Goal: Task Accomplishment & Management: Manage account settings

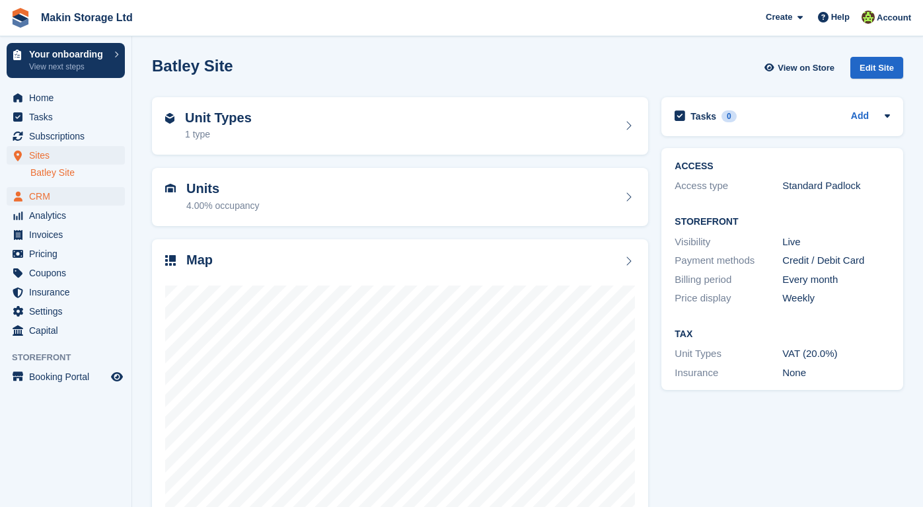
click at [56, 202] on span "CRM" at bounding box center [68, 196] width 79 height 19
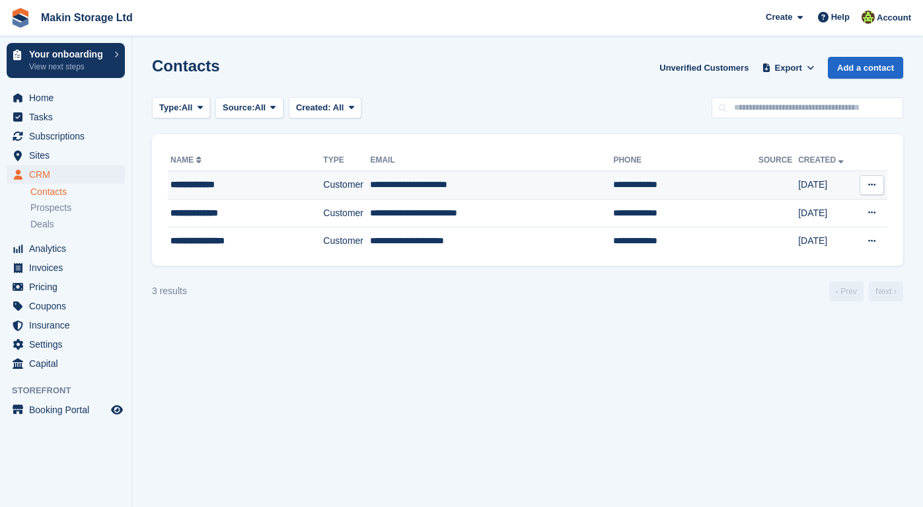
click at [246, 191] on div "**********" at bounding box center [236, 185] width 130 height 14
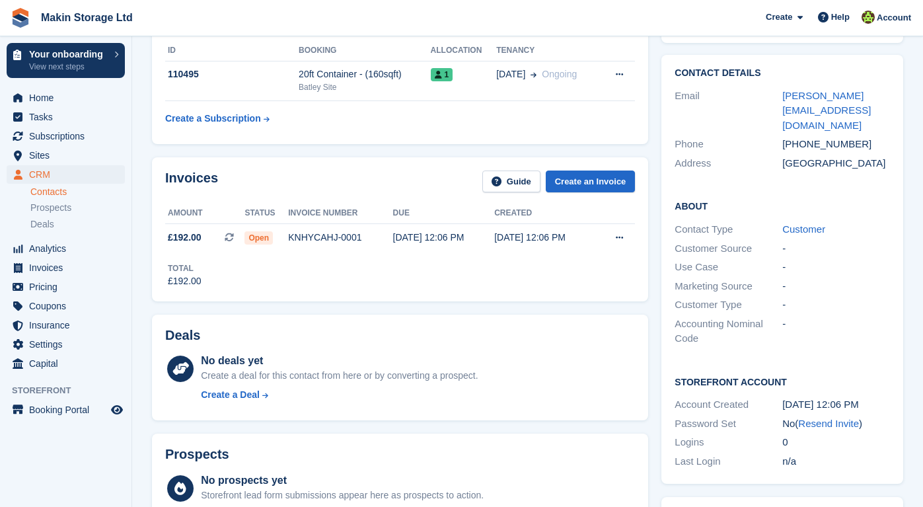
scroll to position [79, 0]
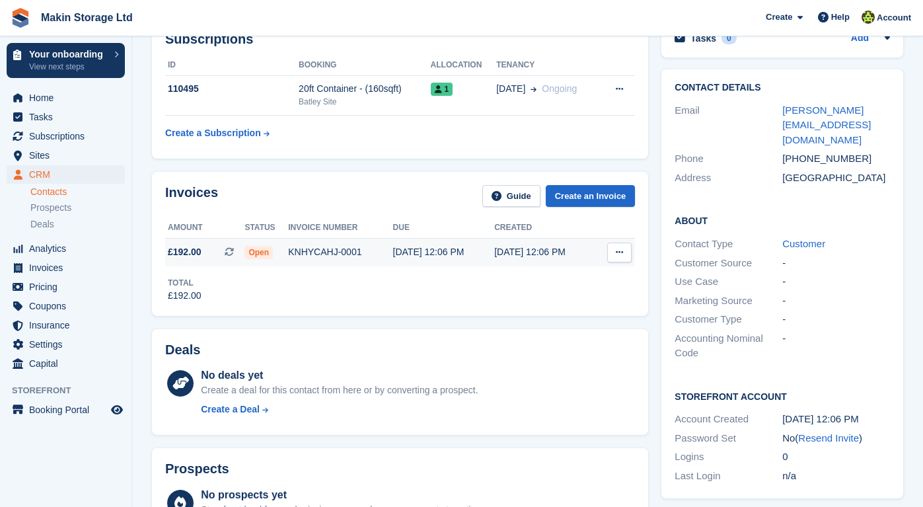
click at [619, 254] on icon at bounding box center [619, 252] width 7 height 9
click at [432, 344] on div "Deals" at bounding box center [400, 352] width 470 height 20
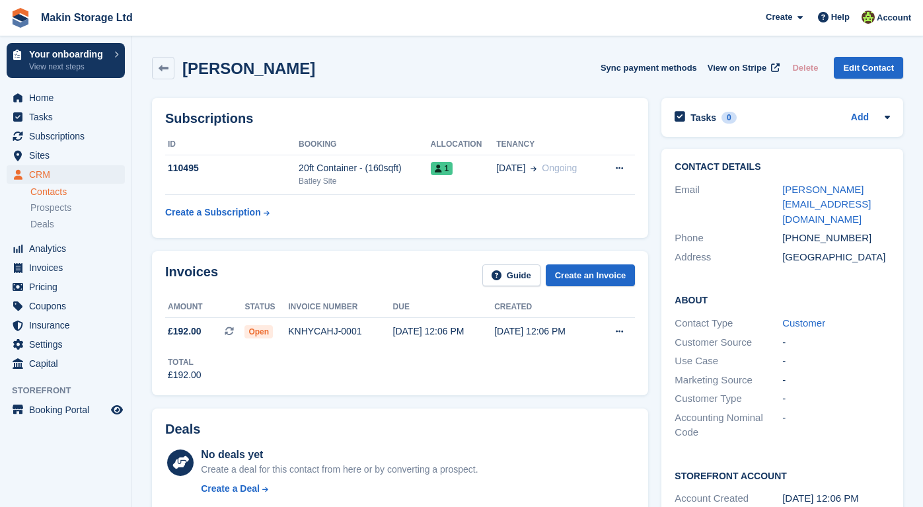
scroll to position [0, 0]
click at [61, 203] on span "Prospects" at bounding box center [50, 208] width 41 height 13
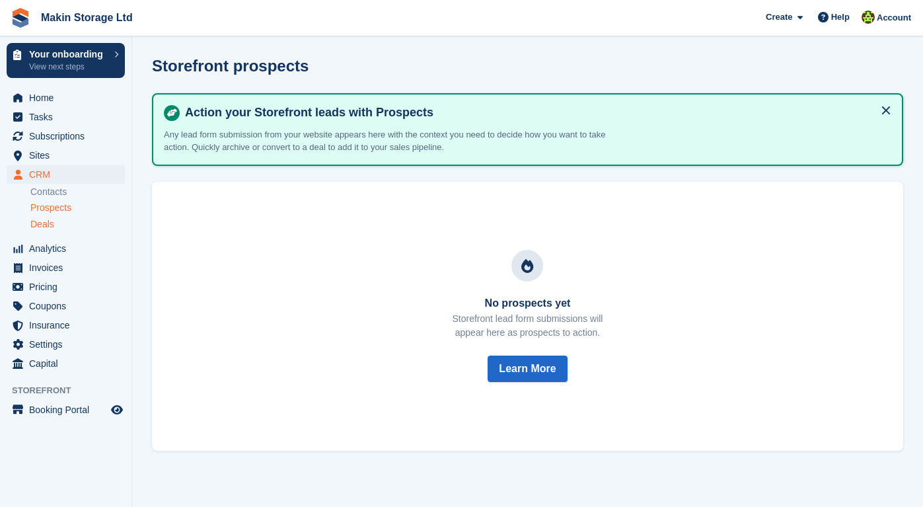
click at [39, 231] on link "Deals" at bounding box center [77, 224] width 95 height 14
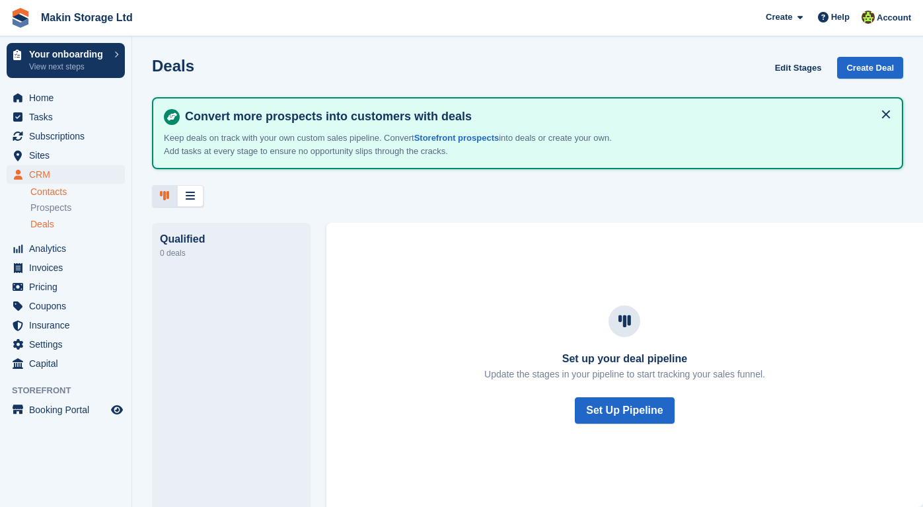
click at [47, 196] on link "Contacts" at bounding box center [77, 192] width 95 height 13
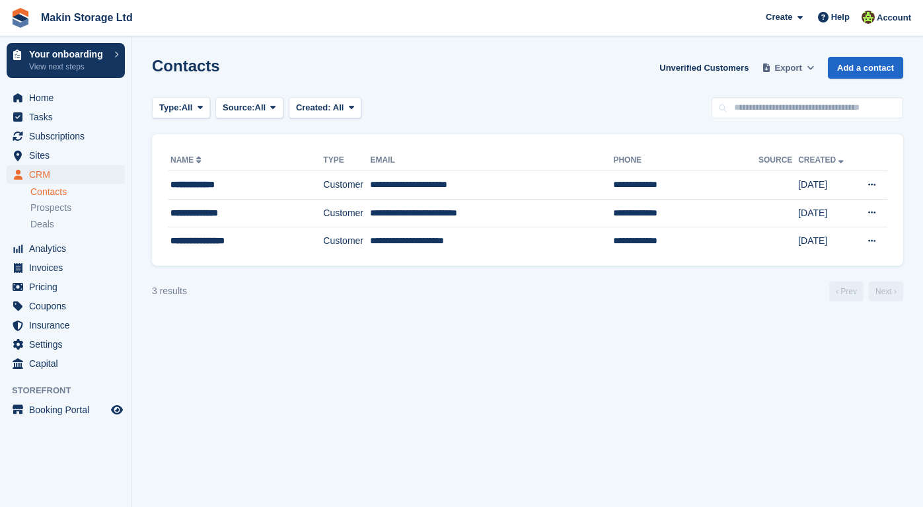
click at [776, 71] on span "Export" at bounding box center [788, 67] width 27 height 13
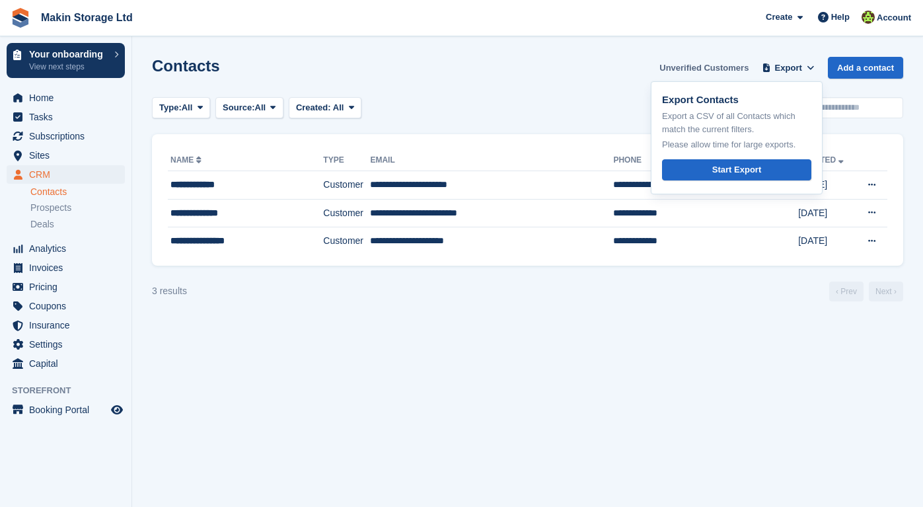
click at [731, 67] on link "Unverified Customers" at bounding box center [704, 68] width 100 height 22
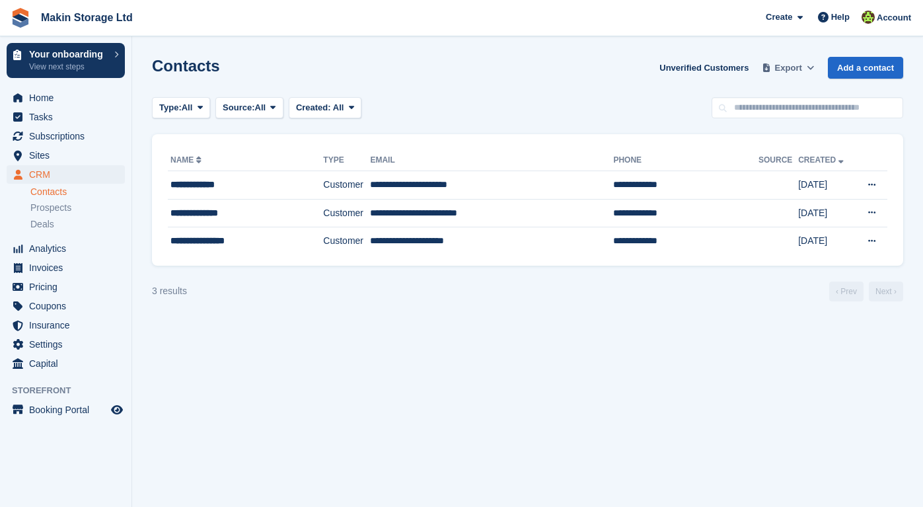
click at [807, 67] on icon at bounding box center [810, 67] width 7 height 9
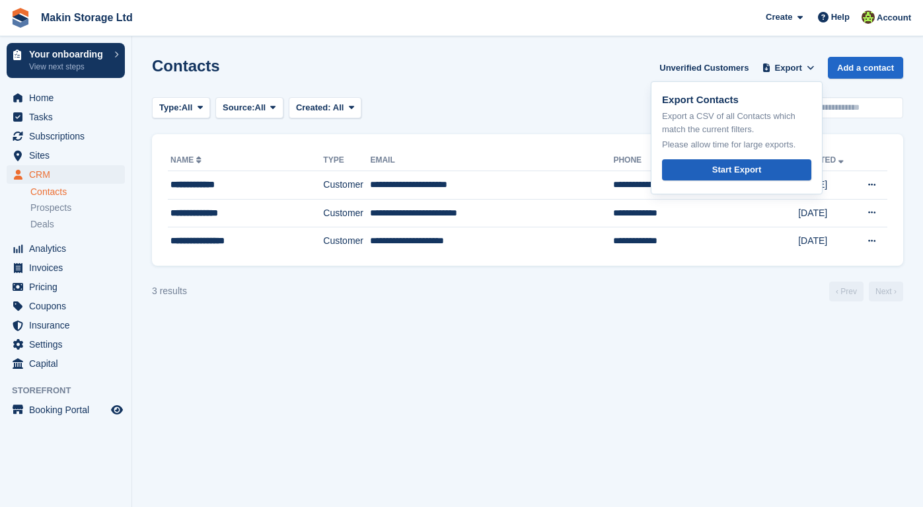
click at [767, 165] on link "Start Export" at bounding box center [736, 170] width 149 height 22
click at [553, 132] on section "Contacts Unverified Customers Export Export Contacts Export a CSV of all Contac…" at bounding box center [527, 253] width 791 height 507
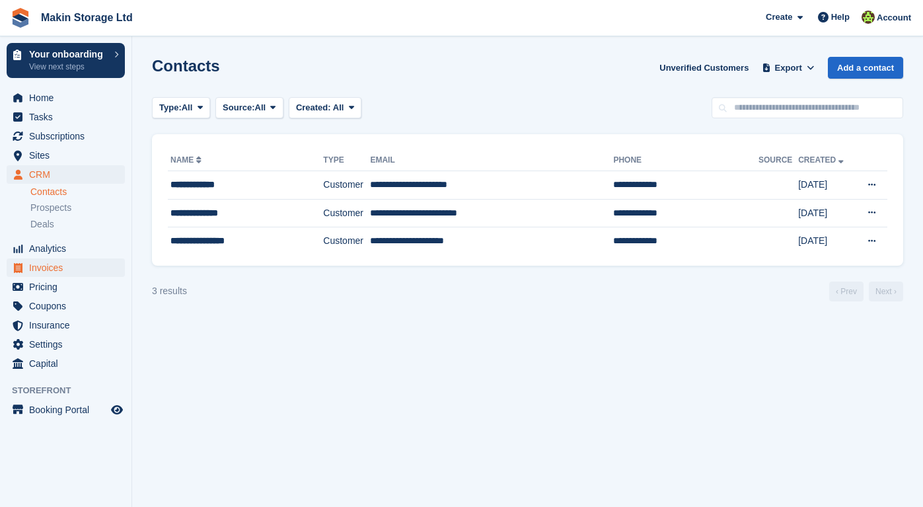
click at [64, 268] on span "Invoices" at bounding box center [68, 267] width 79 height 19
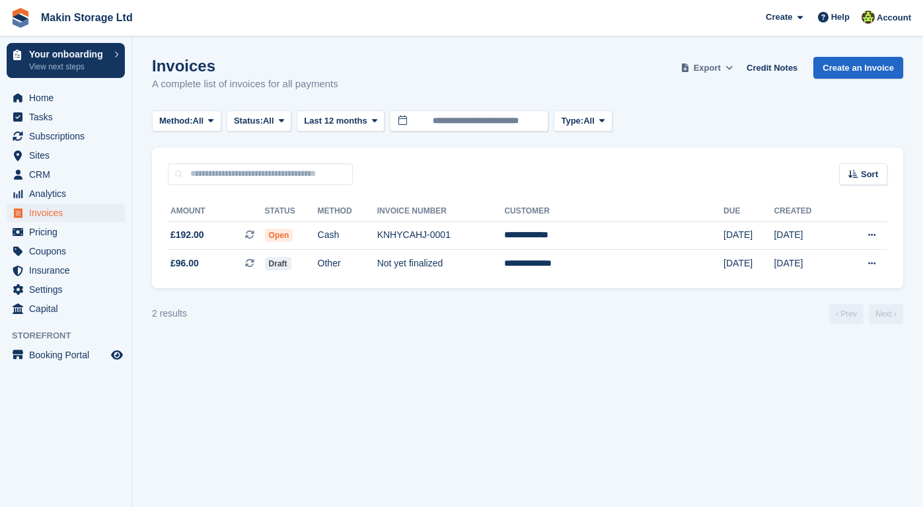
click at [716, 69] on span "Export" at bounding box center [707, 67] width 27 height 13
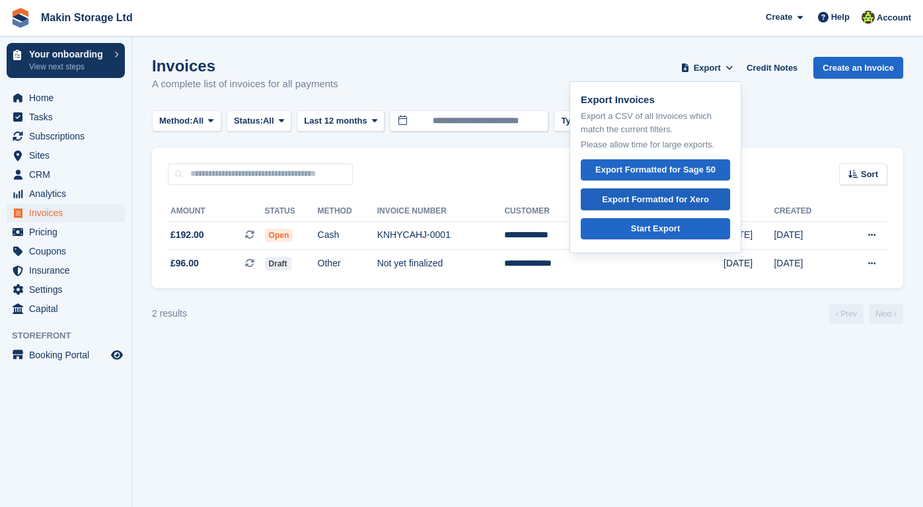
click at [619, 195] on div "Export Formatted for Xero" at bounding box center [655, 199] width 107 height 13
click at [869, 262] on icon at bounding box center [872, 263] width 7 height 9
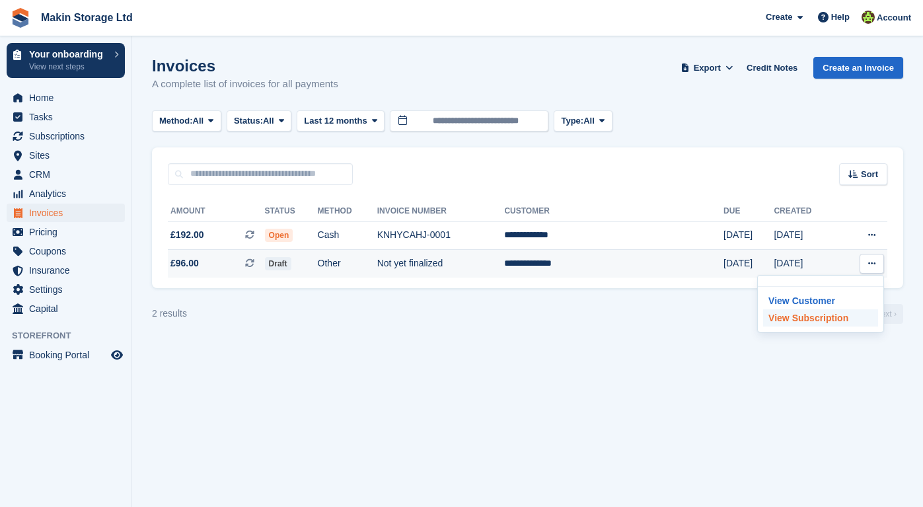
click at [812, 319] on p "View Subscription" at bounding box center [820, 317] width 115 height 17
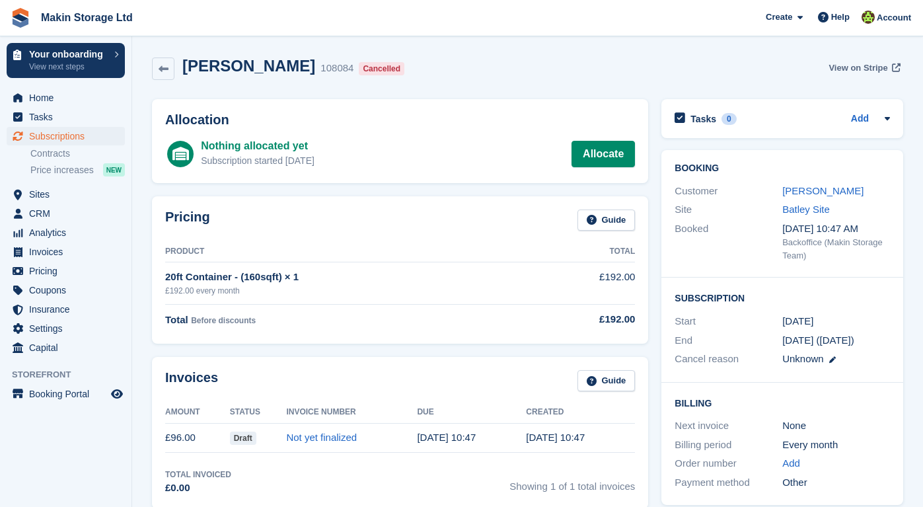
click at [851, 69] on span "View on Stripe" at bounding box center [858, 67] width 59 height 13
click at [166, 68] on icon at bounding box center [164, 69] width 10 height 10
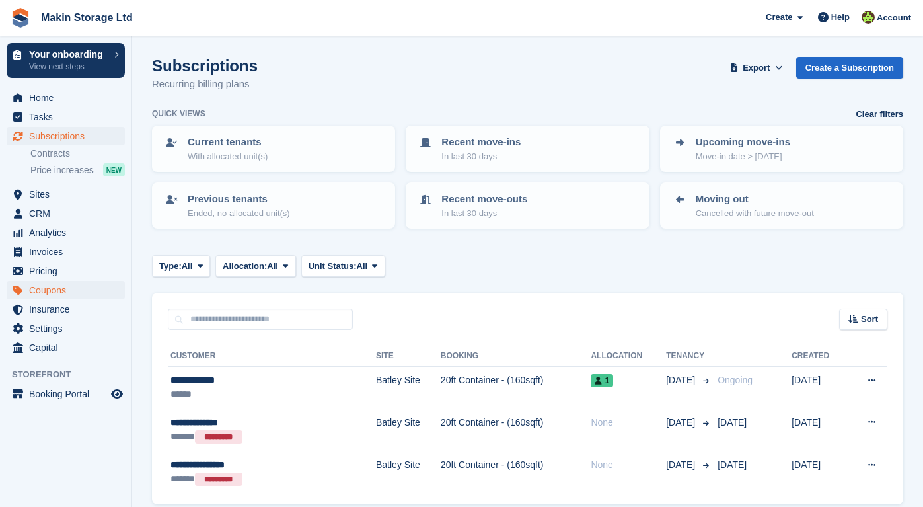
click at [67, 297] on span "Coupons" at bounding box center [68, 290] width 79 height 19
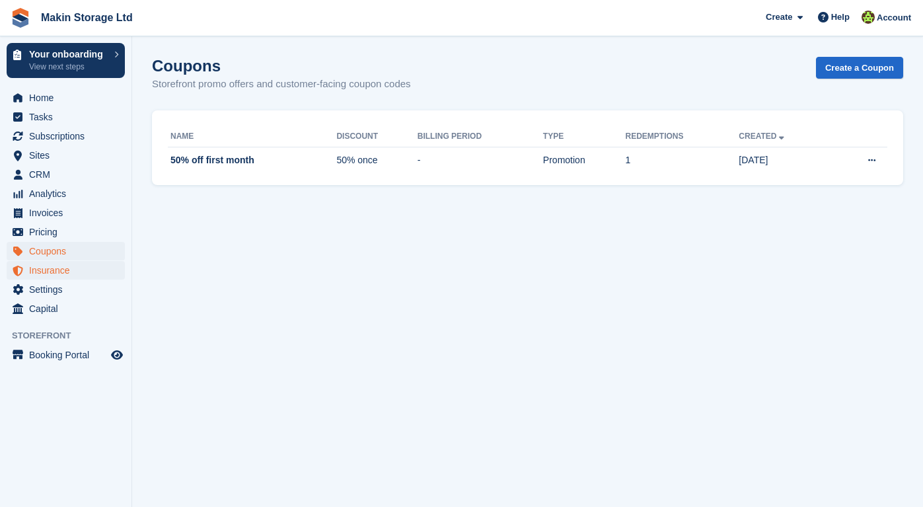
click at [65, 265] on span "Insurance" at bounding box center [68, 270] width 79 height 19
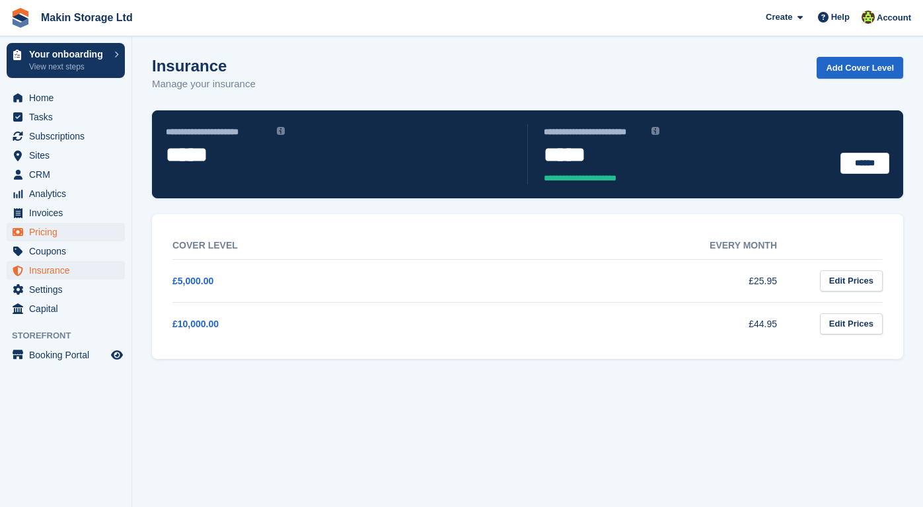
click at [61, 232] on span "Pricing" at bounding box center [68, 232] width 79 height 19
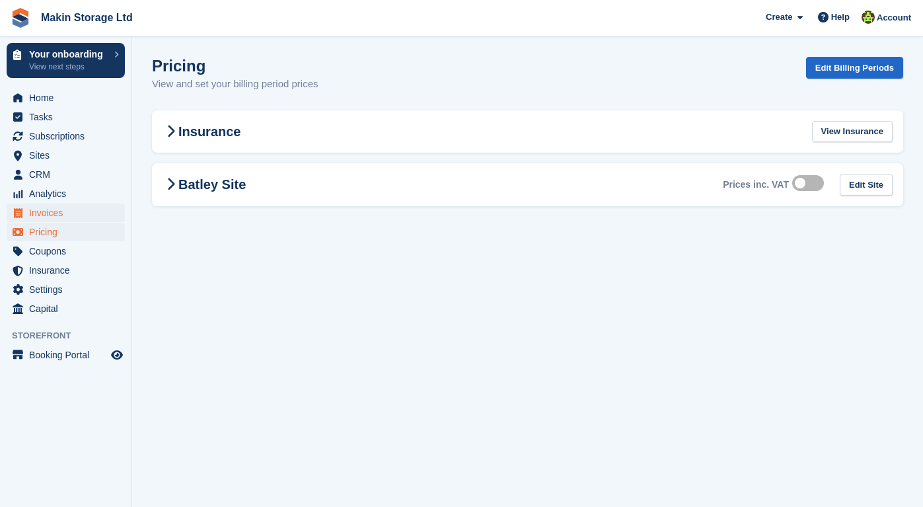
click at [61, 214] on span "Invoices" at bounding box center [68, 213] width 79 height 19
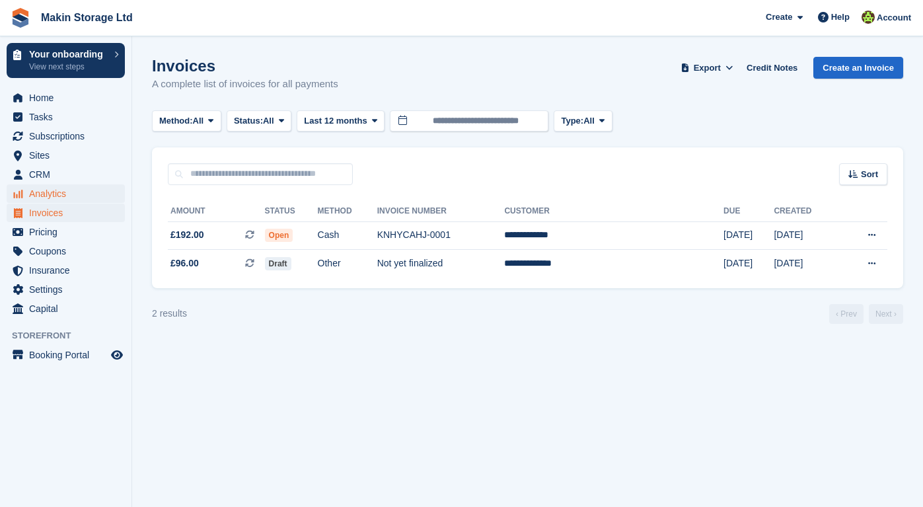
click at [61, 192] on span "Analytics" at bounding box center [68, 193] width 79 height 19
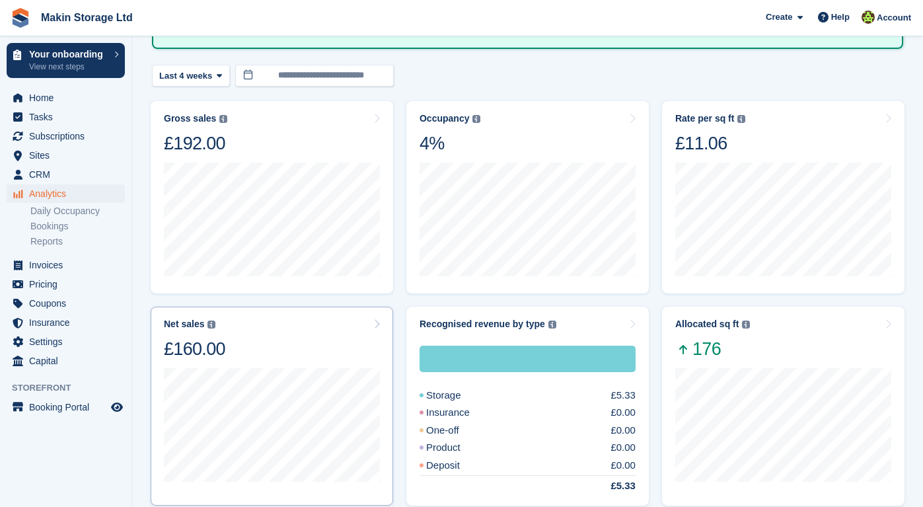
scroll to position [120, 0]
click at [65, 294] on span "Coupons" at bounding box center [68, 303] width 79 height 19
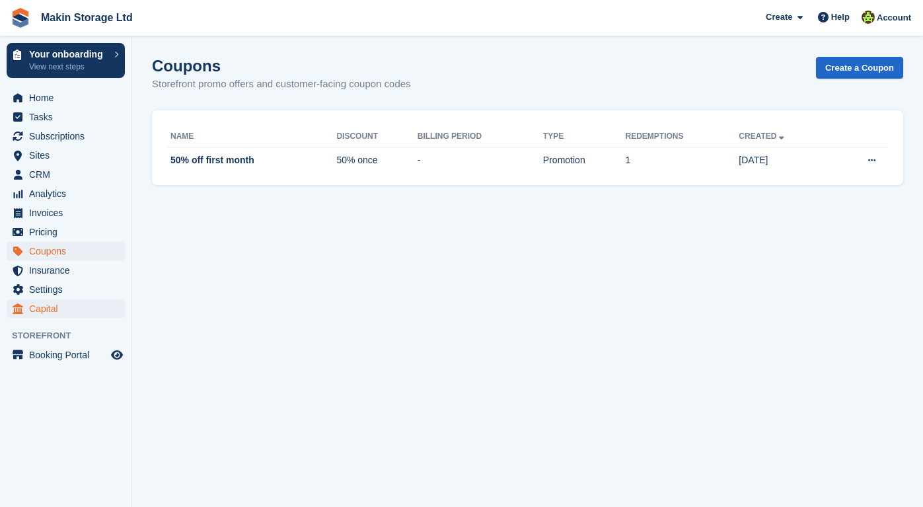
click at [69, 303] on span "Capital" at bounding box center [68, 308] width 79 height 19
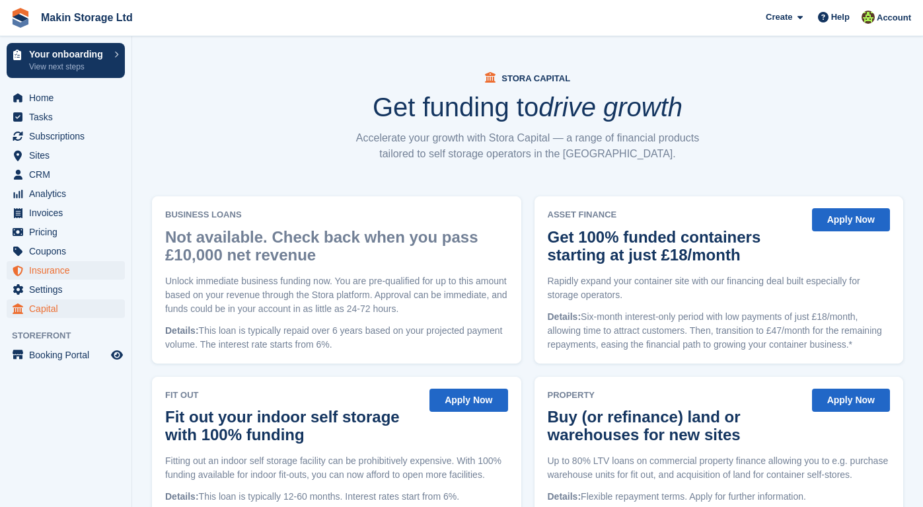
click at [66, 267] on span "Insurance" at bounding box center [68, 270] width 79 height 19
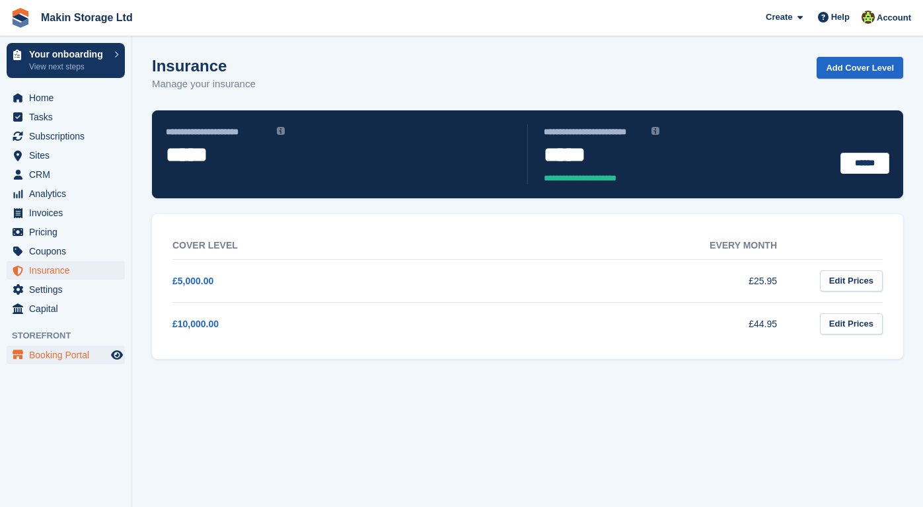
click at [89, 354] on span "Booking Portal" at bounding box center [68, 355] width 79 height 19
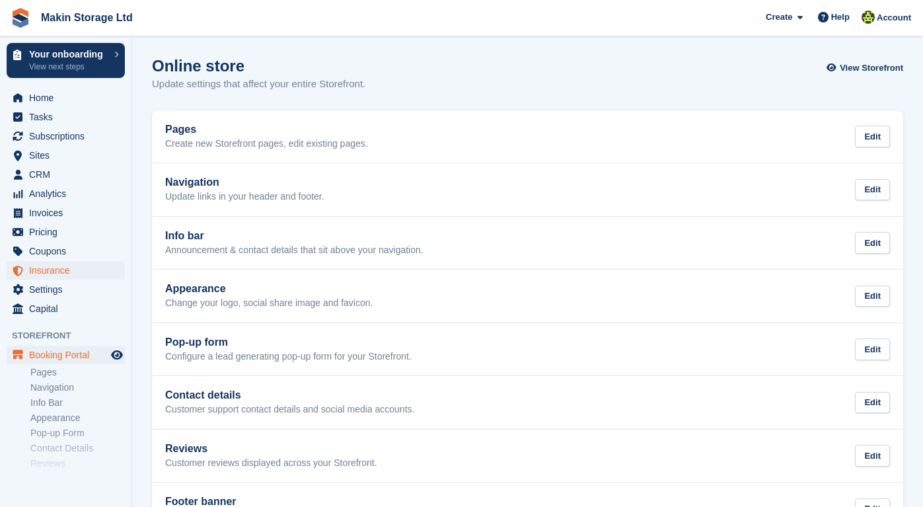
click at [72, 266] on span "Insurance" at bounding box center [68, 270] width 79 height 19
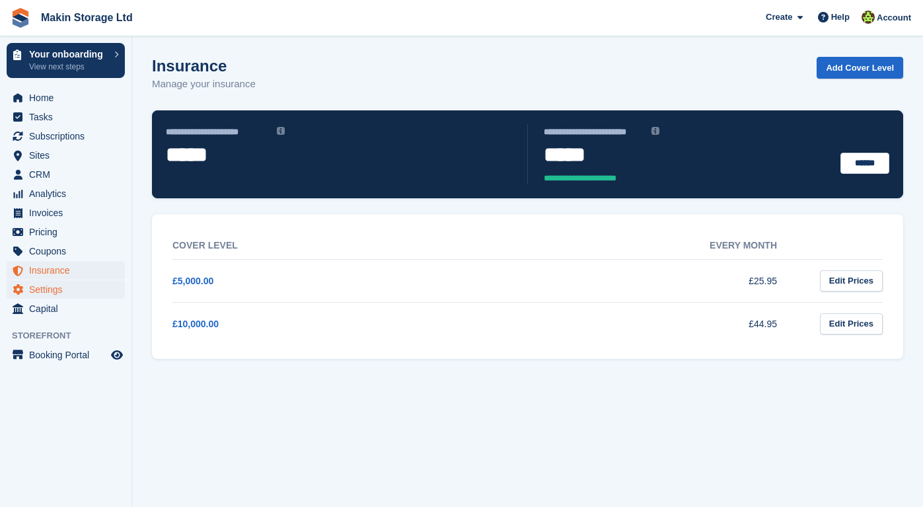
click at [75, 282] on span "Settings" at bounding box center [68, 289] width 79 height 19
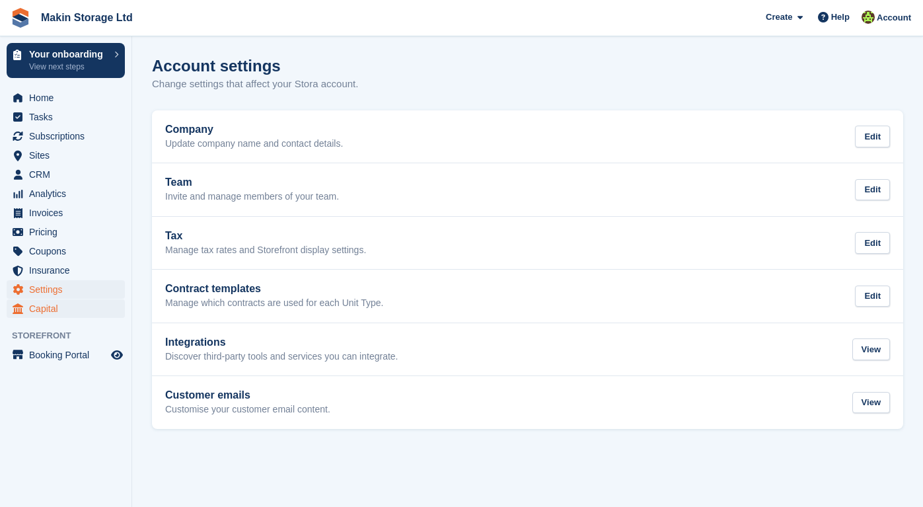
click at [75, 301] on span "Capital" at bounding box center [68, 308] width 79 height 19
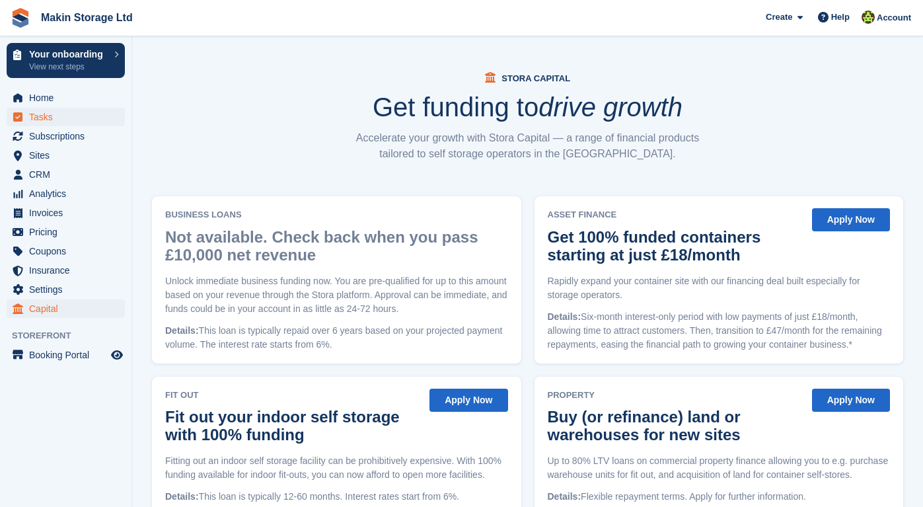
click at [63, 126] on span "Tasks" at bounding box center [68, 117] width 79 height 19
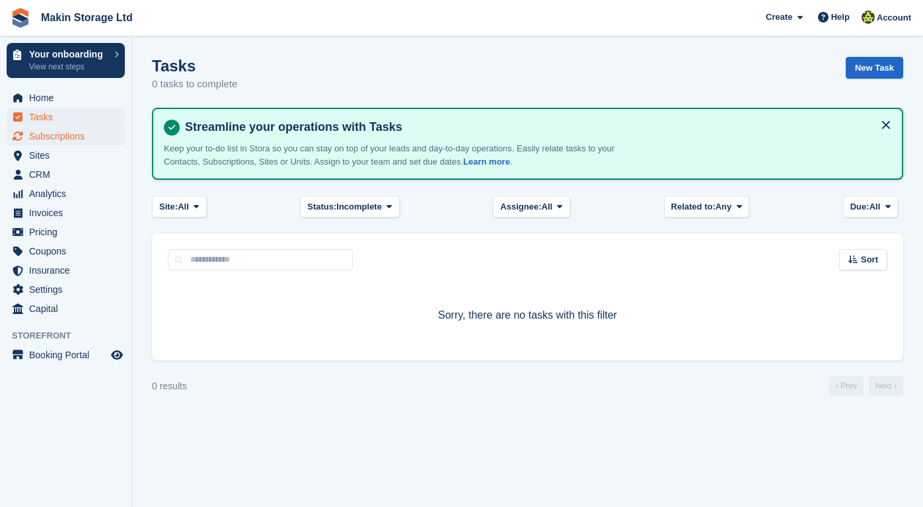
click at [69, 138] on span "Subscriptions" at bounding box center [68, 136] width 79 height 19
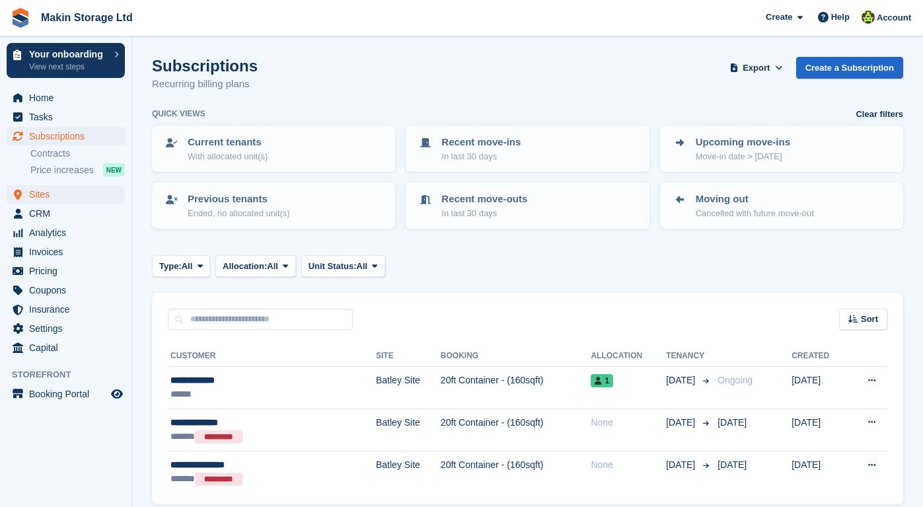
click at [62, 192] on span "Sites" at bounding box center [68, 194] width 79 height 19
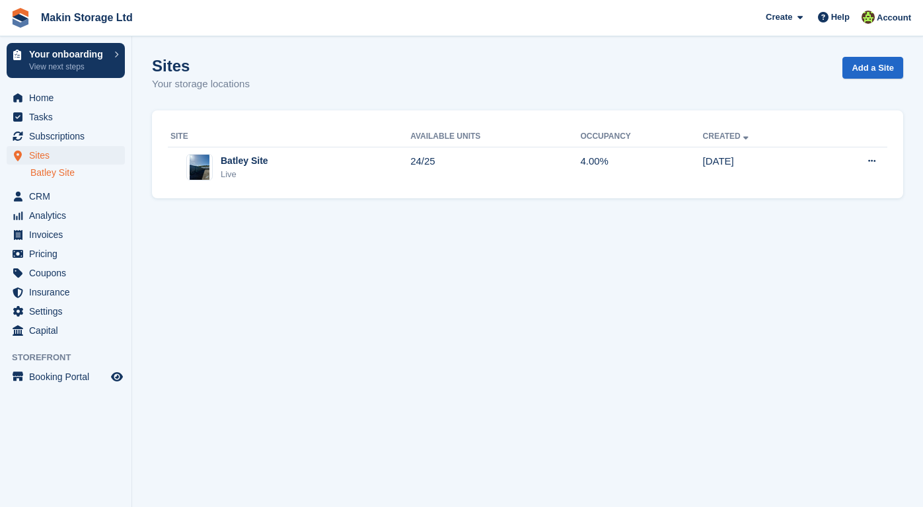
click at [61, 175] on link "Batley Site" at bounding box center [77, 173] width 95 height 13
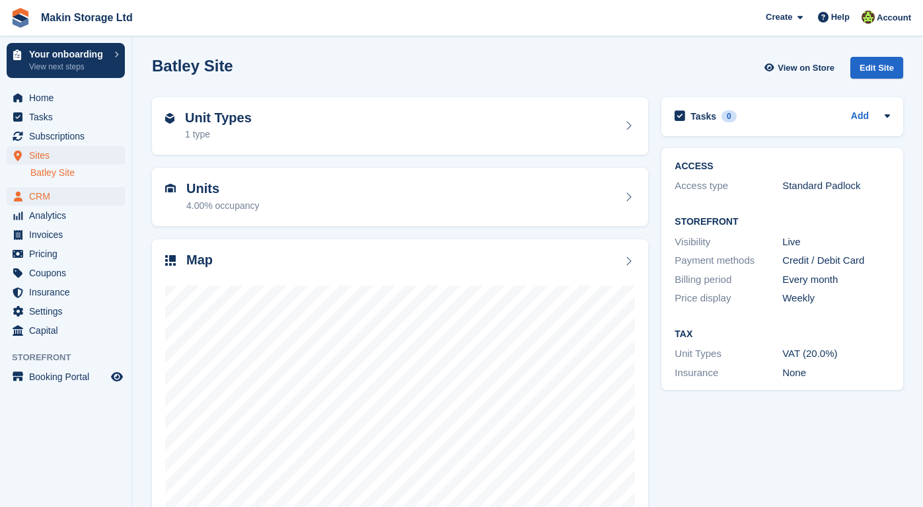
click at [59, 192] on span "CRM" at bounding box center [68, 196] width 79 height 19
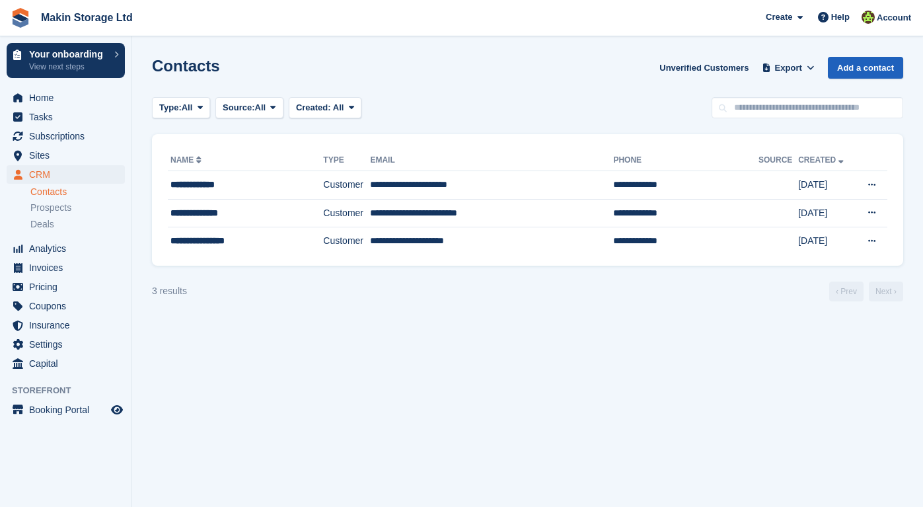
click at [842, 75] on link "Add a contact" at bounding box center [865, 68] width 75 height 22
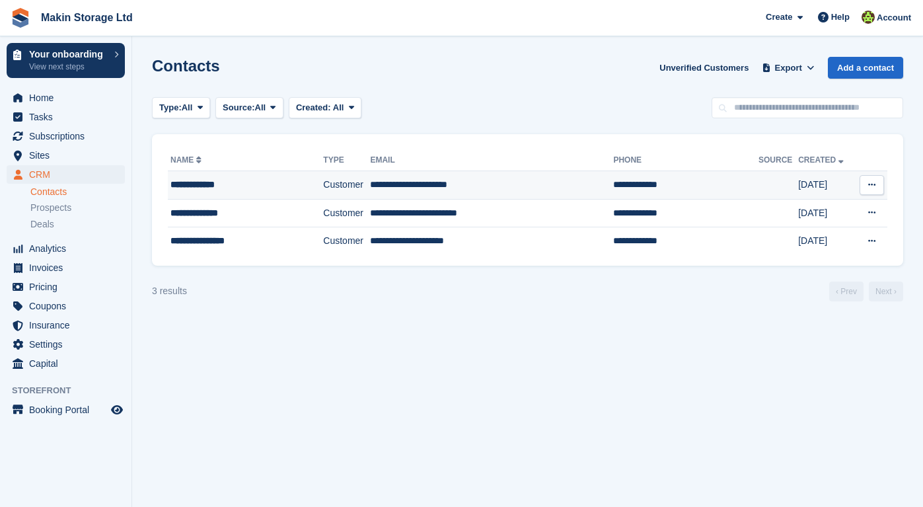
click at [223, 186] on div "**********" at bounding box center [236, 185] width 130 height 14
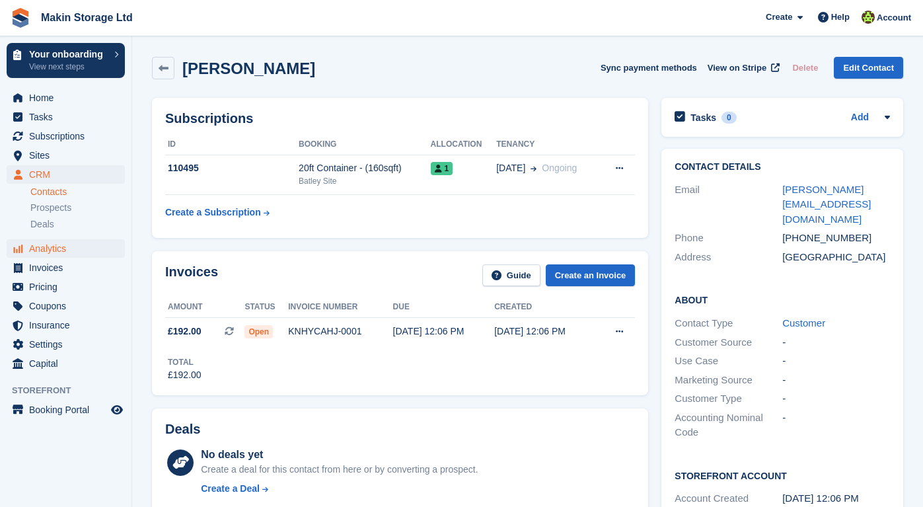
click at [52, 253] on span "Analytics" at bounding box center [68, 248] width 79 height 19
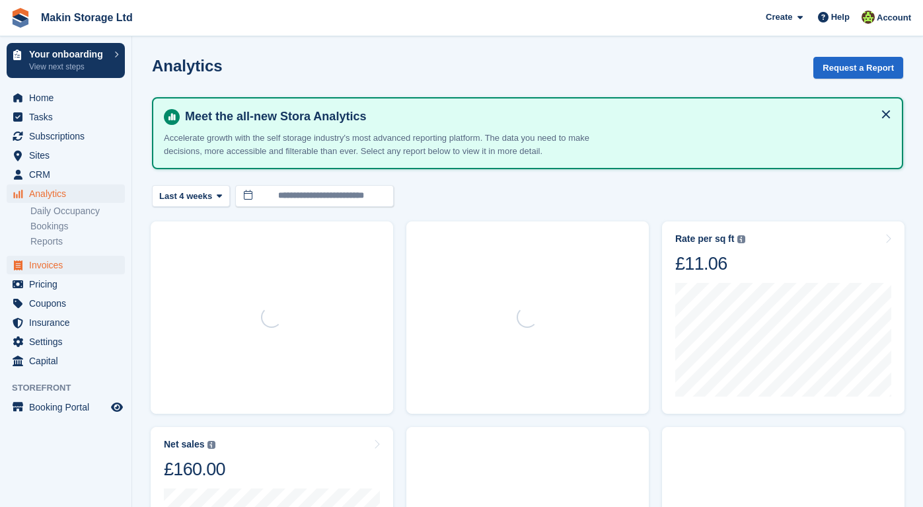
click at [48, 263] on span "Invoices" at bounding box center [68, 265] width 79 height 19
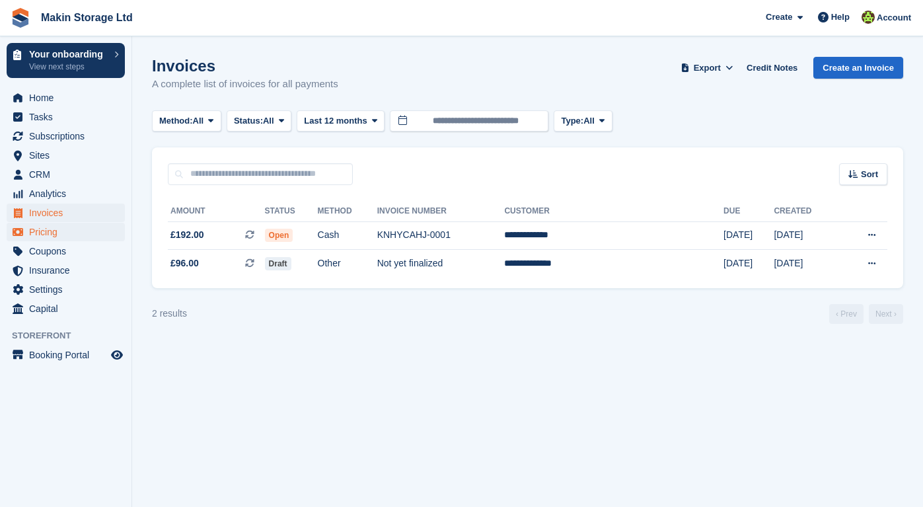
click at [44, 233] on span "Pricing" at bounding box center [68, 232] width 79 height 19
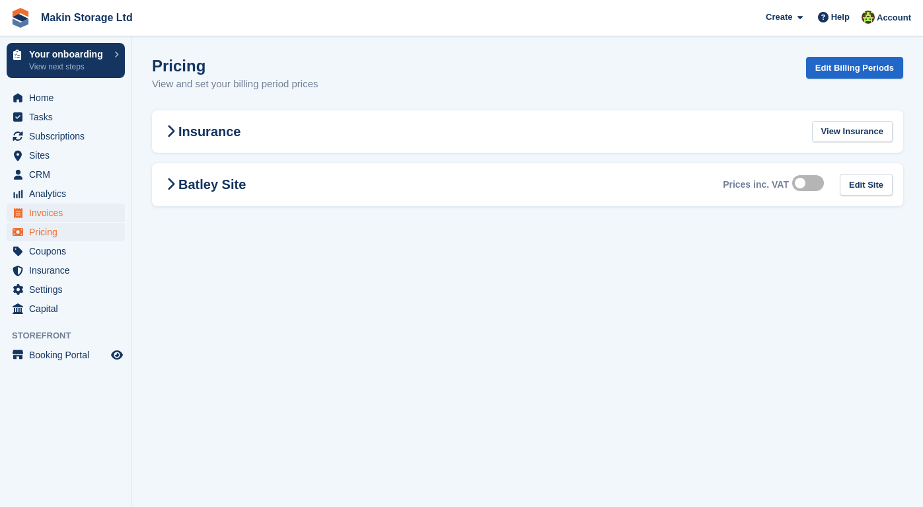
click at [43, 214] on span "Invoices" at bounding box center [68, 213] width 79 height 19
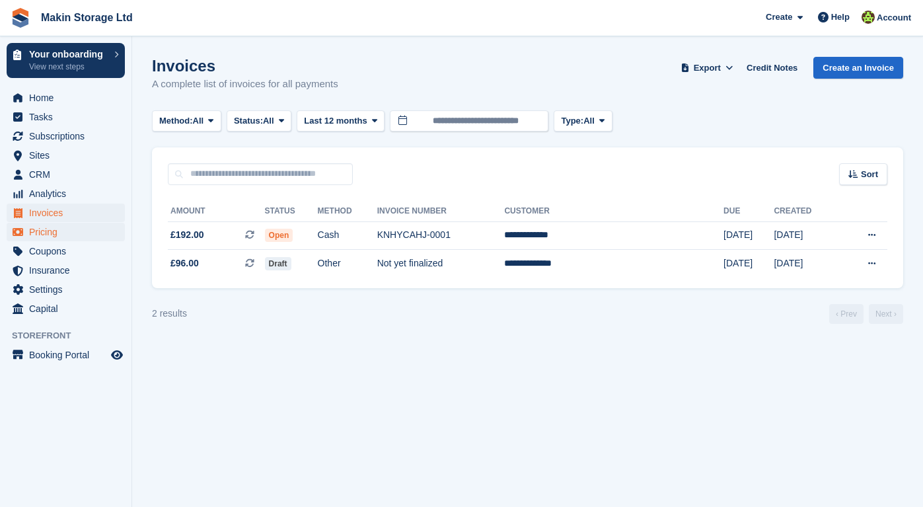
click at [43, 239] on span "Pricing" at bounding box center [68, 232] width 79 height 19
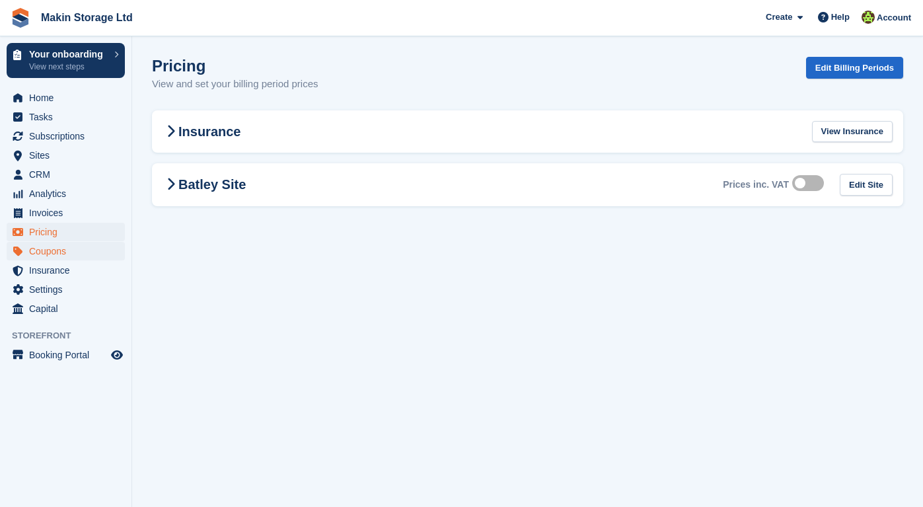
click at [43, 251] on span "Coupons" at bounding box center [68, 251] width 79 height 19
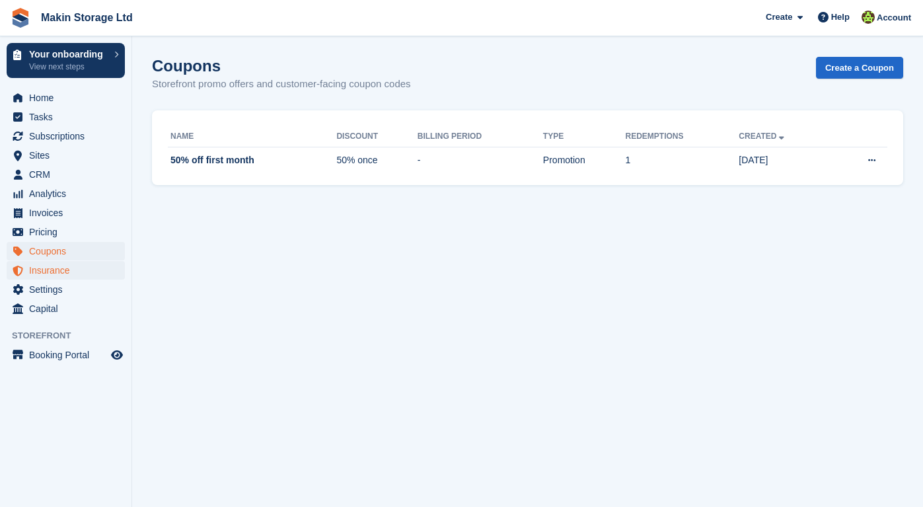
click at [43, 266] on span "Insurance" at bounding box center [68, 270] width 79 height 19
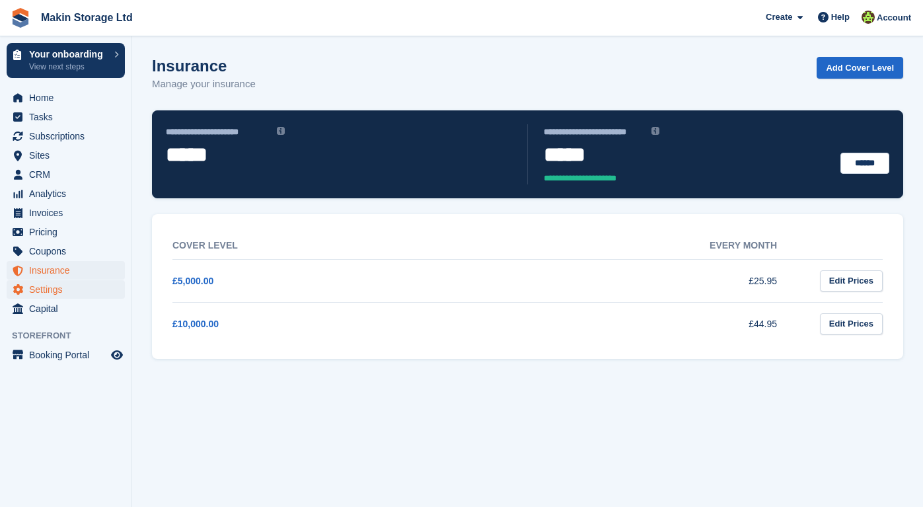
click at [46, 297] on span "Settings" at bounding box center [68, 289] width 79 height 19
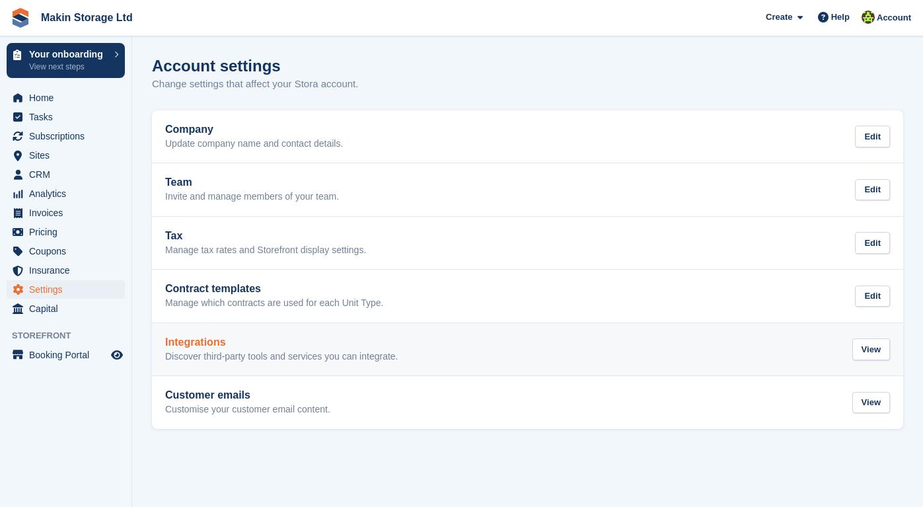
click at [186, 341] on h2 "Integrations" at bounding box center [281, 342] width 233 height 12
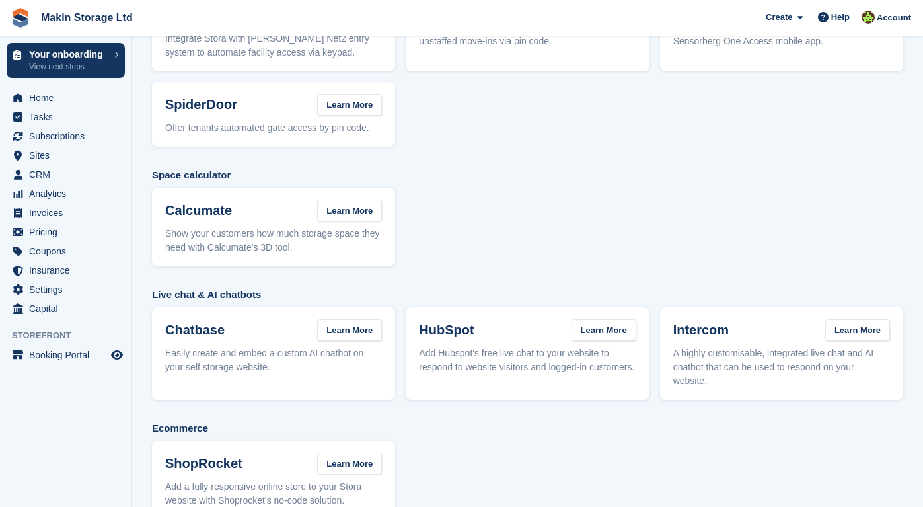
scroll to position [248, 0]
click at [97, 361] on span "Booking Portal" at bounding box center [68, 355] width 79 height 19
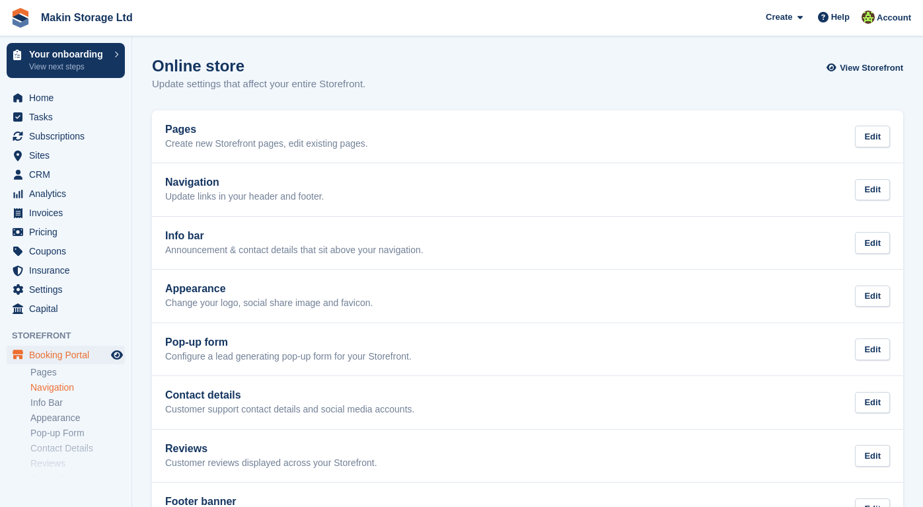
click at [73, 385] on link "Navigation" at bounding box center [77, 387] width 95 height 13
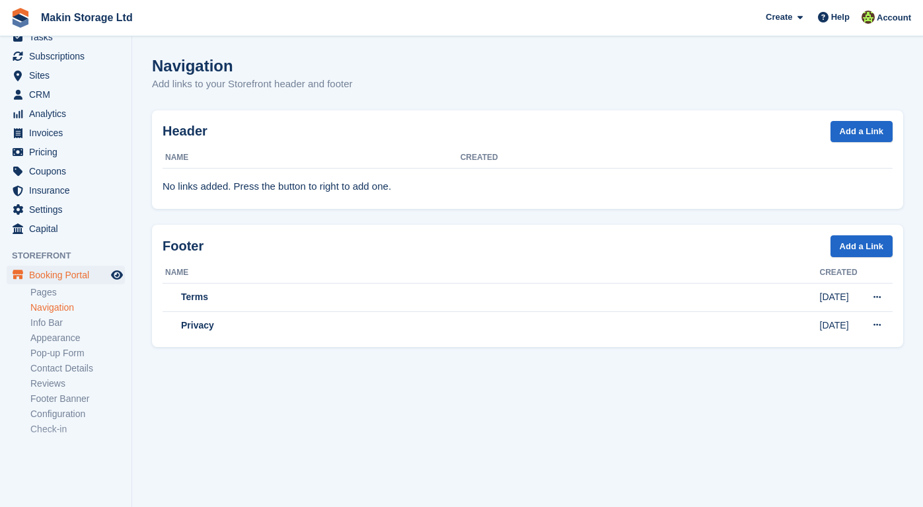
scroll to position [82, 0]
click at [62, 369] on link "Contact Details" at bounding box center [77, 366] width 95 height 13
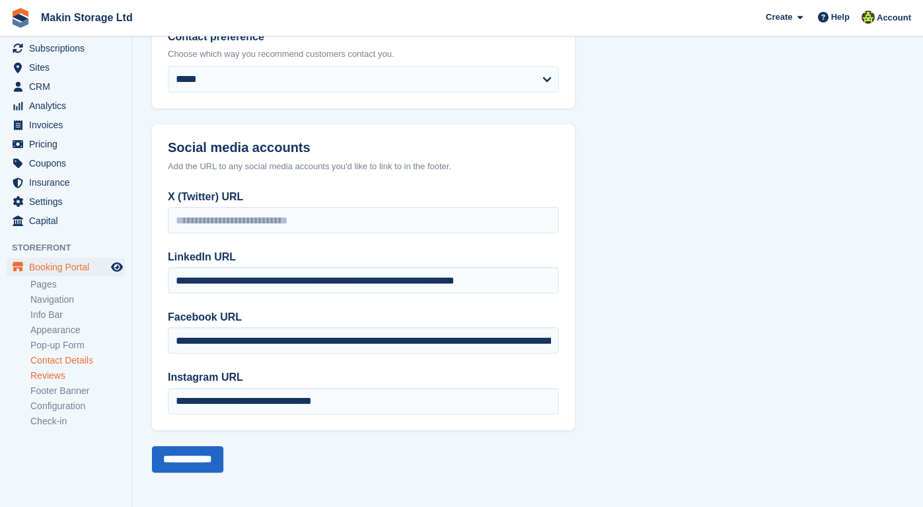
scroll to position [249, 0]
click at [61, 373] on link "Reviews" at bounding box center [77, 375] width 95 height 13
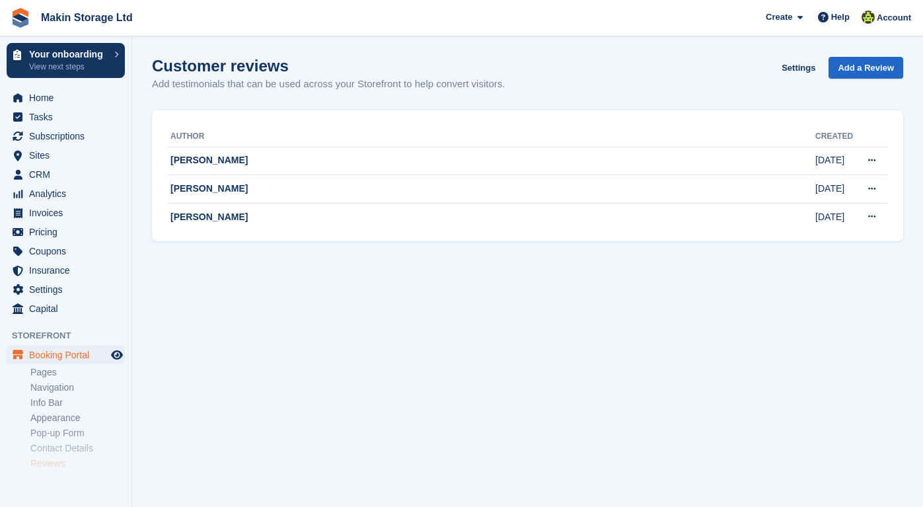
click at [46, 381] on li "Navigation" at bounding box center [80, 388] width 101 height 14
click at [46, 383] on link "Navigation" at bounding box center [77, 387] width 95 height 13
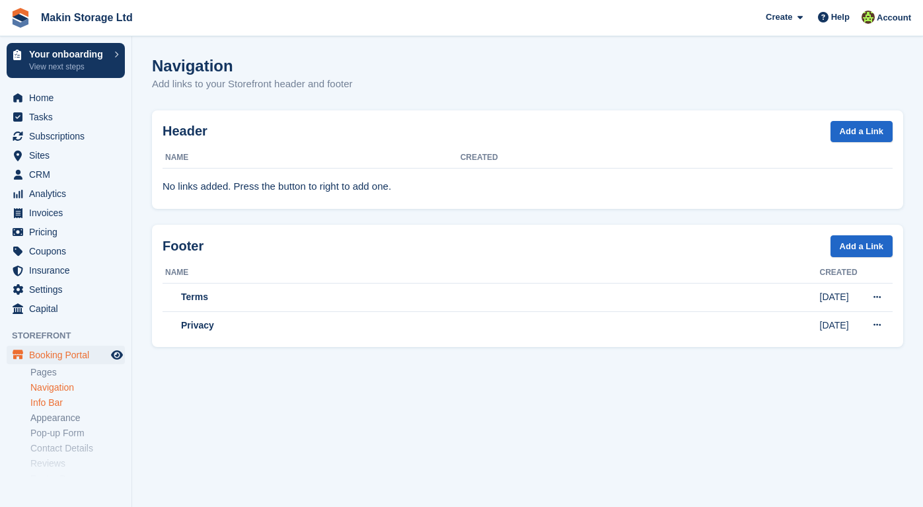
click at [50, 407] on link "Info Bar" at bounding box center [77, 403] width 95 height 13
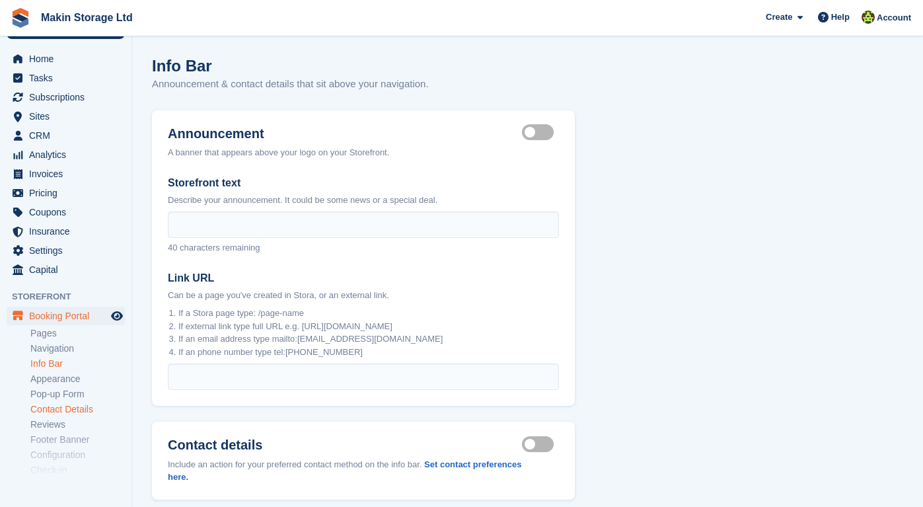
scroll to position [42, 0]
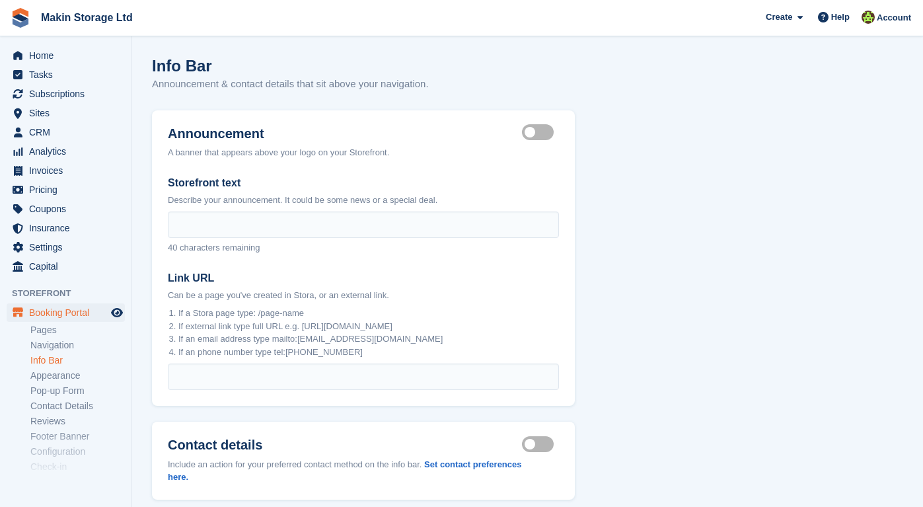
click at [51, 381] on li "Appearance" at bounding box center [80, 376] width 101 height 14
click at [48, 369] on link "Appearance" at bounding box center [77, 375] width 95 height 13
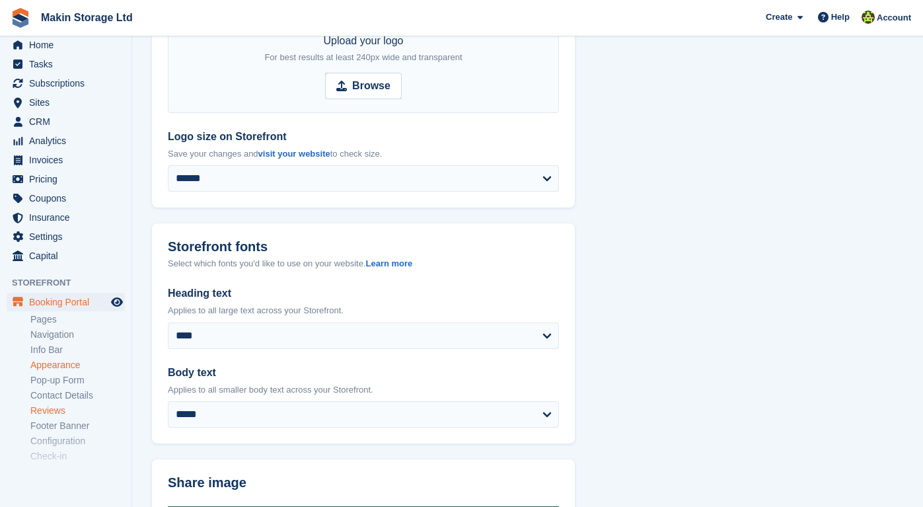
scroll to position [56, 0]
click at [48, 380] on link "Pop-up Form" at bounding box center [77, 377] width 95 height 13
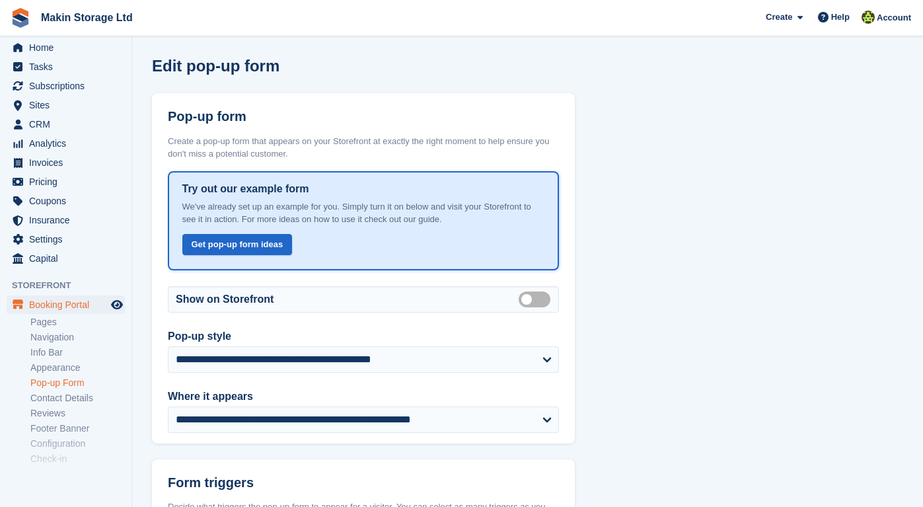
scroll to position [83, 0]
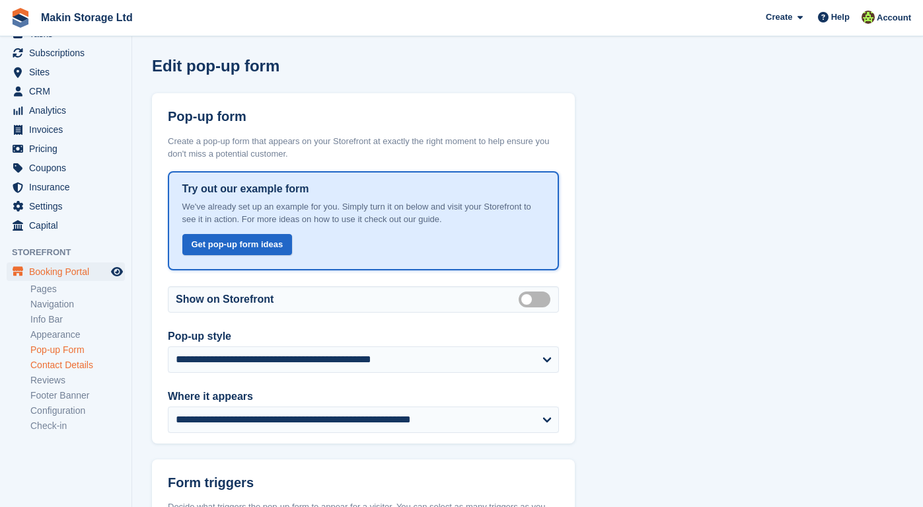
click at [45, 366] on link "Contact Details" at bounding box center [77, 365] width 95 height 13
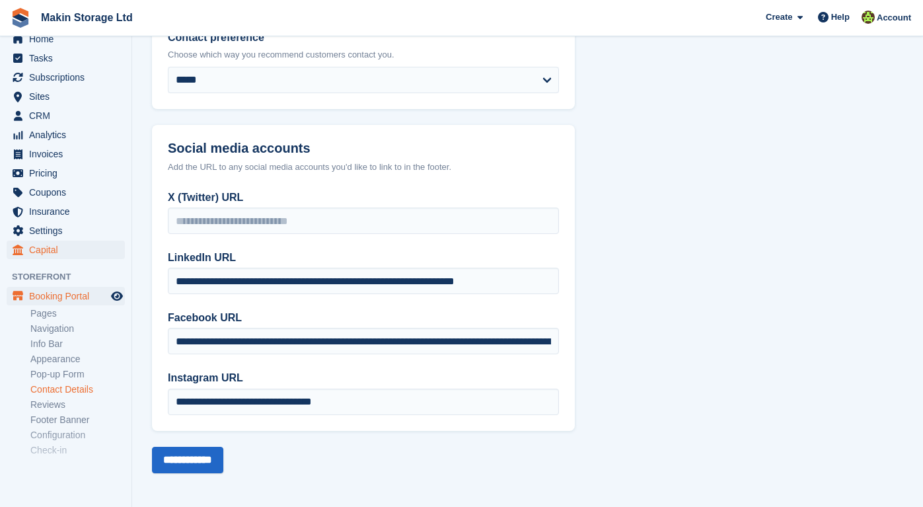
scroll to position [58, 0]
click at [51, 225] on span "Settings" at bounding box center [68, 232] width 79 height 19
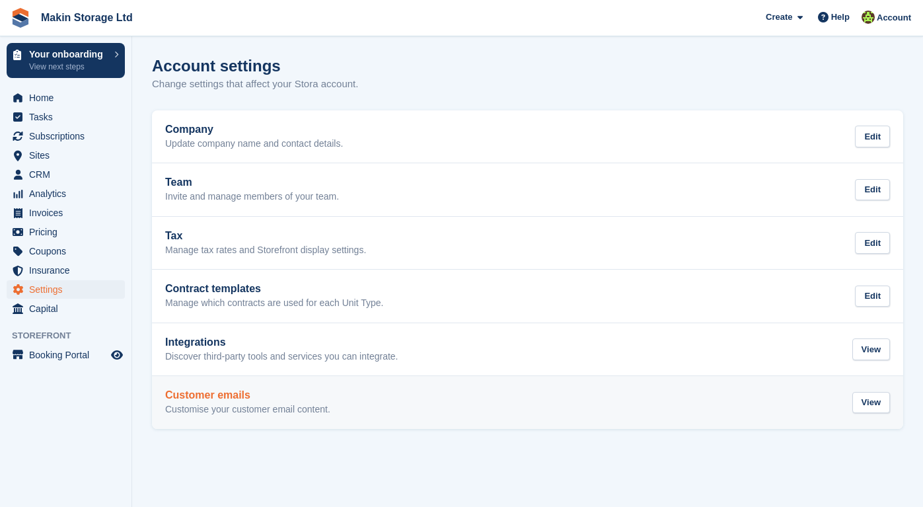
click at [218, 398] on h2 "Customer emails" at bounding box center [247, 395] width 165 height 12
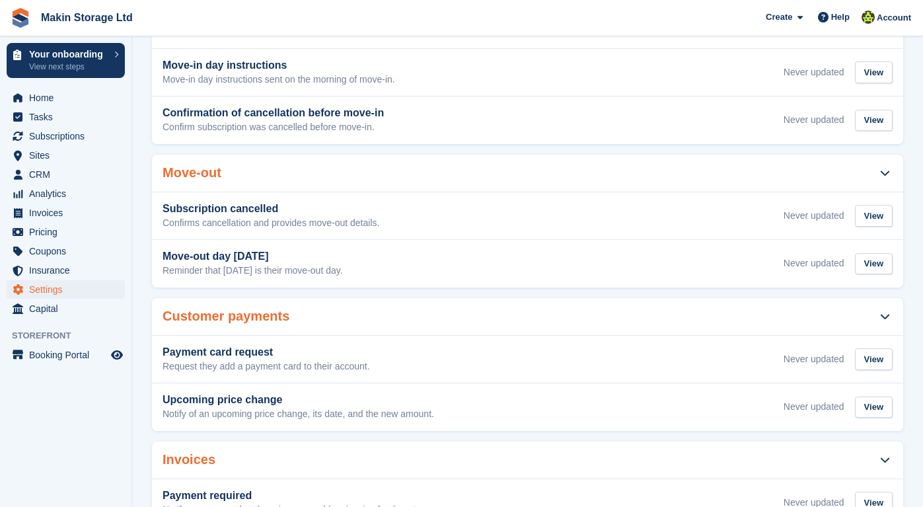
scroll to position [390, 0]
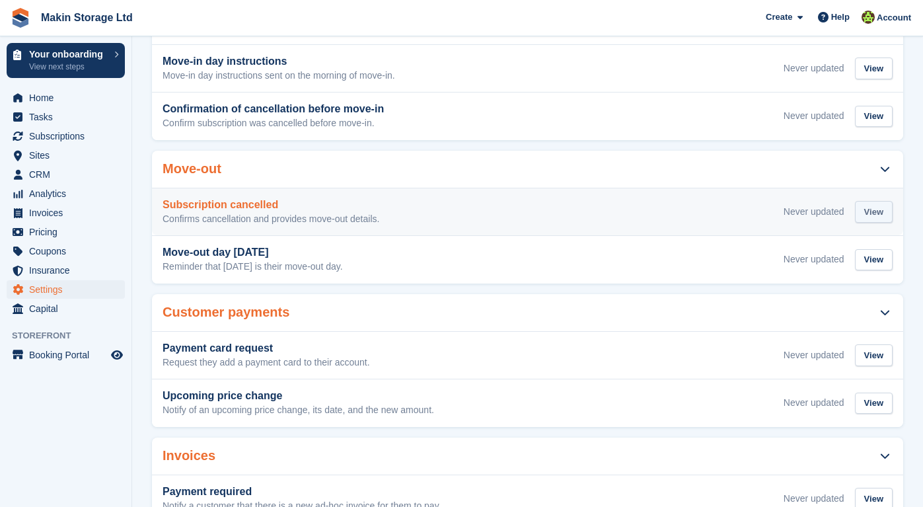
click at [873, 205] on div "View" at bounding box center [874, 212] width 38 height 22
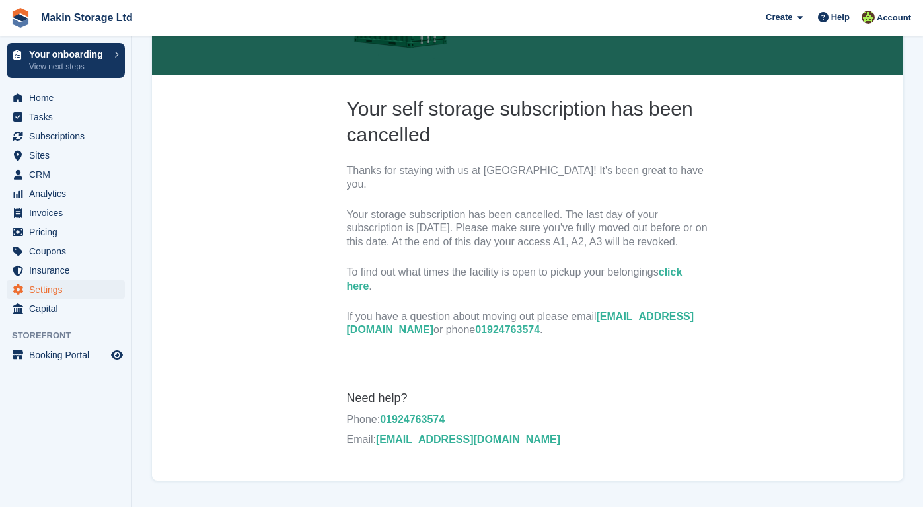
scroll to position [227, 0]
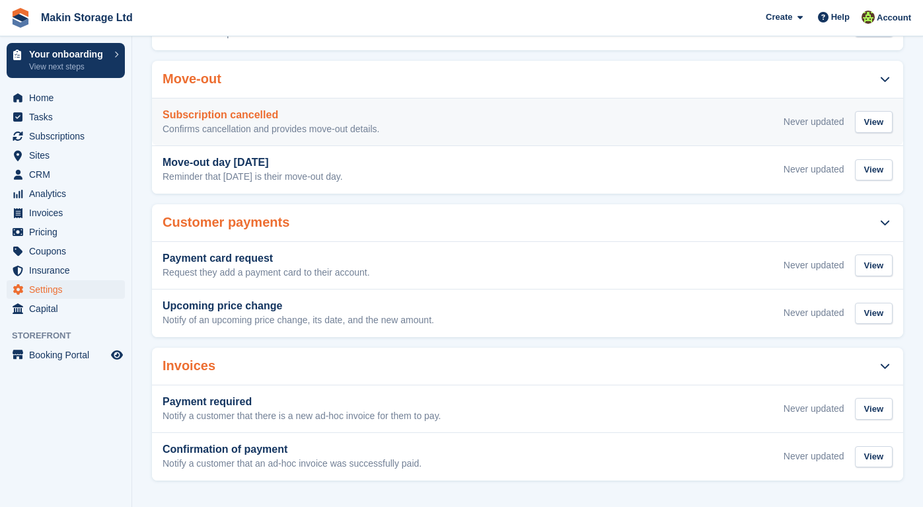
scroll to position [479, 0]
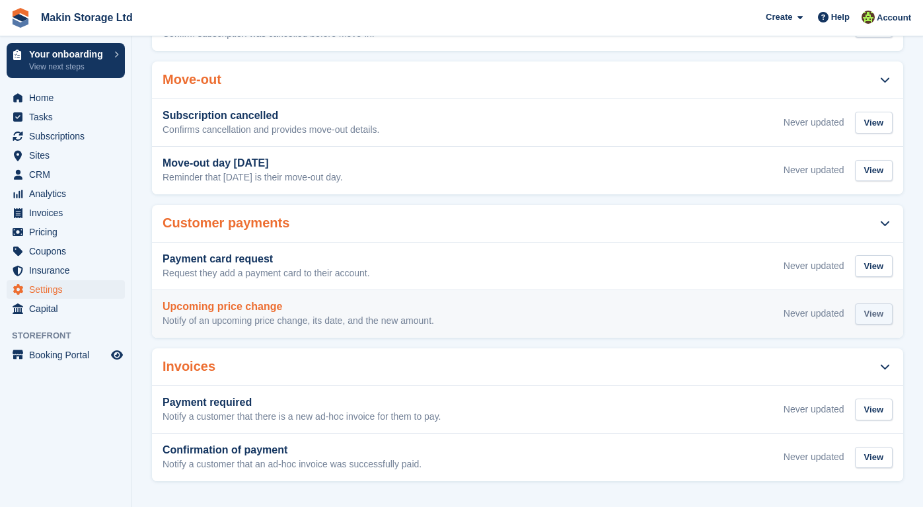
click at [867, 307] on div "View" at bounding box center [874, 314] width 38 height 22
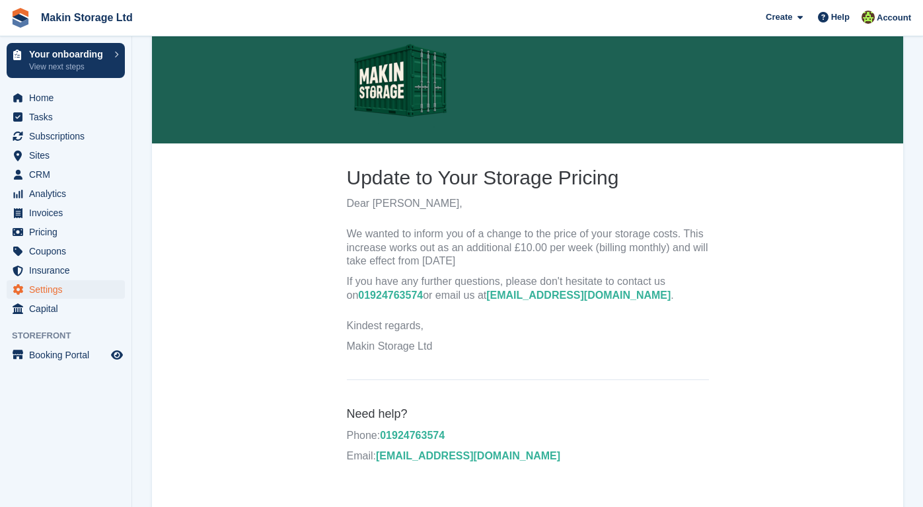
scroll to position [164, 0]
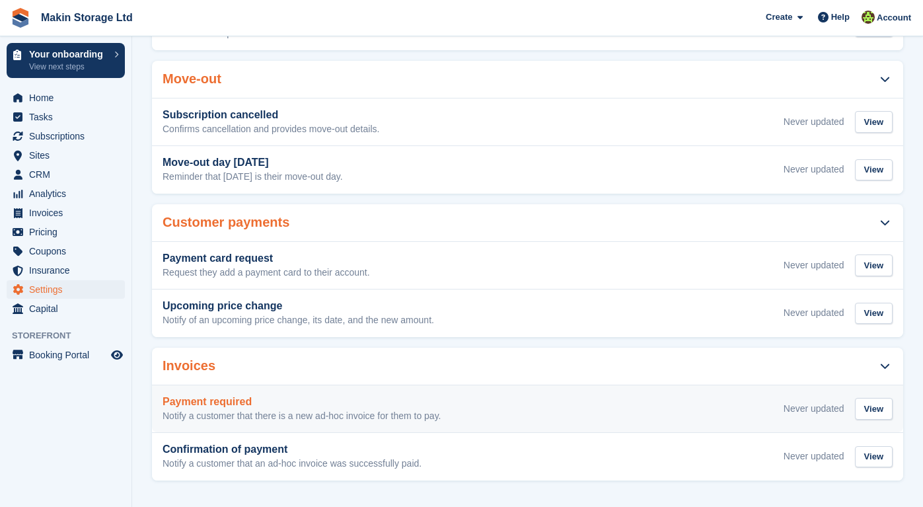
scroll to position [479, 0]
click at [871, 405] on div "View" at bounding box center [874, 410] width 38 height 22
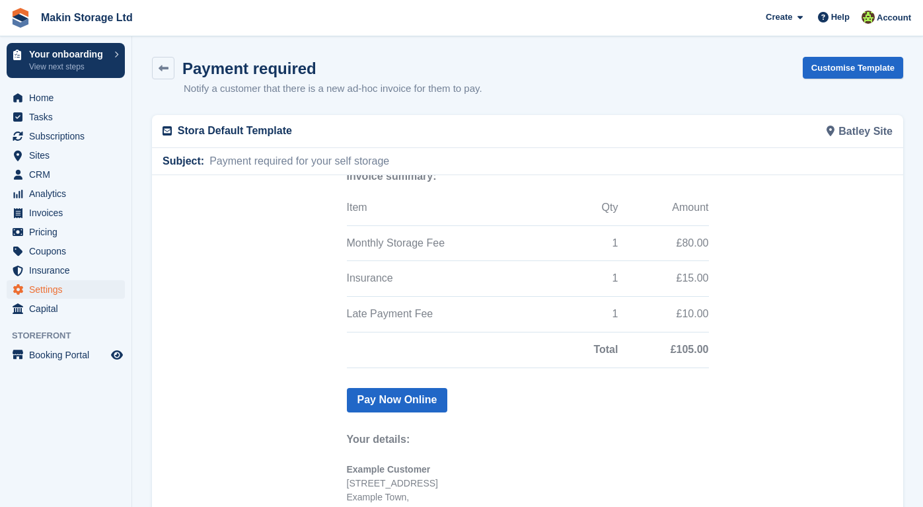
scroll to position [206, 0]
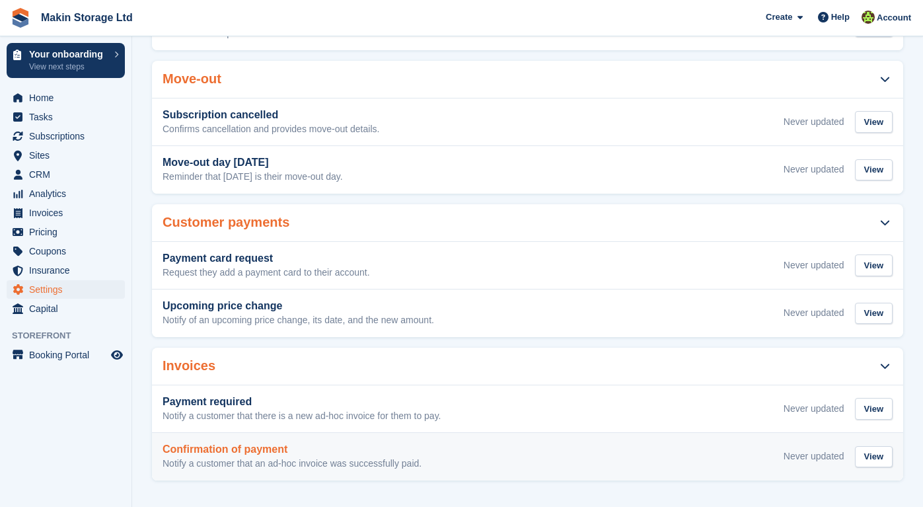
scroll to position [479, 0]
click at [870, 447] on div "View" at bounding box center [874, 458] width 38 height 22
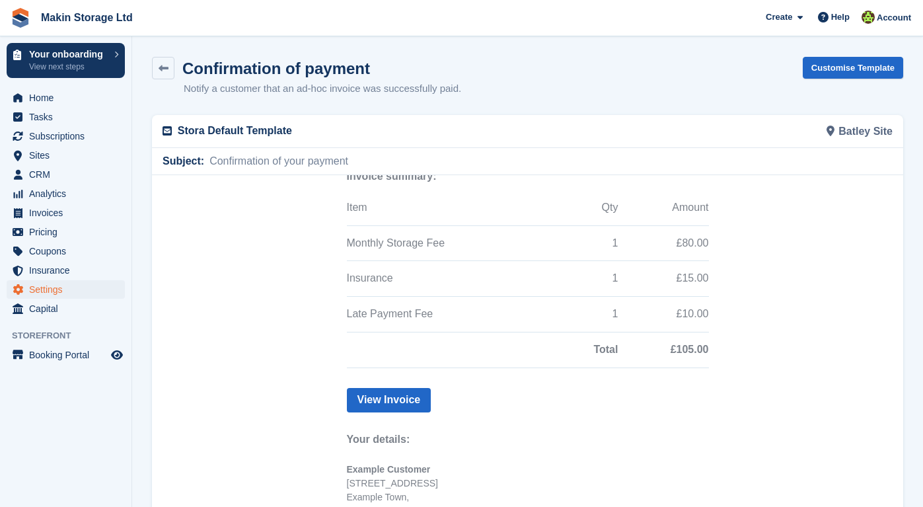
scroll to position [206, 0]
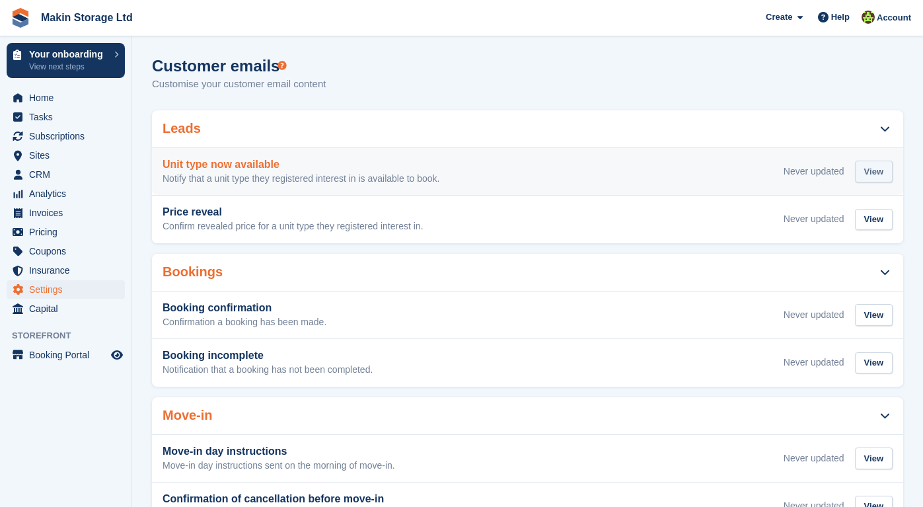
click at [866, 170] on div "View" at bounding box center [874, 172] width 38 height 22
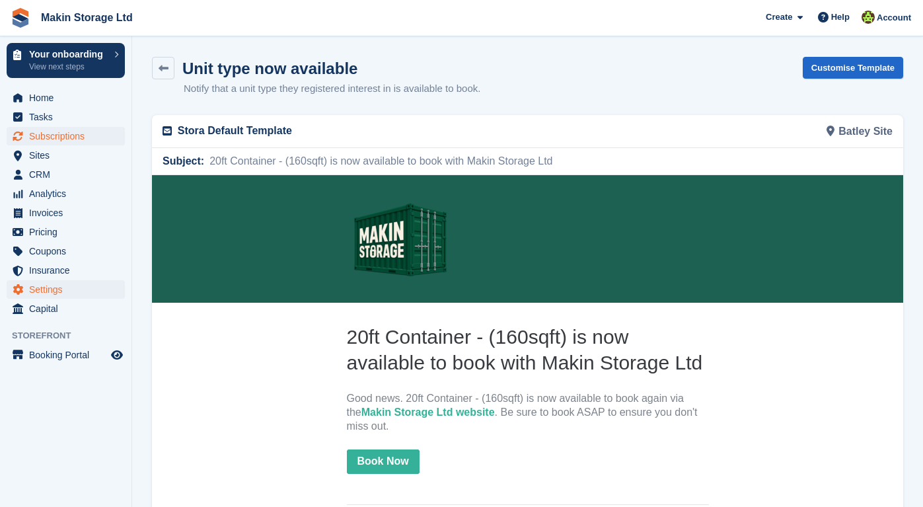
click at [44, 138] on span "Subscriptions" at bounding box center [68, 136] width 79 height 19
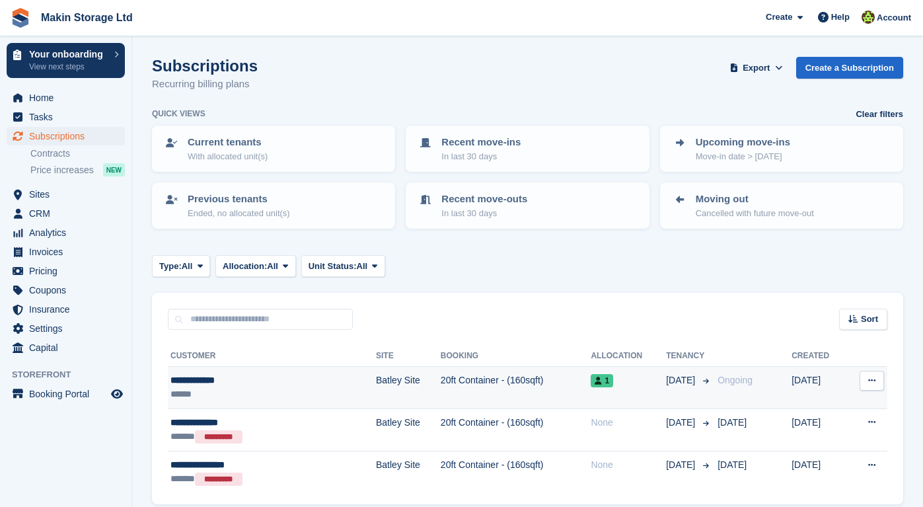
click at [516, 388] on td "20ft Container - (160sqft)" at bounding box center [516, 388] width 151 height 42
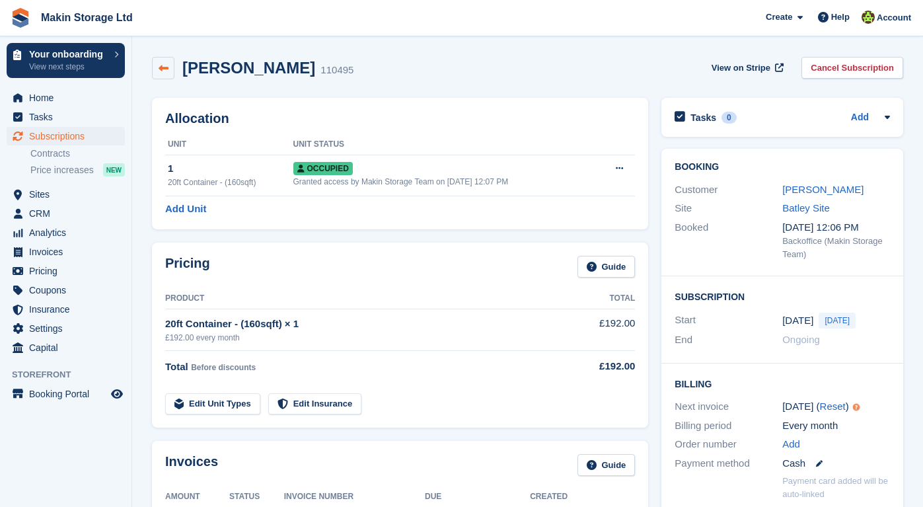
click at [164, 61] on link at bounding box center [163, 68] width 22 height 22
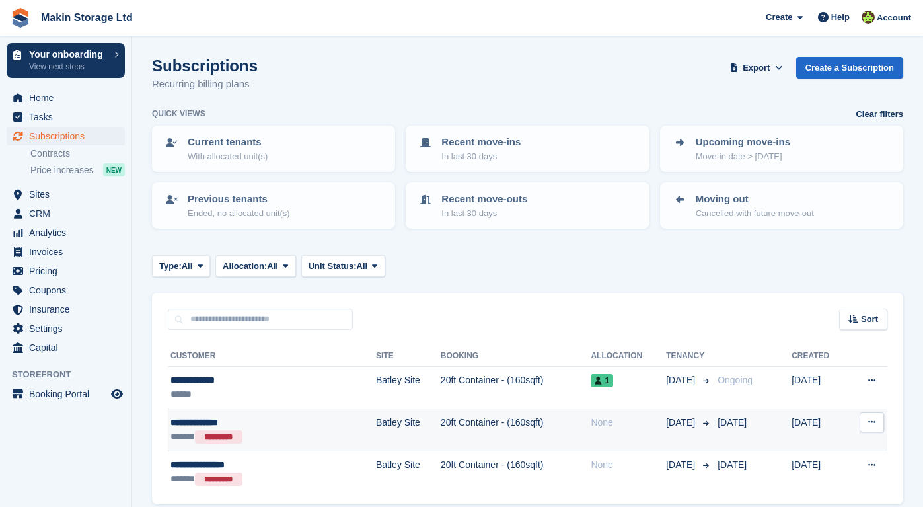
click at [555, 408] on td "20ft Container - (160sqft)" at bounding box center [516, 429] width 151 height 43
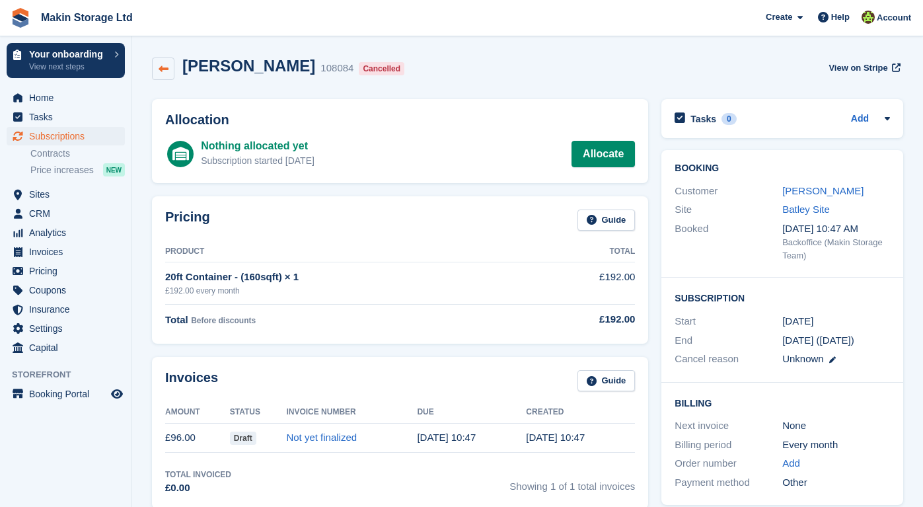
click at [166, 73] on icon at bounding box center [164, 69] width 10 height 10
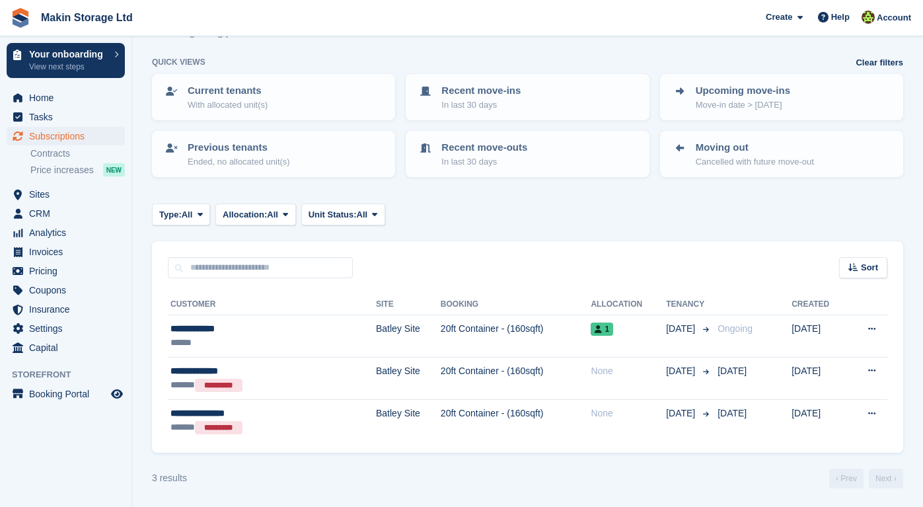
scroll to position [51, 0]
click at [47, 324] on span "Settings" at bounding box center [68, 328] width 79 height 19
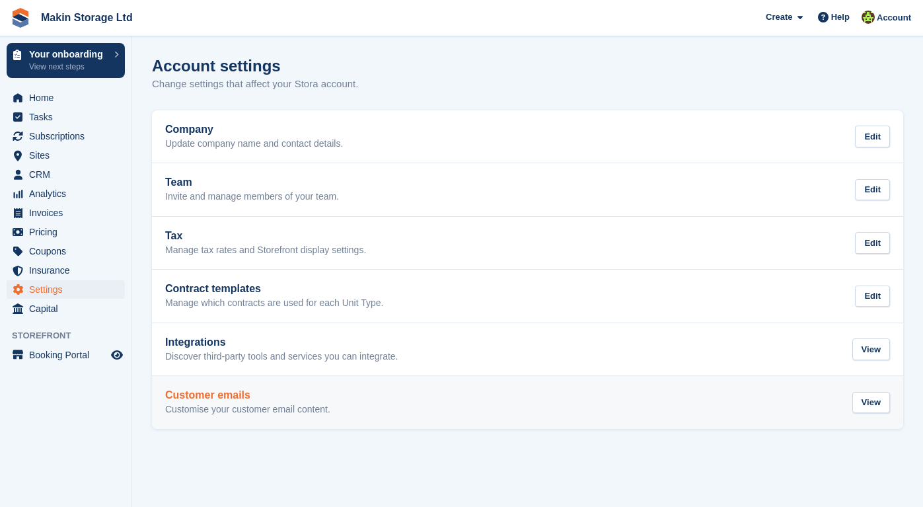
click at [192, 404] on p "Customise your customer email content." at bounding box center [247, 410] width 165 height 12
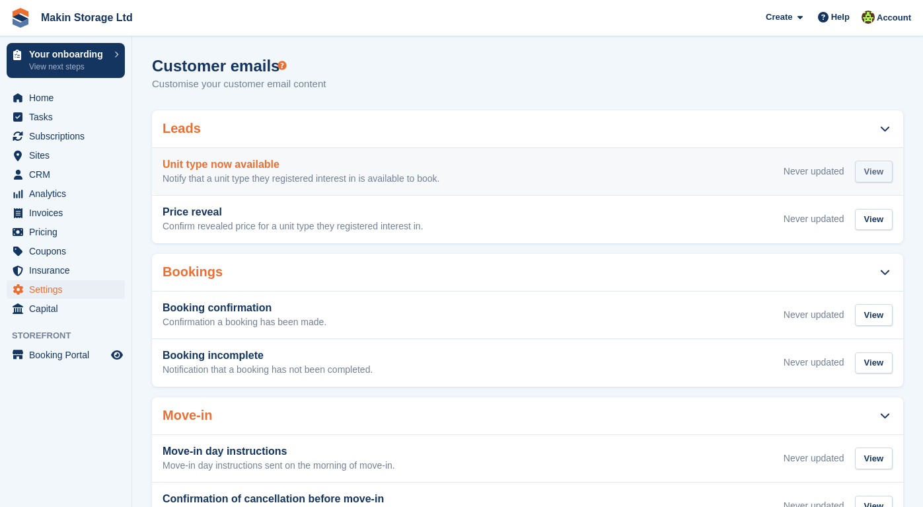
click at [876, 175] on div "View" at bounding box center [874, 172] width 38 height 22
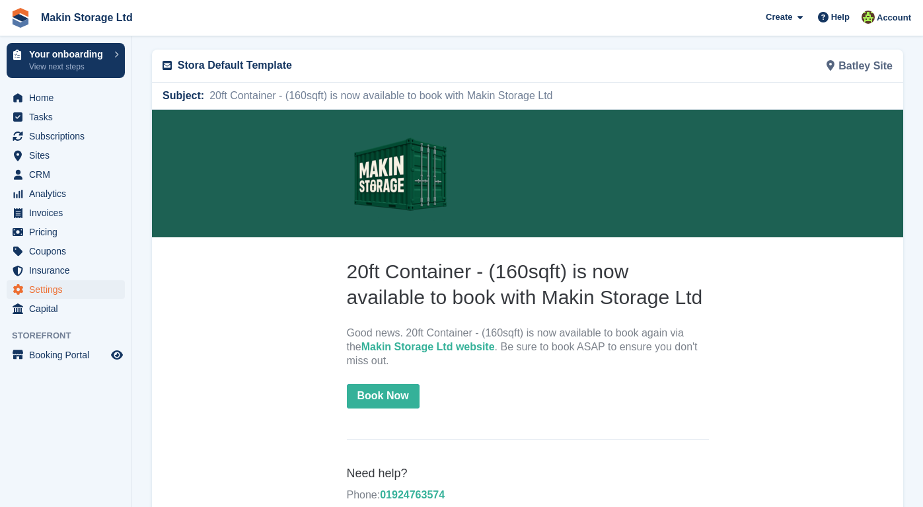
scroll to position [65, 0]
click at [453, 346] on link "Makin Storage Ltd website" at bounding box center [429, 345] width 134 height 11
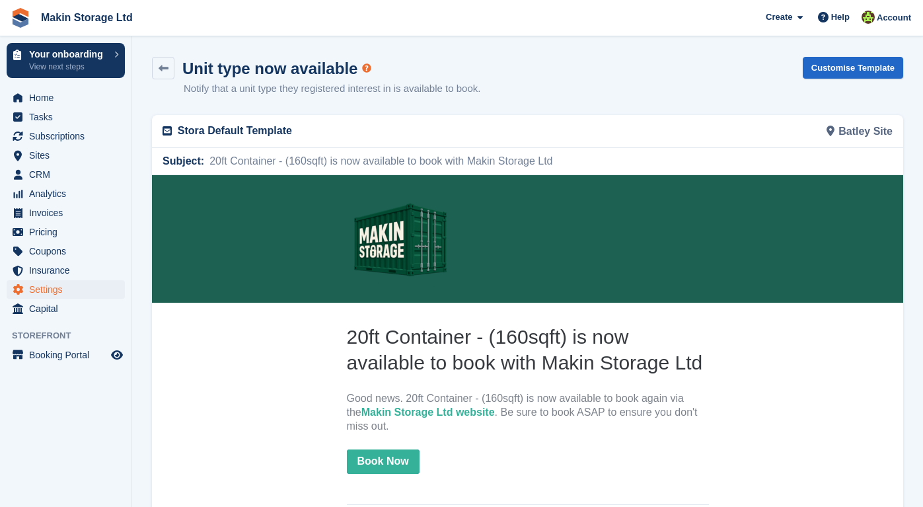
scroll to position [0, 0]
click at [815, 69] on link "Customise Template" at bounding box center [853, 68] width 100 height 22
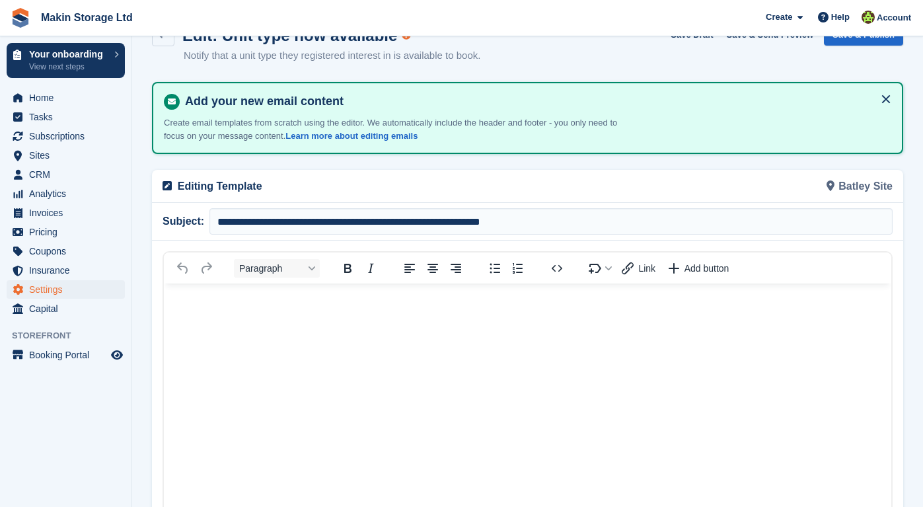
scroll to position [38, 0]
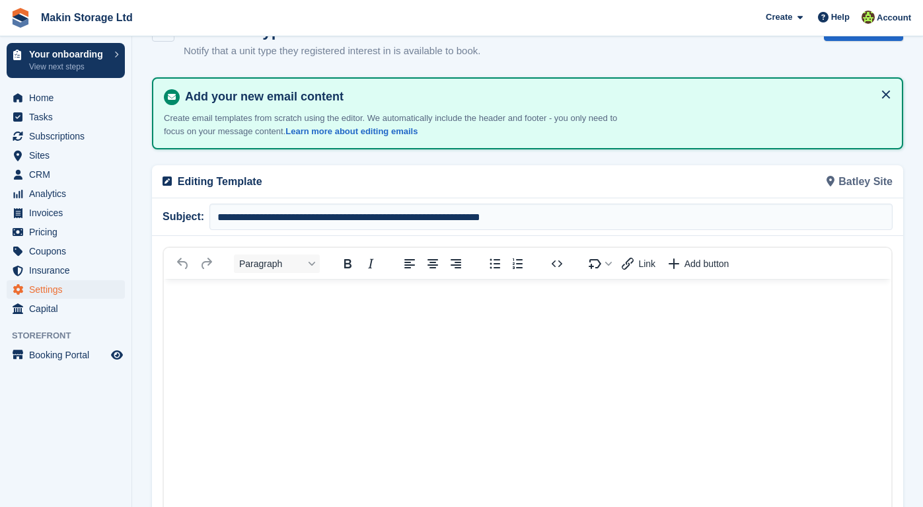
click at [341, 324] on body "Rich Text Area" at bounding box center [528, 302] width 728 height 47
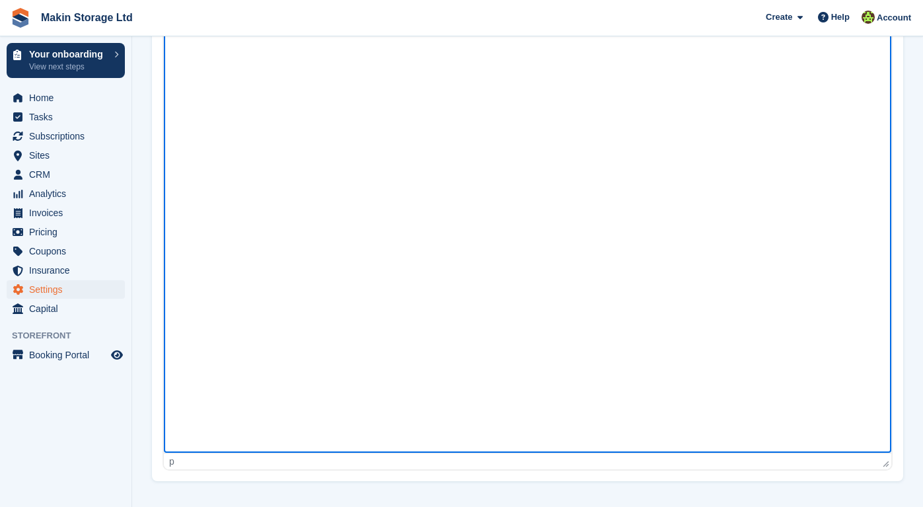
drag, startPoint x: 341, startPoint y: 19, endPoint x: 302, endPoint y: 134, distance: 121.4
click at [302, 134] on html at bounding box center [528, 213] width 728 height 479
drag, startPoint x: 303, startPoint y: 134, endPoint x: 391, endPoint y: 360, distance: 242.6
click at [391, 360] on html at bounding box center [528, 213] width 728 height 479
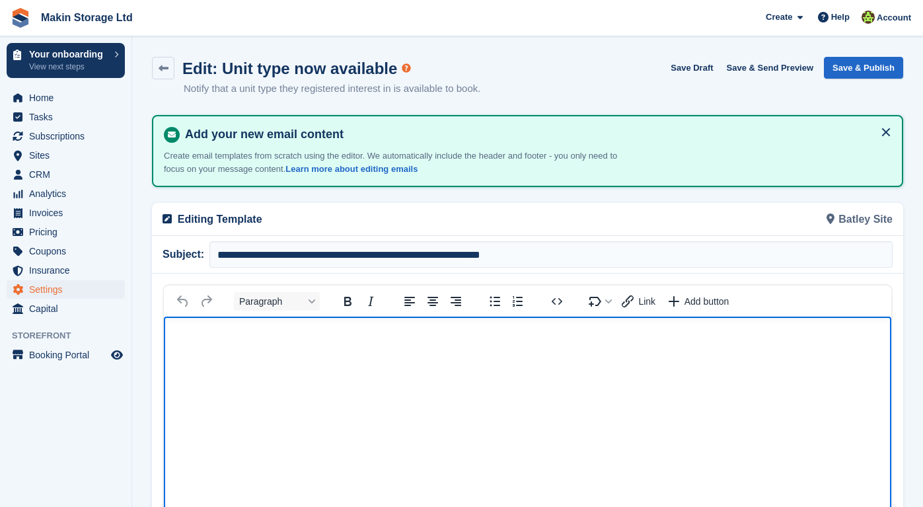
scroll to position [0, 0]
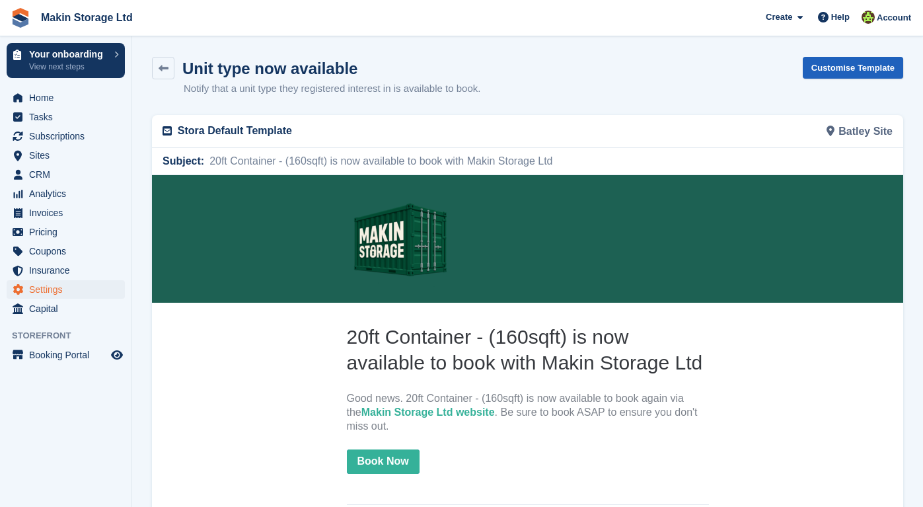
click at [843, 65] on link "Customise Template" at bounding box center [853, 68] width 100 height 22
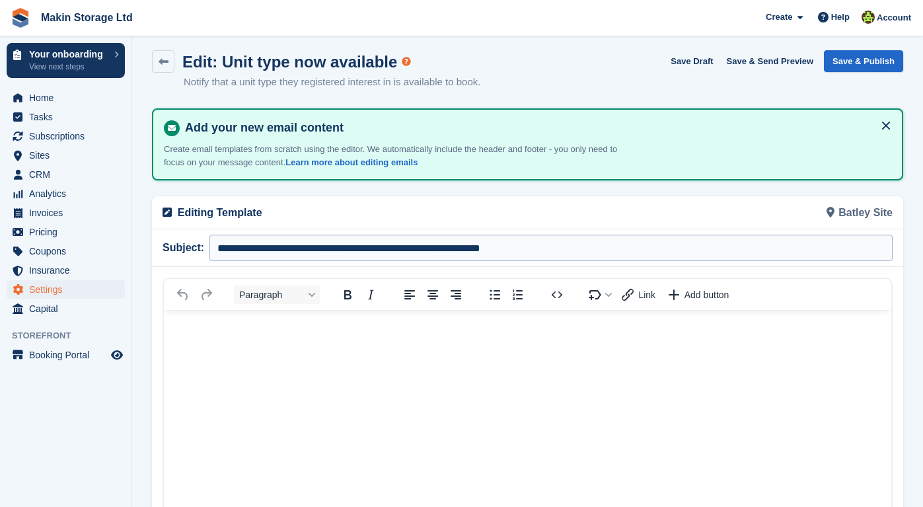
scroll to position [9, 0]
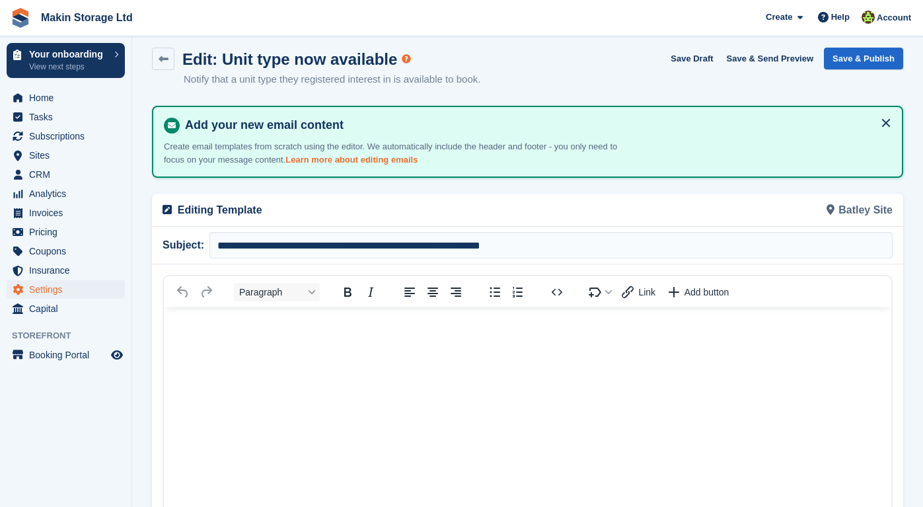
click at [393, 155] on link "Learn more about editing emails" at bounding box center [352, 160] width 132 height 10
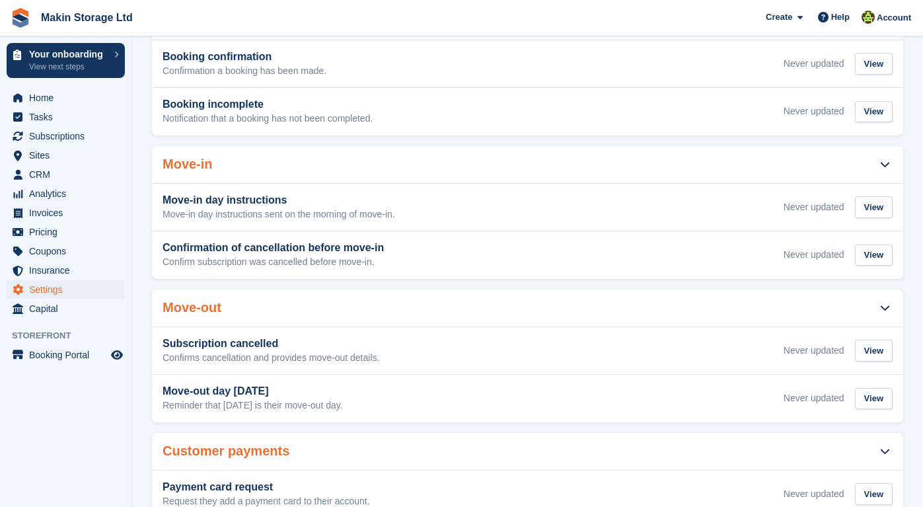
scroll to position [259, 0]
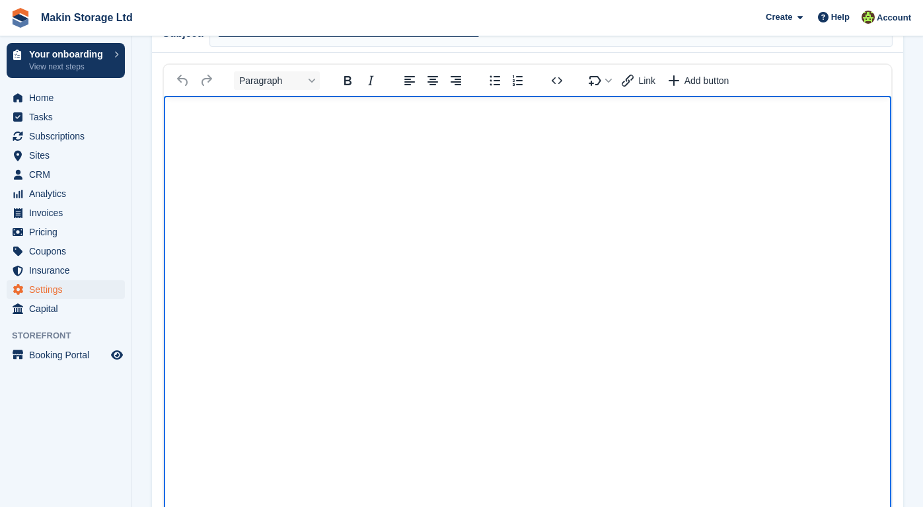
drag, startPoint x: 424, startPoint y: 241, endPoint x: 378, endPoint y: 173, distance: 82.3
click at [378, 173] on html at bounding box center [528, 335] width 728 height 479
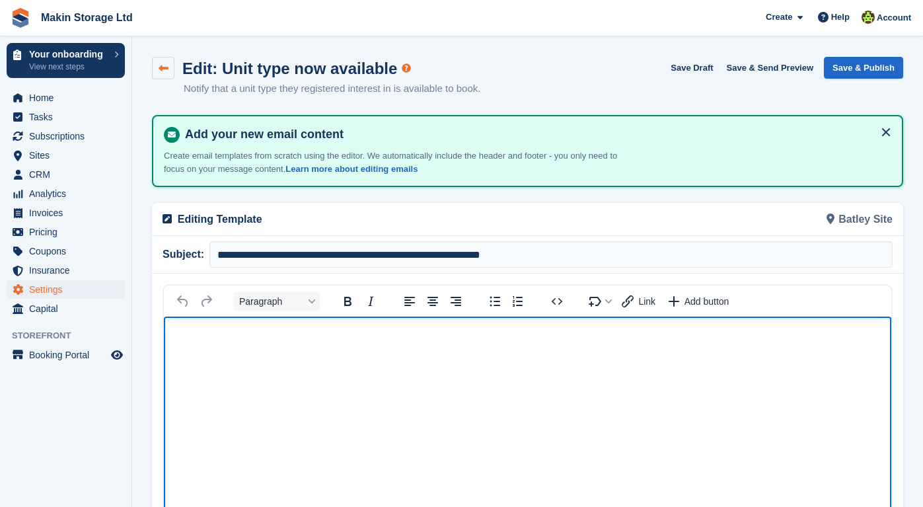
click at [165, 67] on icon at bounding box center [164, 68] width 10 height 10
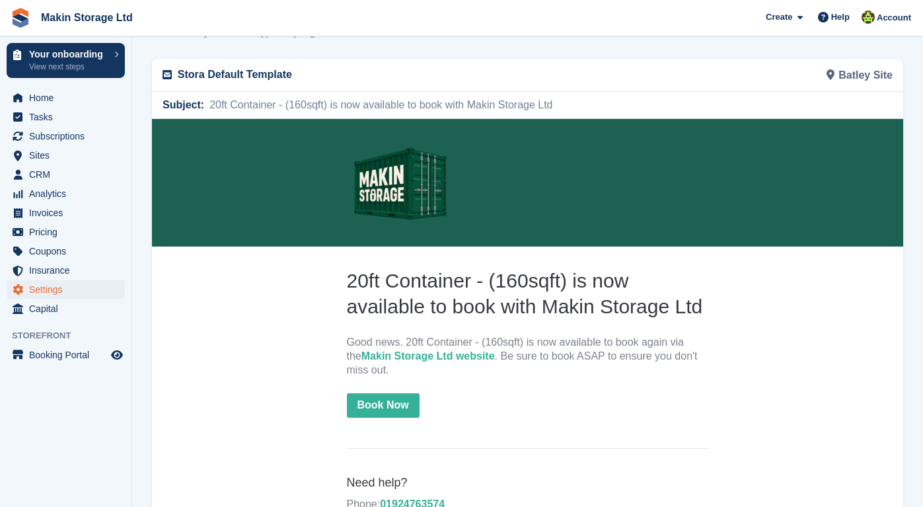
scroll to position [65, 0]
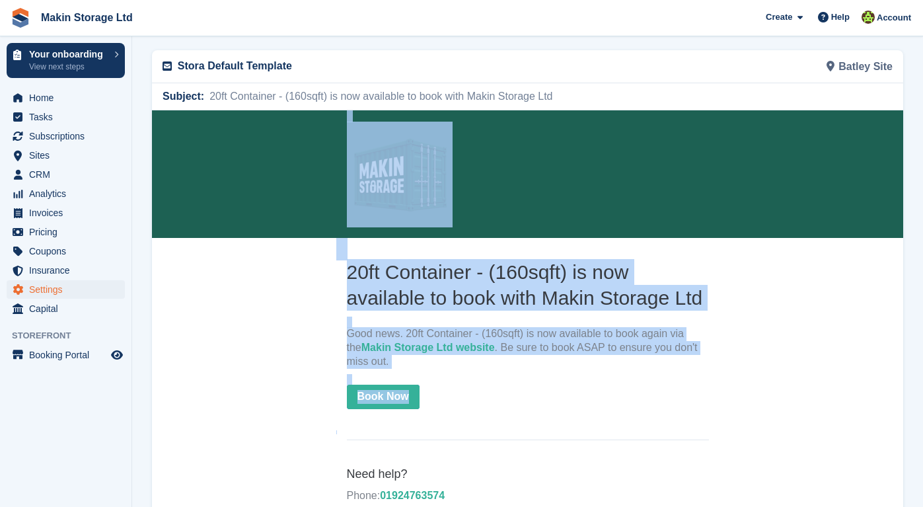
drag, startPoint x: 473, startPoint y: 416, endPoint x: 342, endPoint y: 165, distance: 283.8
click at [342, 165] on center "20ft Container - (160sqft) is now available to book with Makin Storage Ltd Good…" at bounding box center [528, 325] width 752 height 430
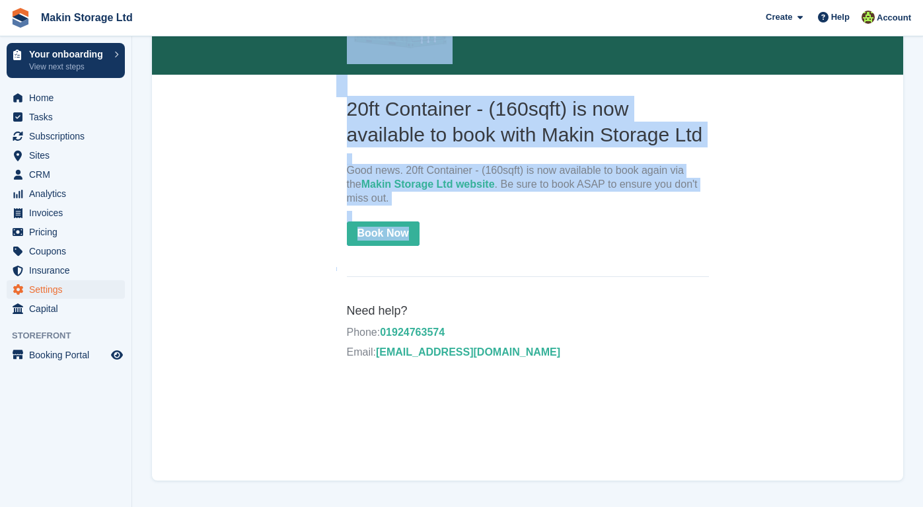
scroll to position [227, 0]
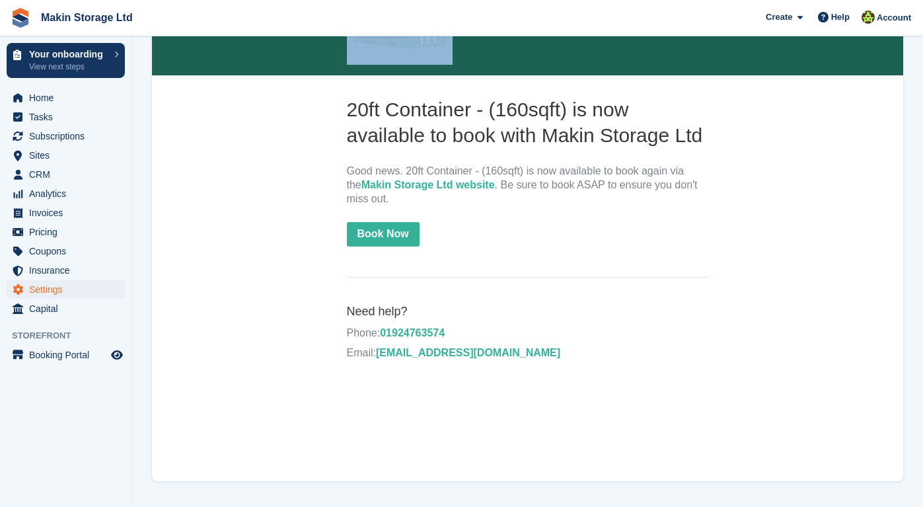
drag, startPoint x: 556, startPoint y: 414, endPoint x: 258, endPoint y: 38, distance: 479.5
click at [258, 38] on html "20ft Container - (160sqft) is now available to book with Makin Storage Ltd Good…" at bounding box center [528, 212] width 752 height 529
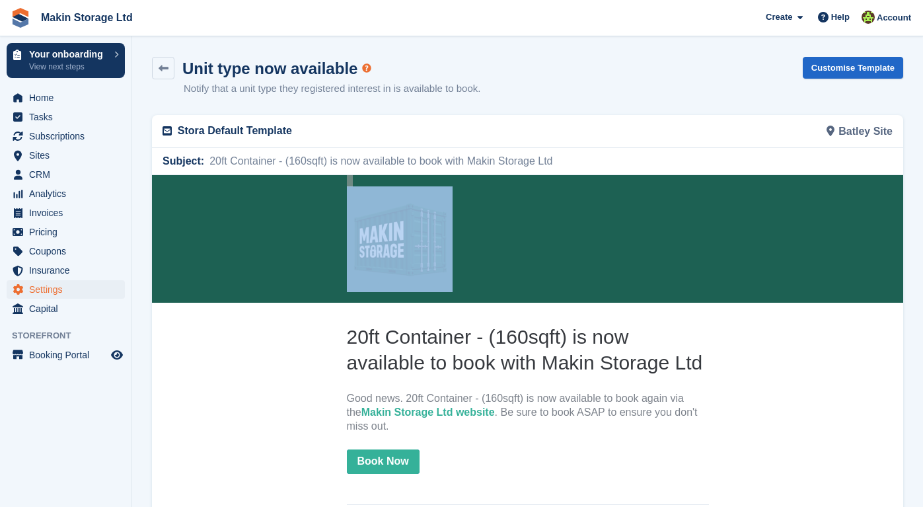
scroll to position [0, 0]
click at [693, 119] on div "Batley Site" at bounding box center [714, 131] width 373 height 32
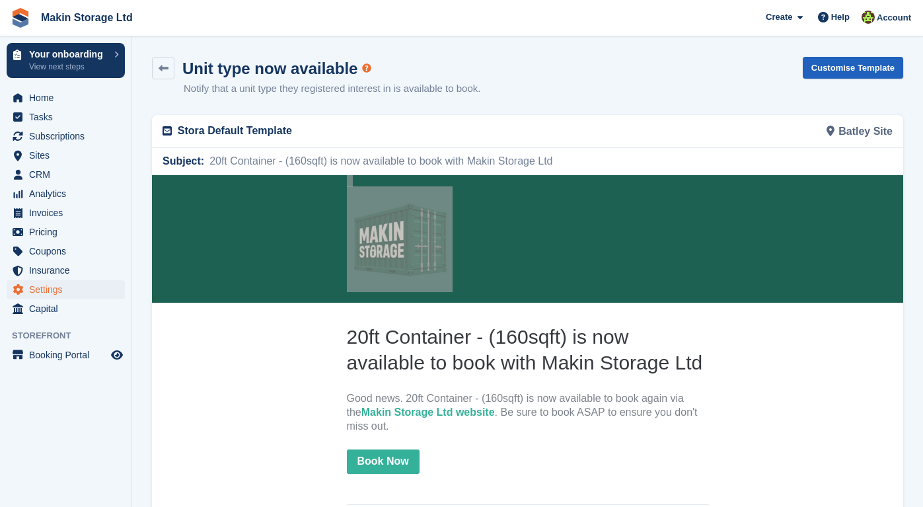
click at [839, 68] on link "Customise Template" at bounding box center [853, 68] width 100 height 22
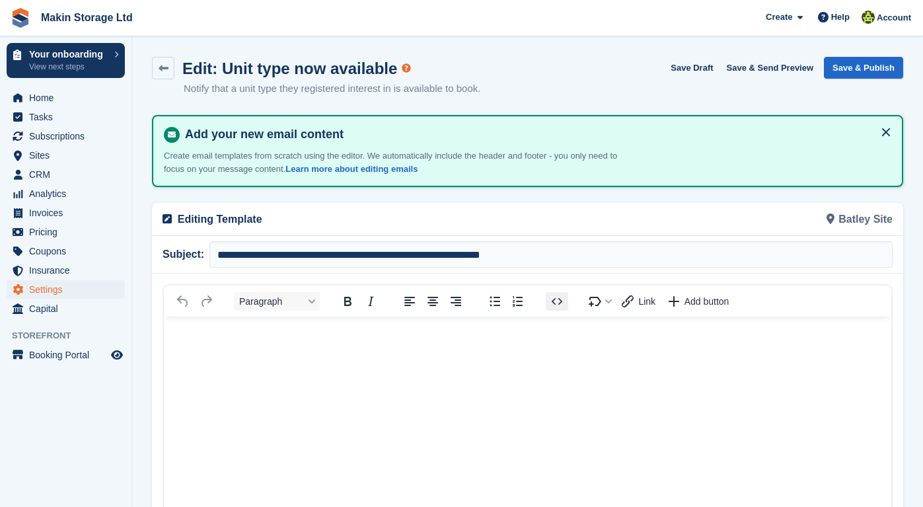
click at [557, 299] on icon "Source code" at bounding box center [557, 301] width 16 height 16
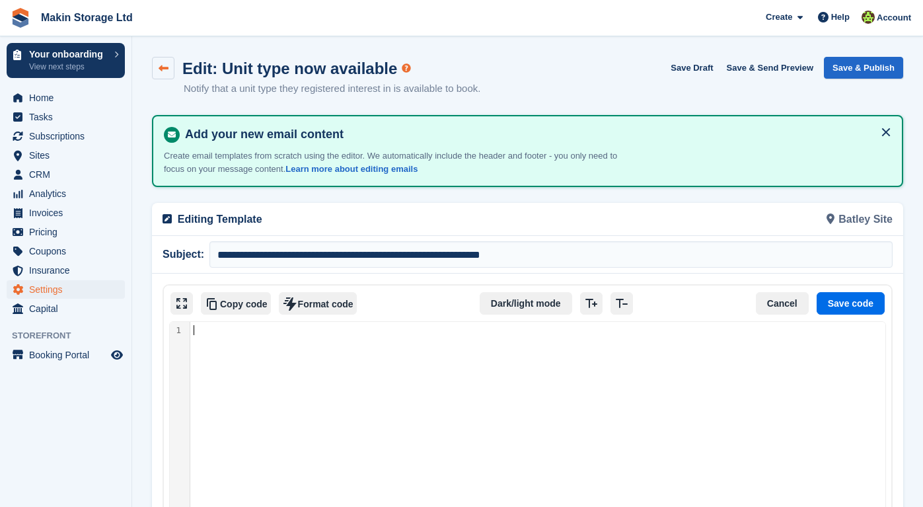
click at [165, 73] on link at bounding box center [163, 68] width 22 height 22
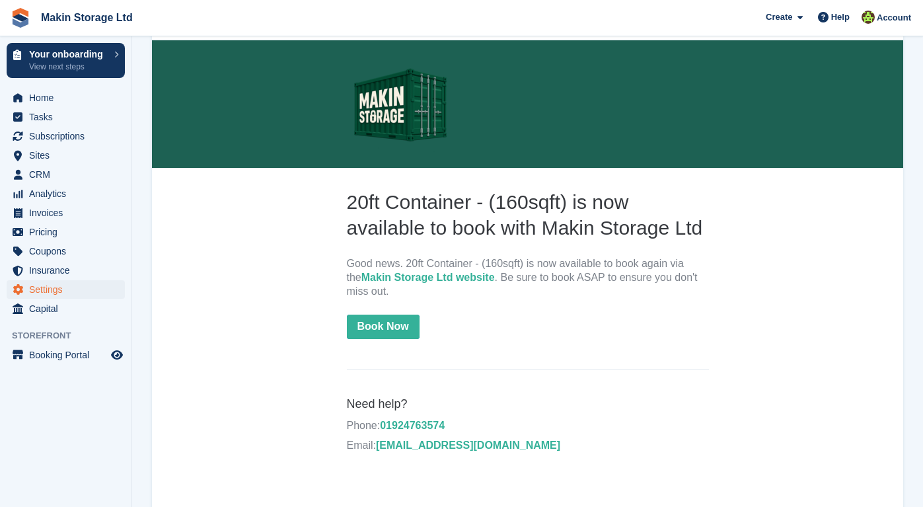
scroll to position [124, 0]
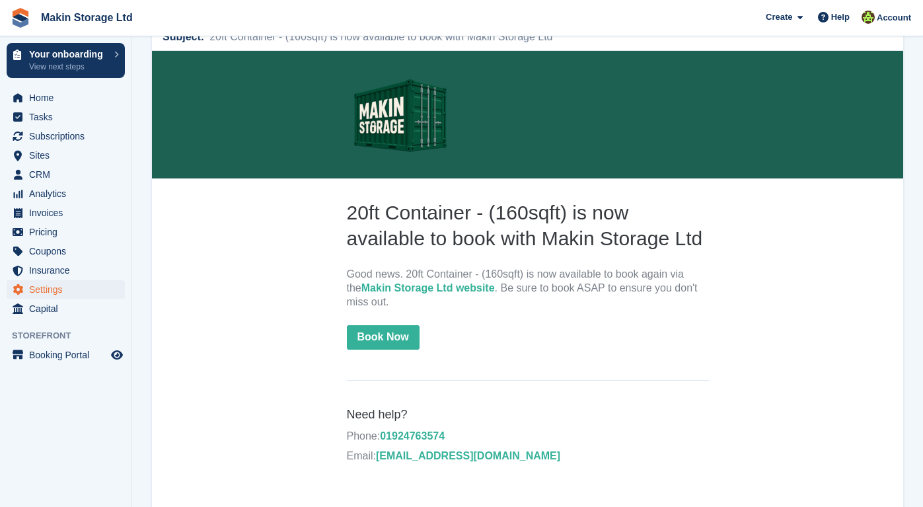
click at [426, 286] on link "Makin Storage Ltd website" at bounding box center [429, 287] width 134 height 11
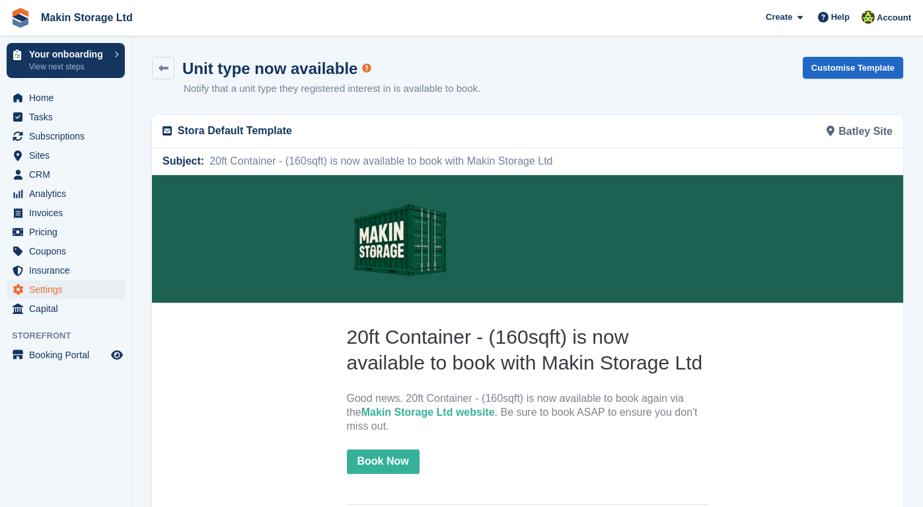
scroll to position [0, 0]
click at [166, 75] on link at bounding box center [163, 68] width 22 height 22
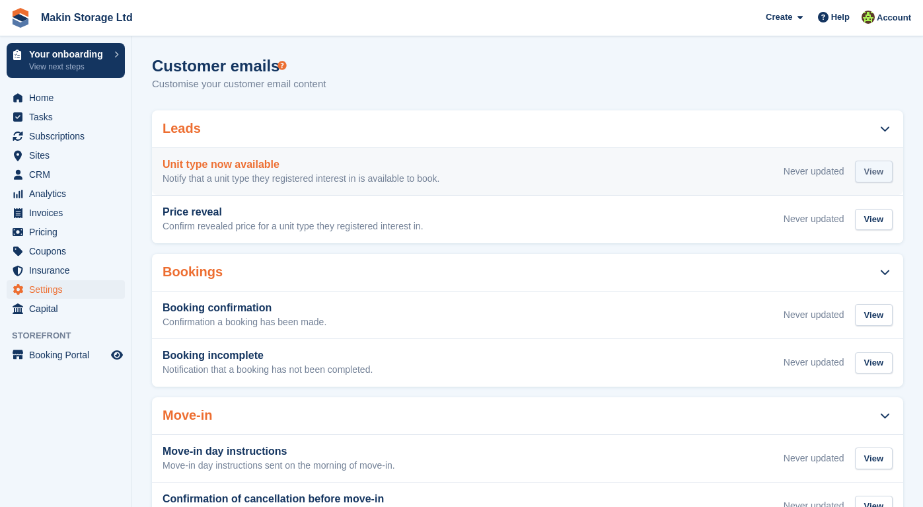
click at [863, 172] on div "View" at bounding box center [874, 172] width 38 height 22
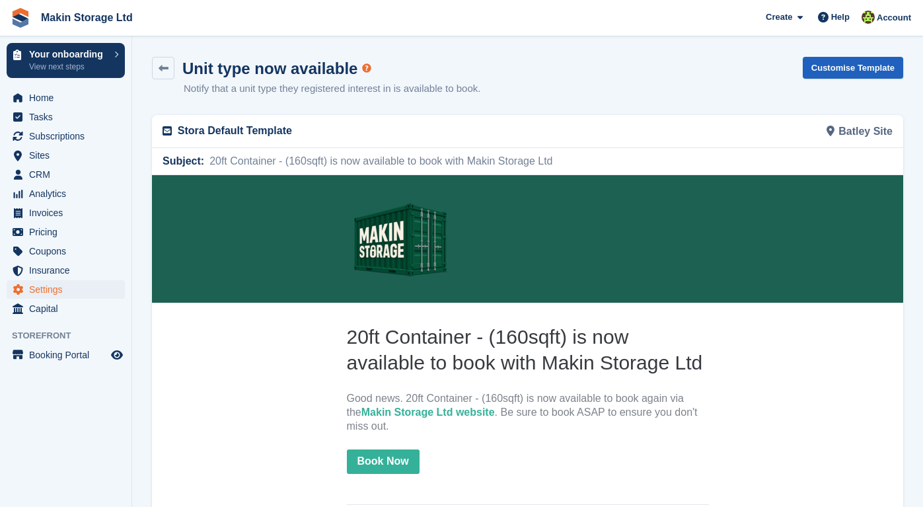
click at [843, 70] on link "Customise Template" at bounding box center [853, 68] width 100 height 22
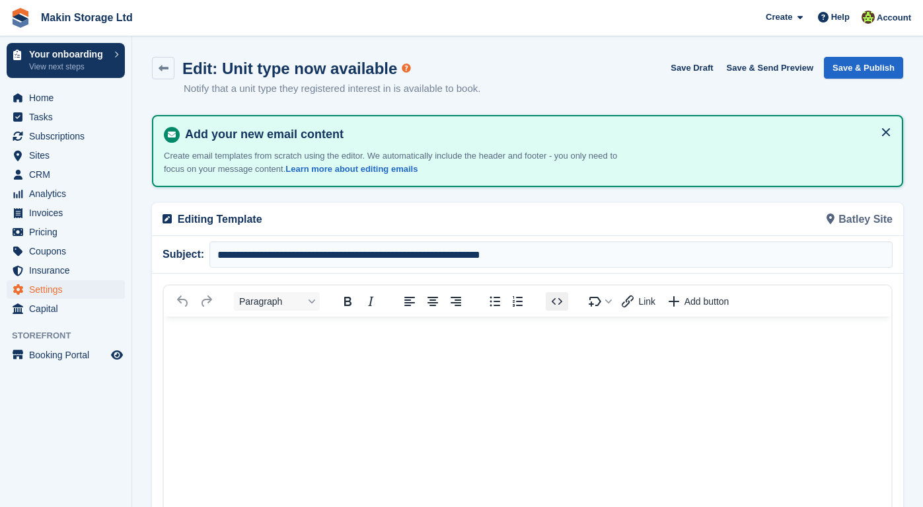
click at [554, 299] on icon "Source code" at bounding box center [557, 301] width 16 height 16
click at [0, 0] on button "Dark/light mode" at bounding box center [0, 0] width 0 height 0
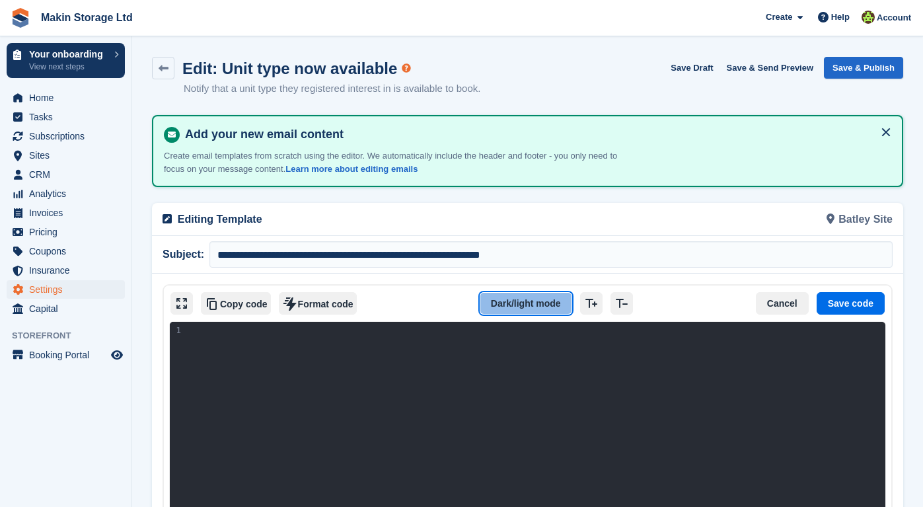
click at [554, 299] on button "Dark/light mode" at bounding box center [526, 303] width 93 height 22
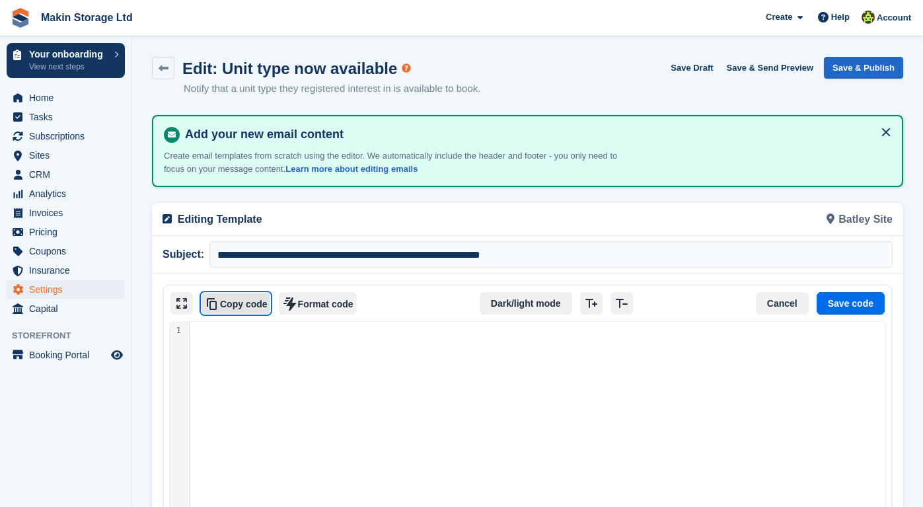
click at [231, 301] on button "Copy code" at bounding box center [236, 303] width 70 height 22
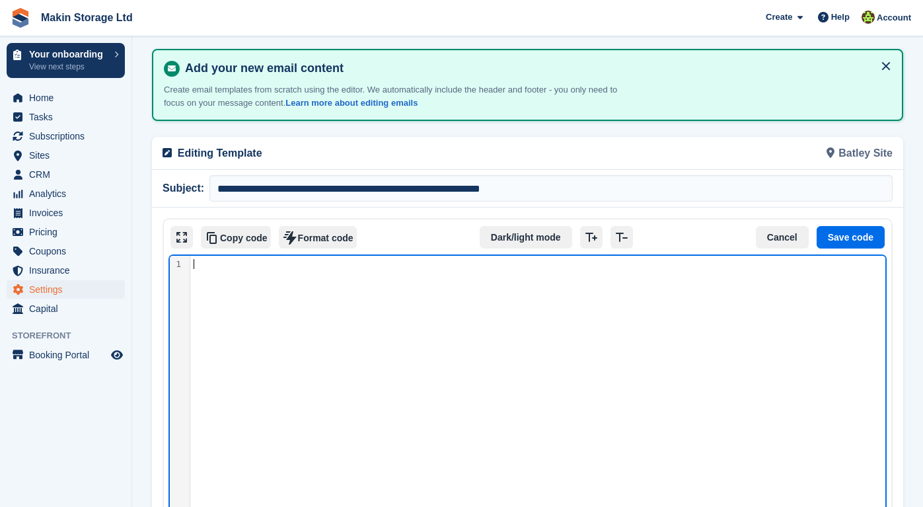
scroll to position [66, 0]
drag, startPoint x: 419, startPoint y: 389, endPoint x: 265, endPoint y: 254, distance: 204.7
click at [265, 256] on div "Source code" at bounding box center [537, 498] width 695 height 484
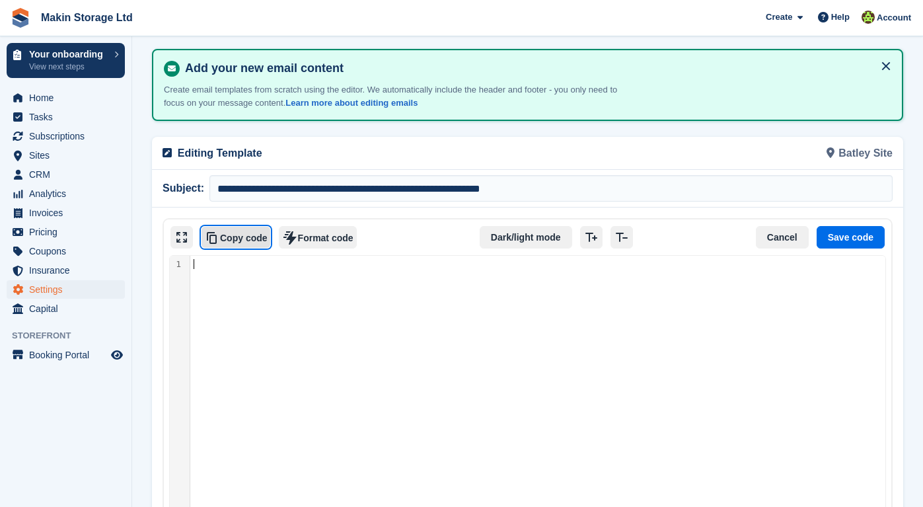
click at [231, 239] on button "Copy code" at bounding box center [236, 237] width 70 height 22
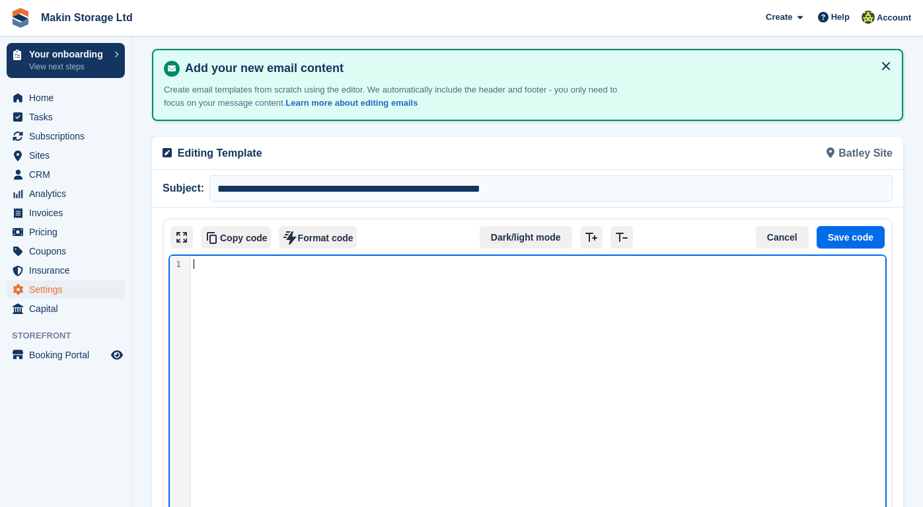
click at [231, 283] on div "Source code" at bounding box center [537, 498] width 695 height 484
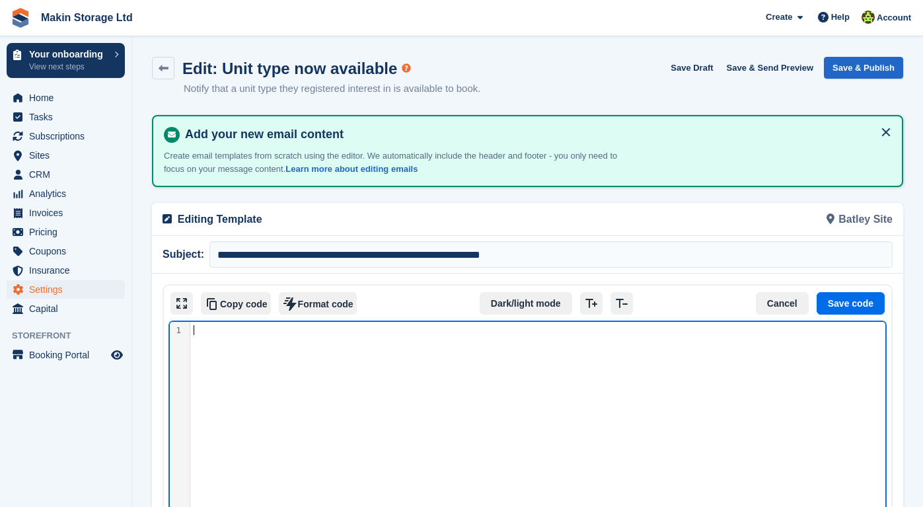
scroll to position [0, 0]
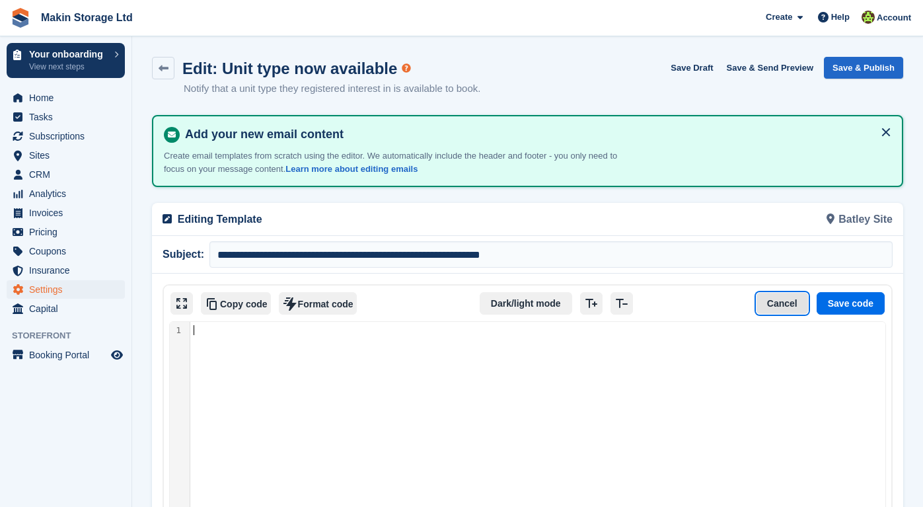
click at [769, 303] on button "Cancel" at bounding box center [782, 303] width 53 height 22
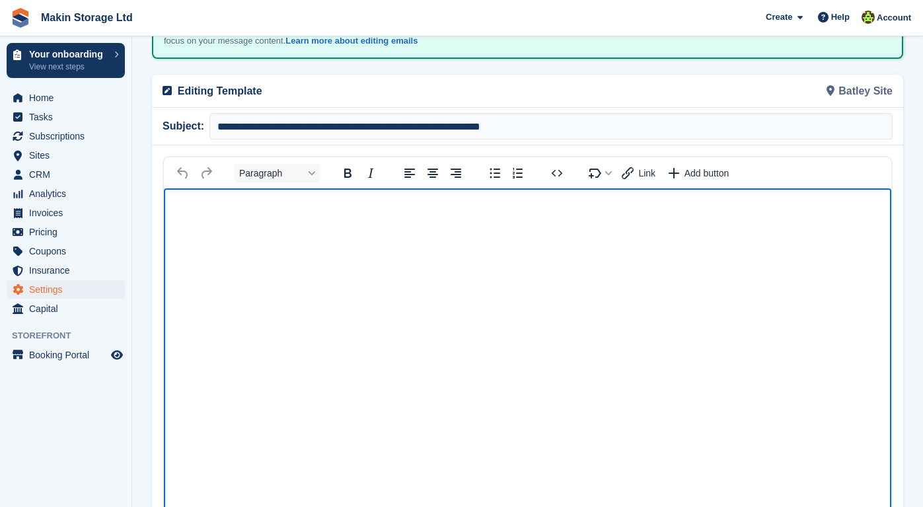
scroll to position [137, 0]
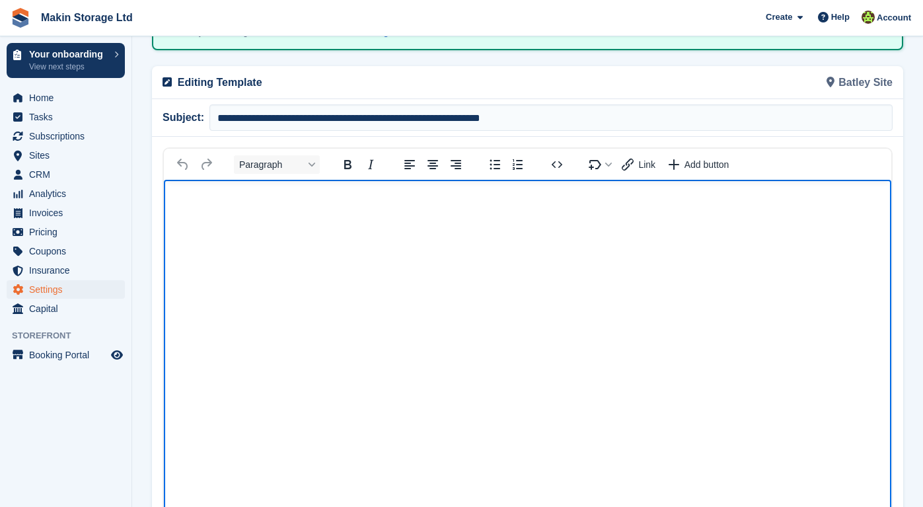
paste body "Rich Text Area"
click at [555, 163] on icon "Source code" at bounding box center [557, 165] width 16 height 16
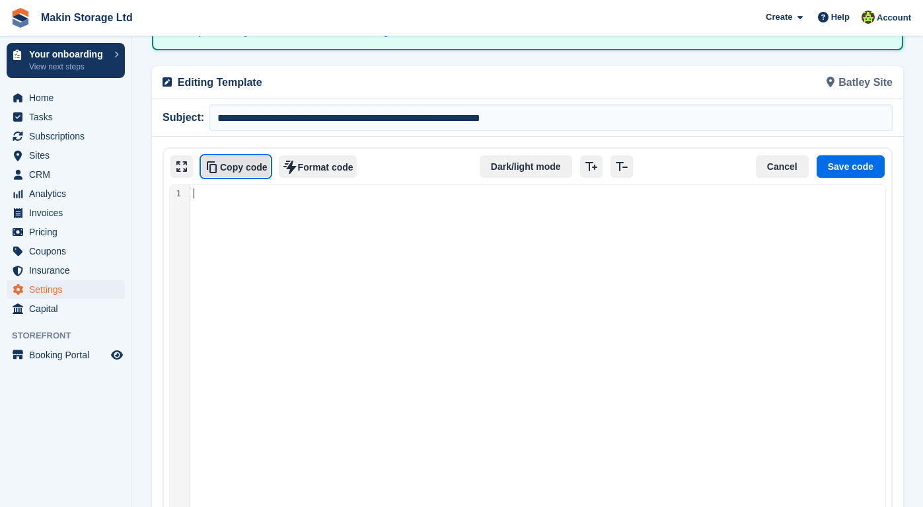
click at [233, 167] on button "Copy code" at bounding box center [236, 166] width 70 height 22
click at [769, 167] on button "Cancel" at bounding box center [782, 166] width 53 height 22
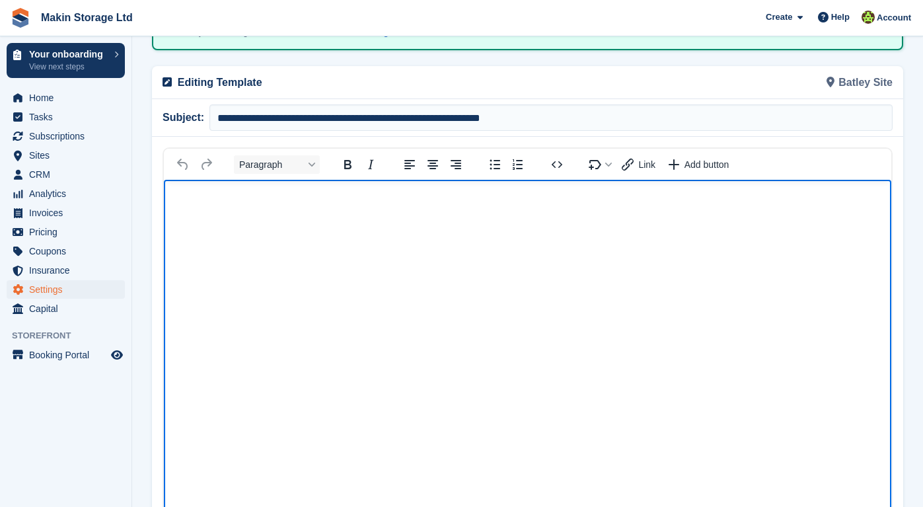
click at [389, 231] on html at bounding box center [528, 419] width 728 height 479
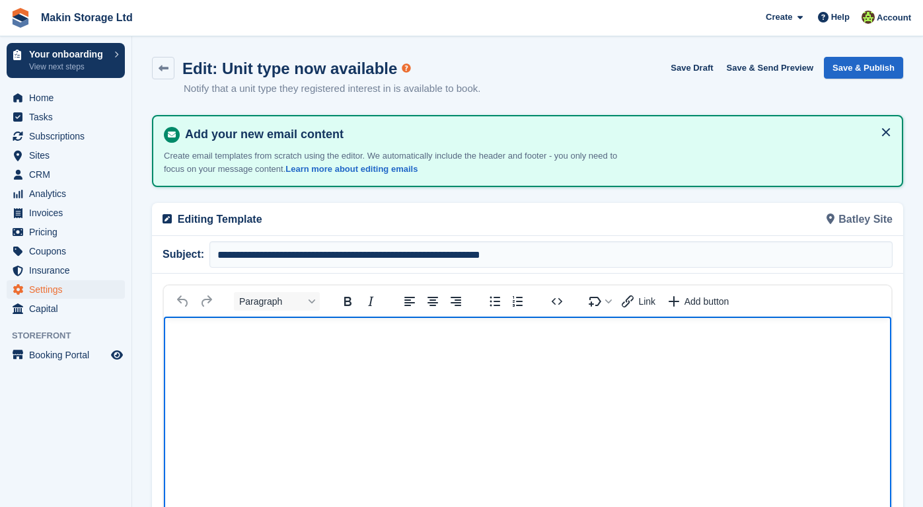
scroll to position [0, 0]
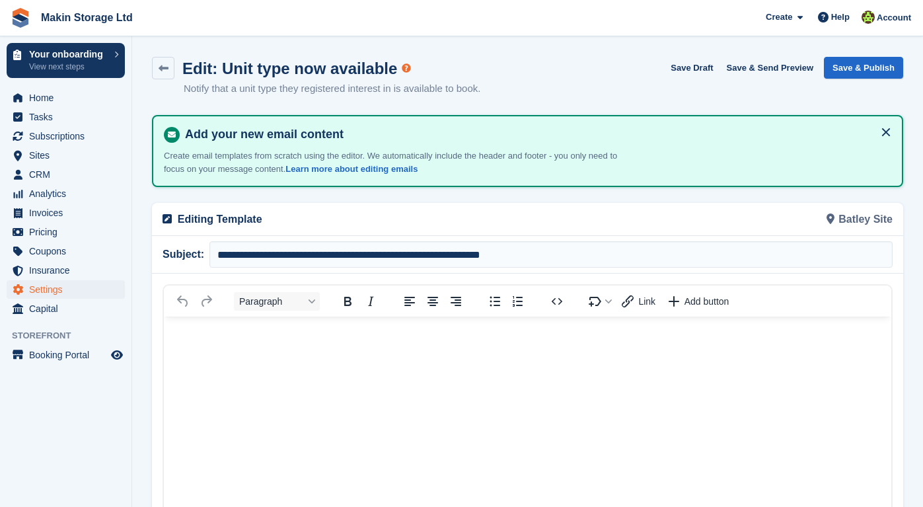
click at [153, 52] on section "**********" at bounding box center [527, 425] width 791 height 851
click at [169, 68] on link at bounding box center [163, 68] width 22 height 22
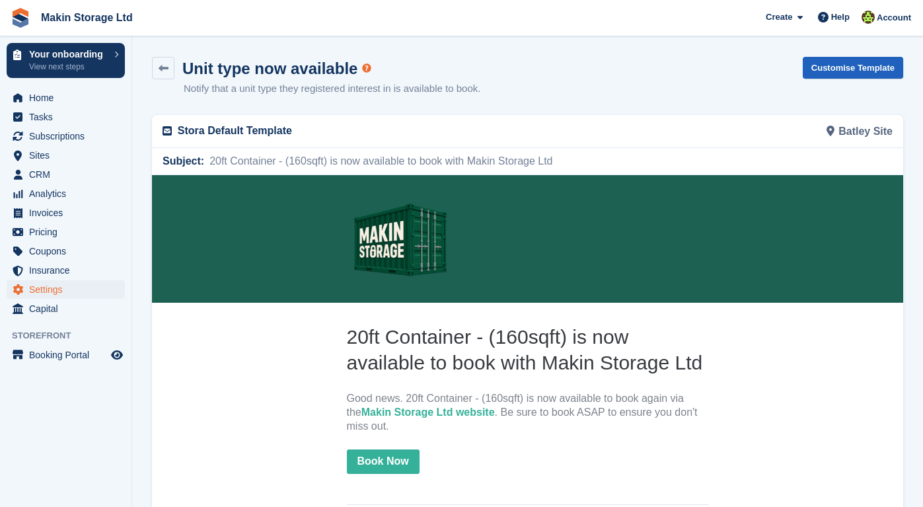
click at [820, 71] on link "Customise Template" at bounding box center [853, 68] width 100 height 22
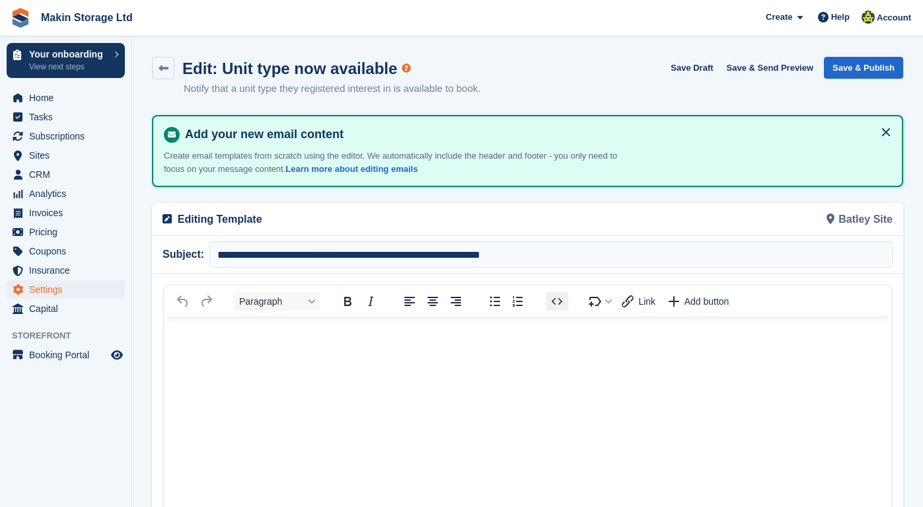
click at [564, 295] on icon "Source code" at bounding box center [557, 301] width 16 height 16
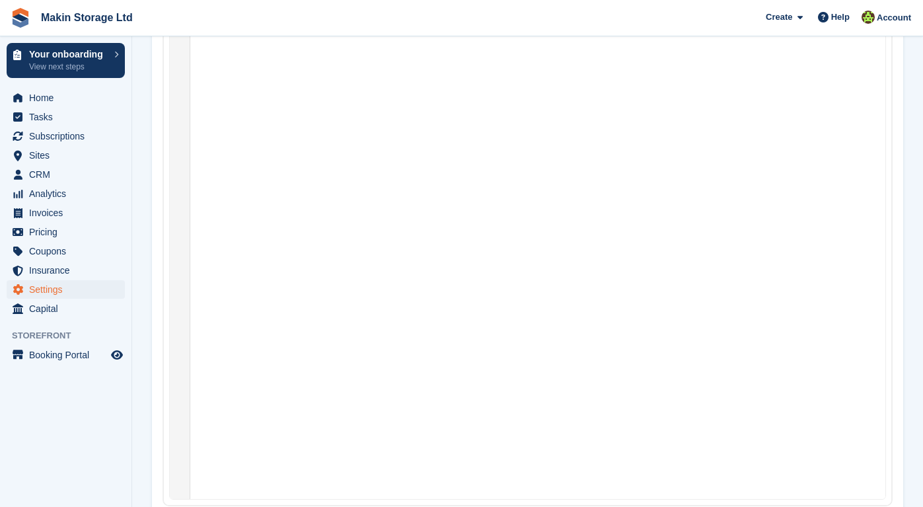
scroll to position [49, 0]
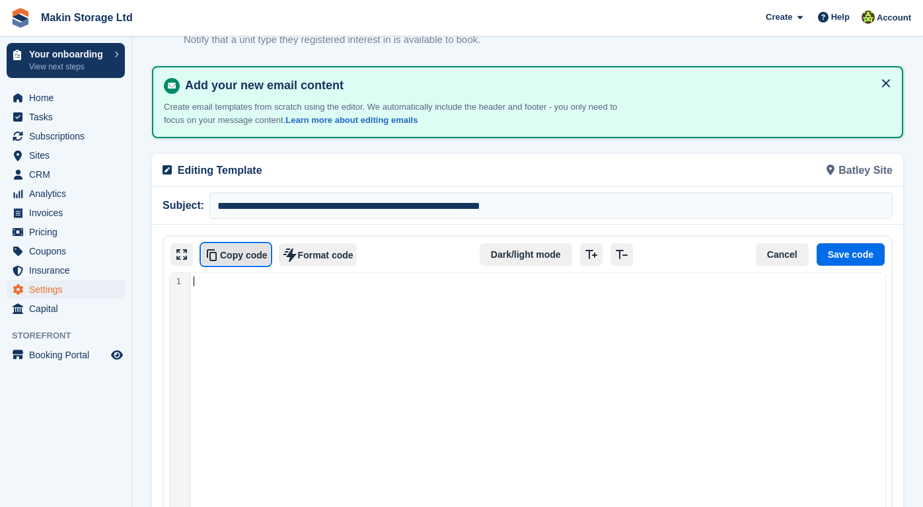
click at [253, 246] on button "Copy code" at bounding box center [236, 254] width 70 height 22
click at [772, 253] on button "Cancel" at bounding box center [782, 254] width 53 height 22
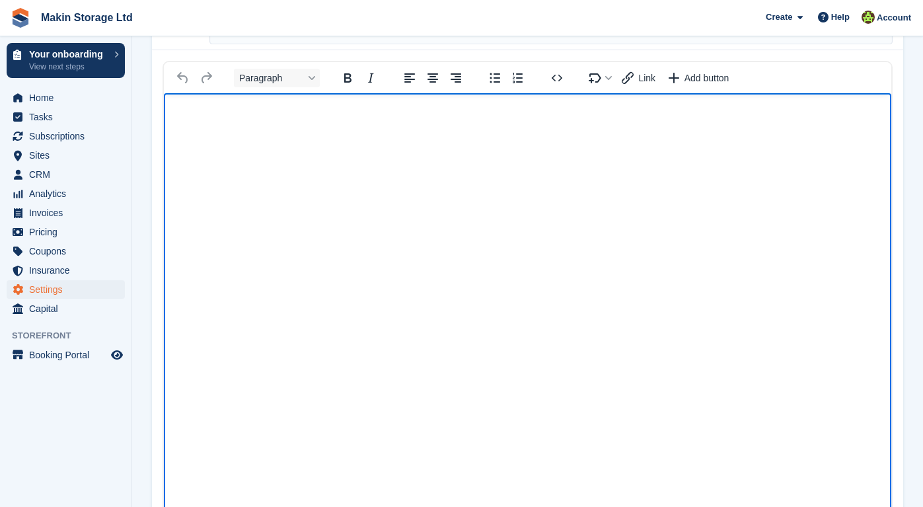
scroll to position [209, 0]
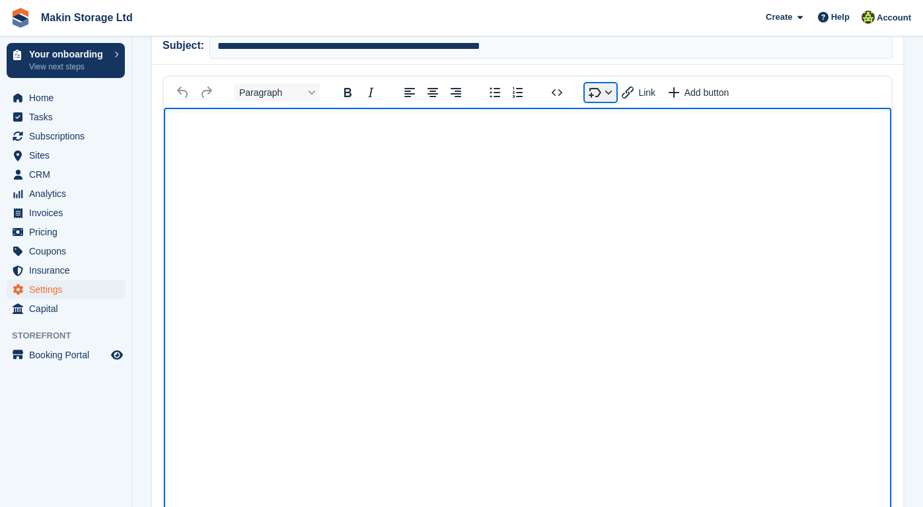
click at [609, 92] on button "Insert merge tag" at bounding box center [601, 92] width 32 height 19
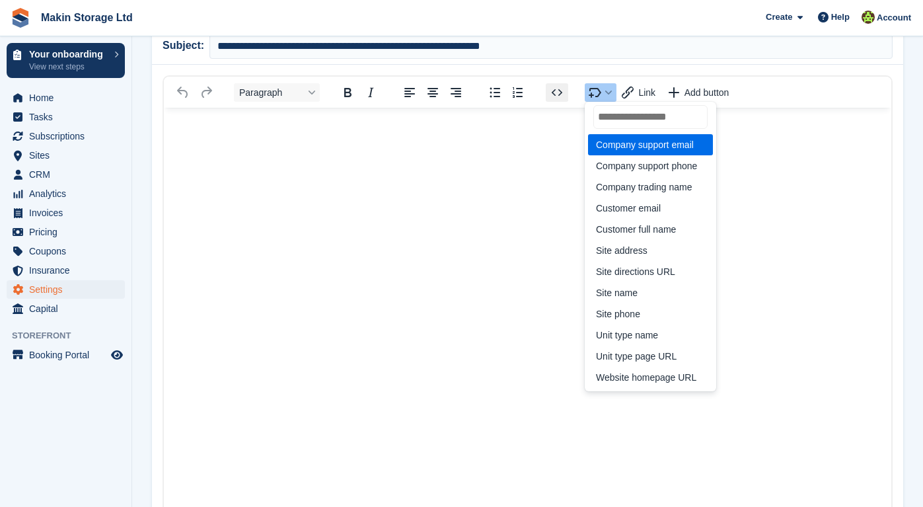
click at [559, 89] on icon "Source code" at bounding box center [557, 92] width 11 height 7
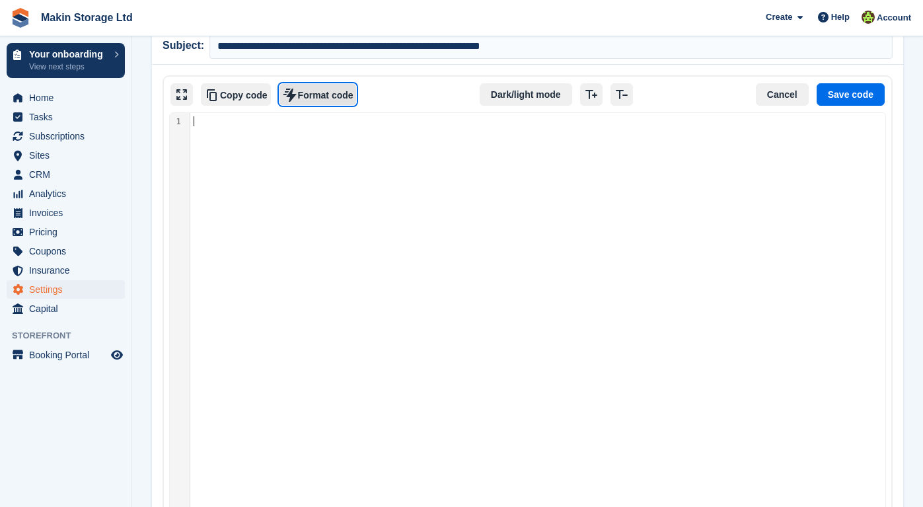
click at [307, 98] on button "Format code" at bounding box center [318, 94] width 78 height 22
click at [239, 93] on button "Copy code" at bounding box center [236, 94] width 70 height 22
click at [313, 96] on button "Format code" at bounding box center [318, 94] width 78 height 22
click at [603, 95] on button "Increase font size" at bounding box center [591, 94] width 22 height 22
click at [616, 95] on icon "Decrease font size" at bounding box center [622, 95] width 16 height 16
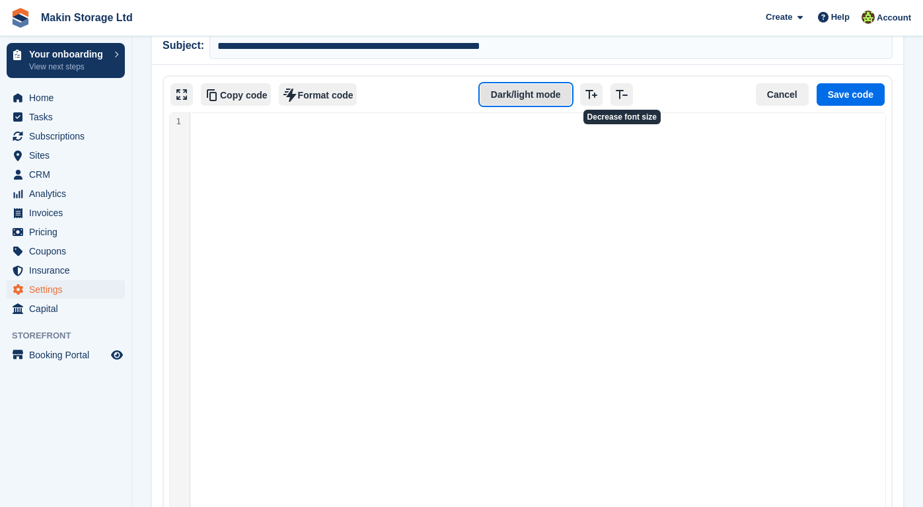
click at [492, 97] on button "Dark/light mode" at bounding box center [526, 94] width 93 height 22
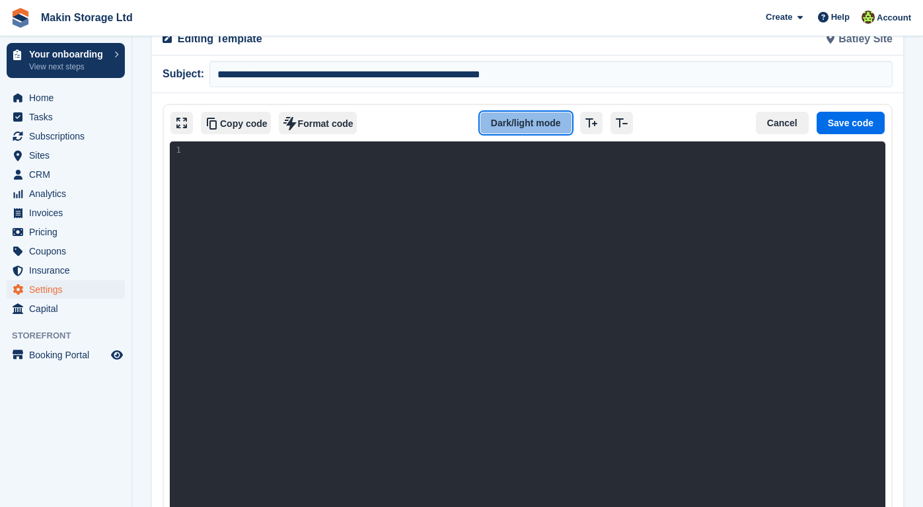
scroll to position [175, 0]
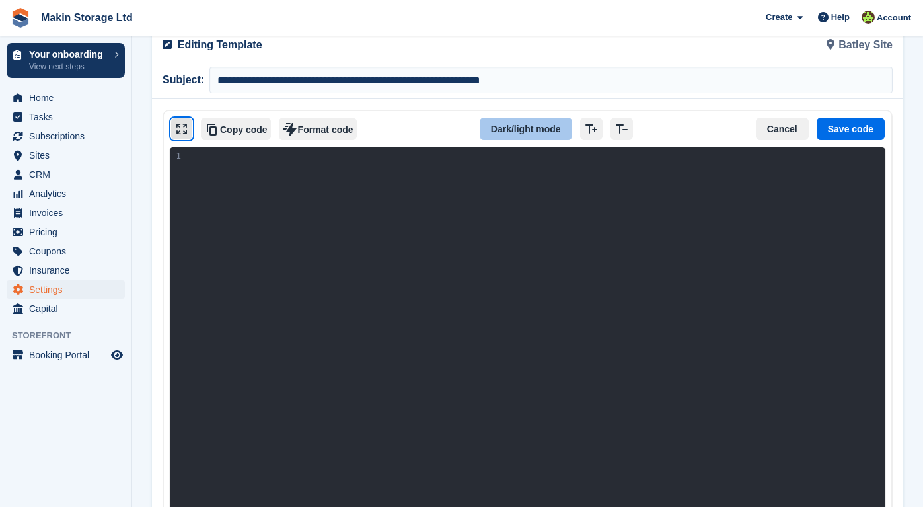
click at [182, 118] on button "Fullscreen" at bounding box center [182, 129] width 22 height 22
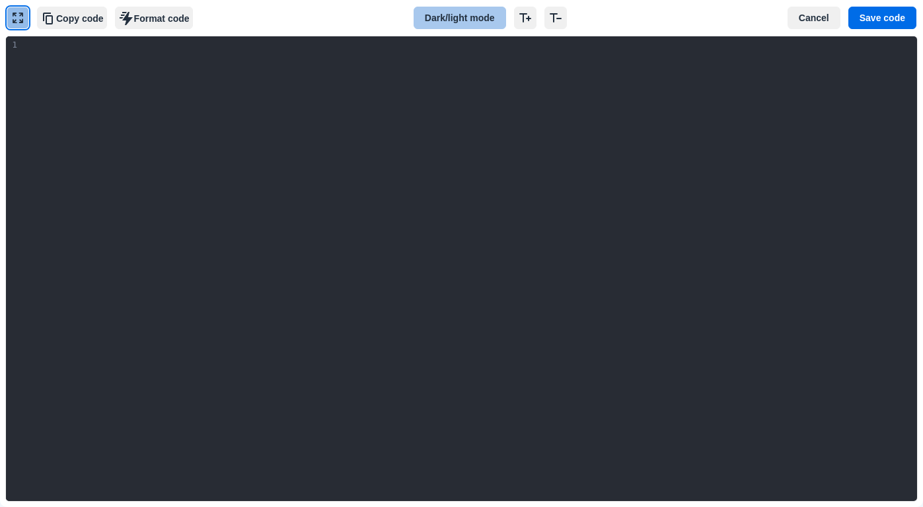
scroll to position [0, 0]
click at [430, 20] on button "Dark/light mode" at bounding box center [460, 18] width 93 height 22
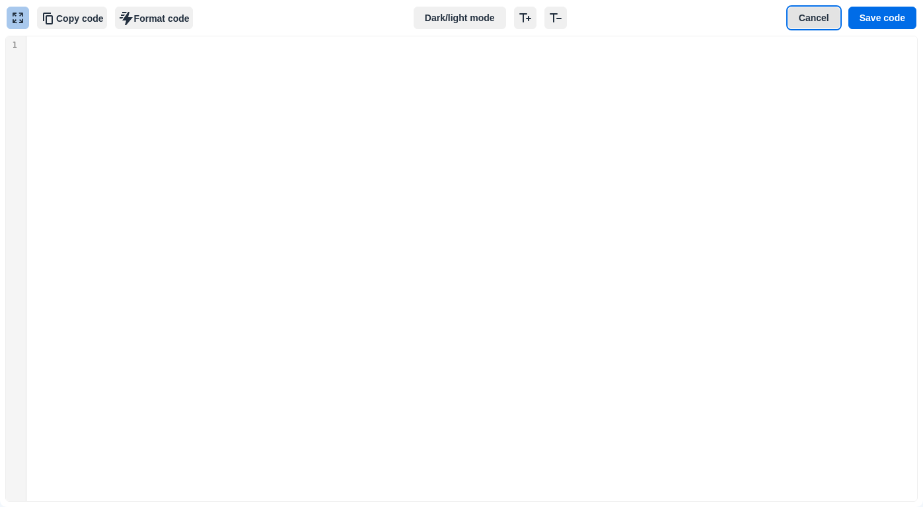
click at [824, 22] on button "Cancel" at bounding box center [814, 18] width 53 height 22
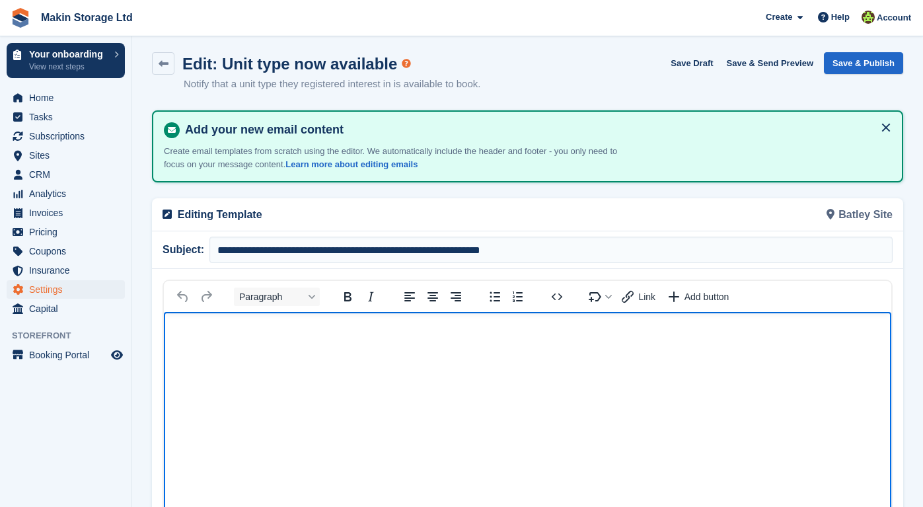
scroll to position [4, 0]
click at [169, 68] on link at bounding box center [163, 64] width 22 height 22
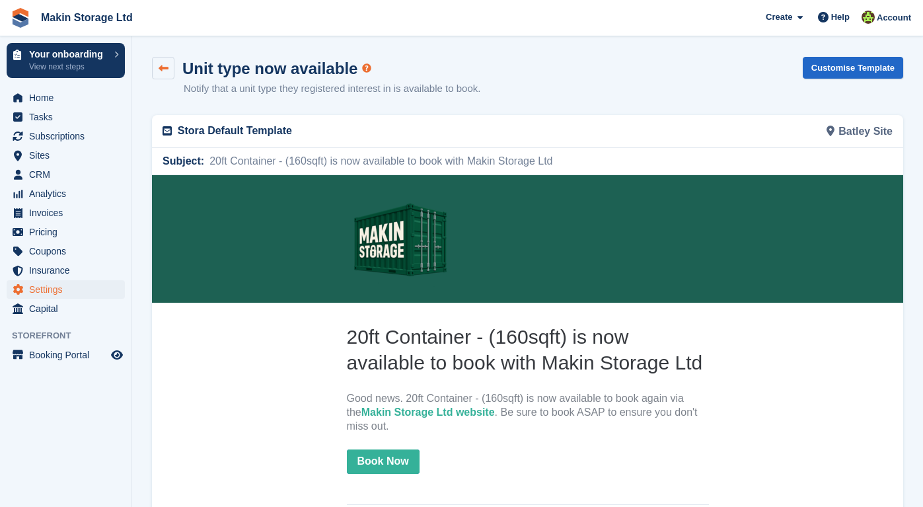
click at [165, 75] on link at bounding box center [163, 68] width 22 height 22
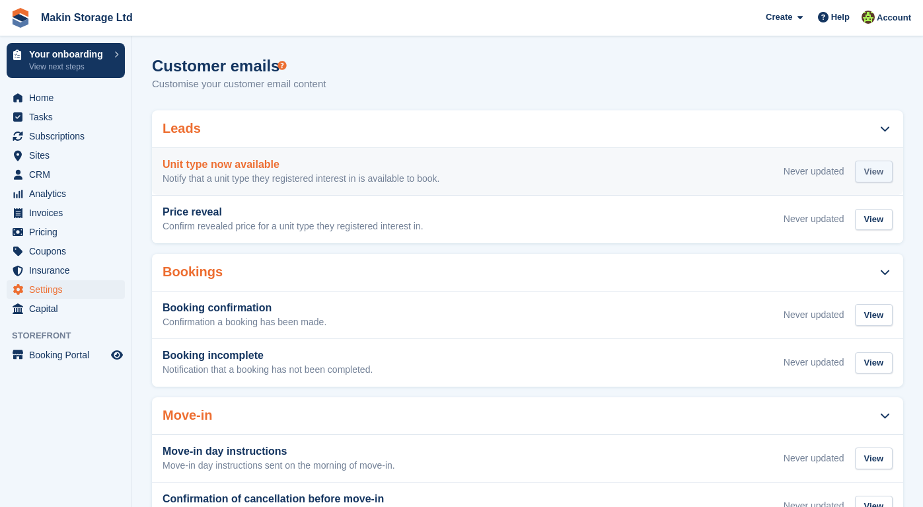
click at [861, 166] on div "View" at bounding box center [874, 172] width 38 height 22
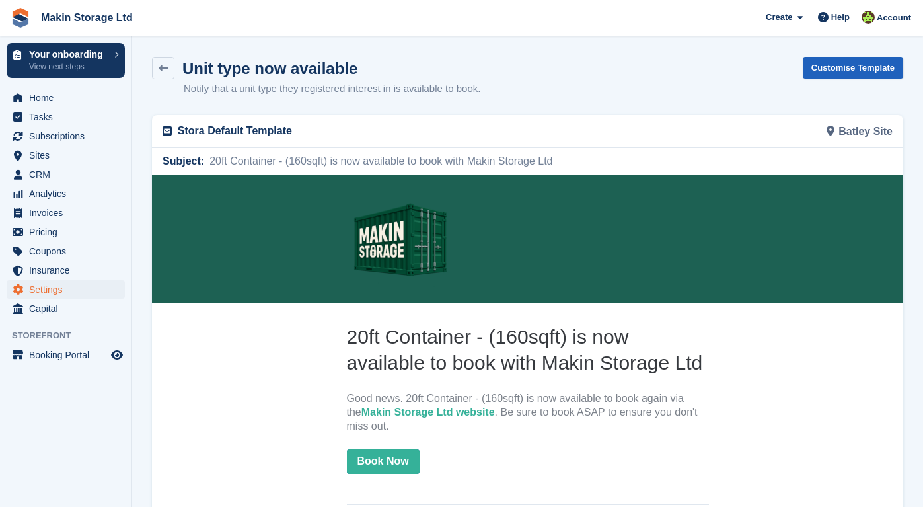
click at [841, 64] on link "Customise Template" at bounding box center [853, 68] width 100 height 22
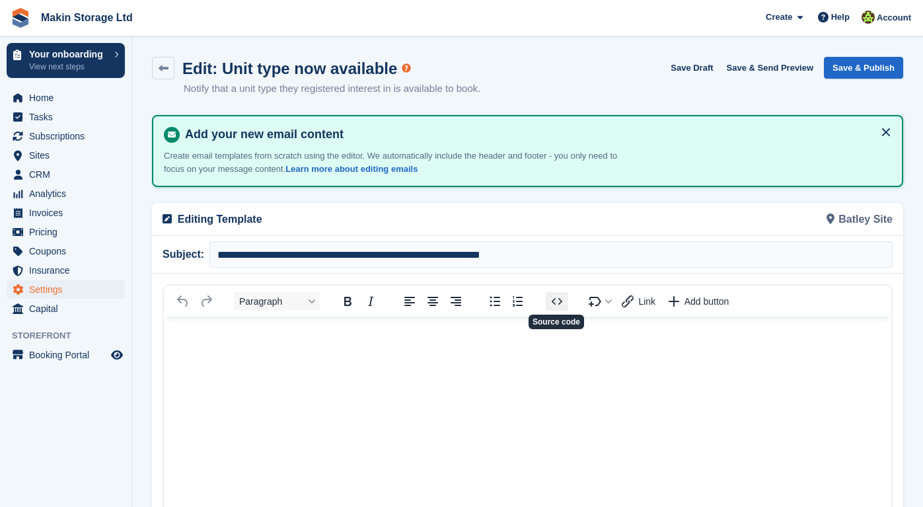
click at [559, 305] on icon "Source code" at bounding box center [557, 301] width 16 height 16
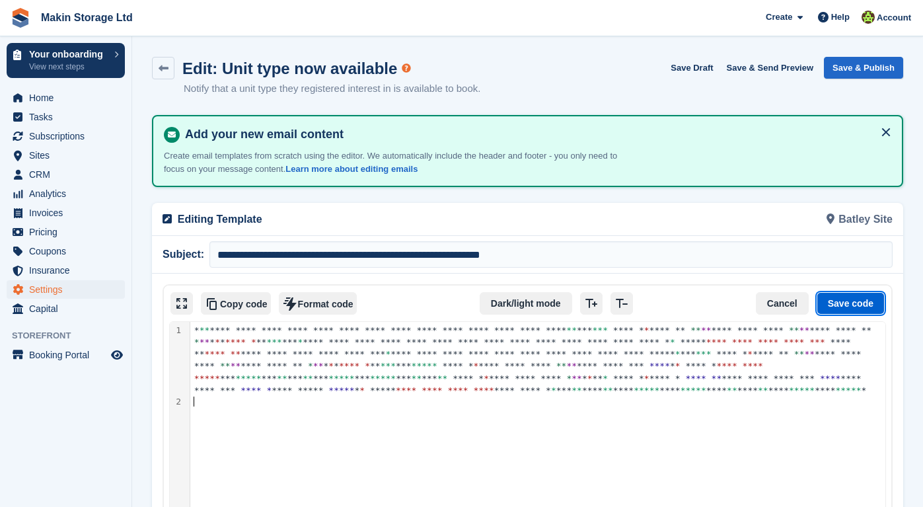
click at [843, 308] on button "Save code" at bounding box center [851, 303] width 68 height 22
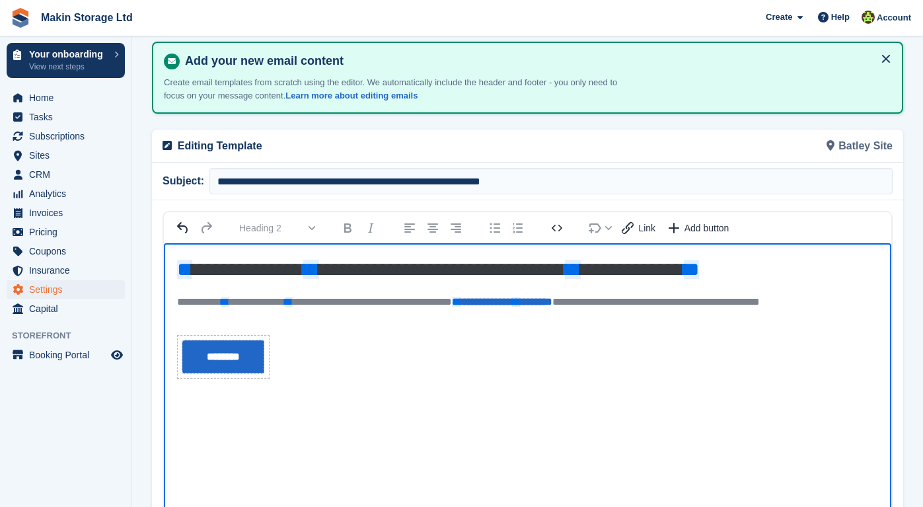
scroll to position [143, 0]
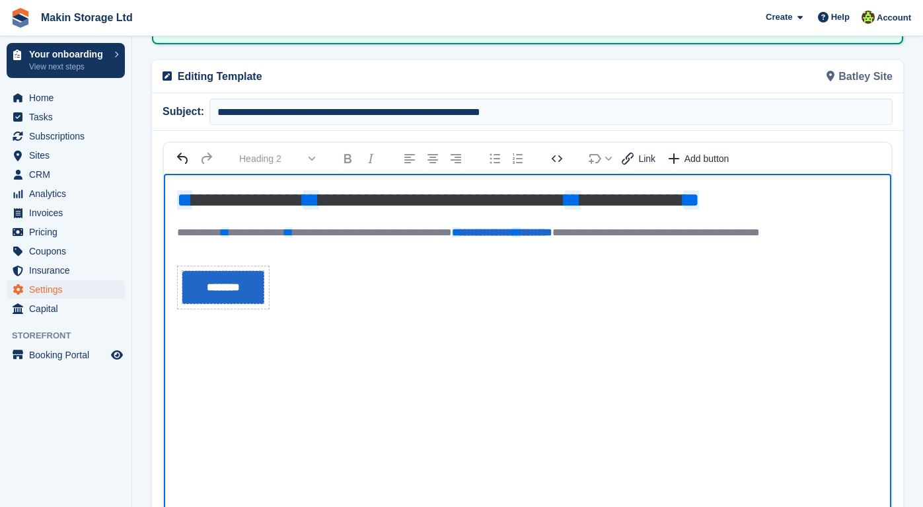
click at [230, 250] on p "**********" at bounding box center [527, 239] width 701 height 26
click at [520, 232] on span "**********" at bounding box center [486, 232] width 68 height 10
click at [324, 262] on div "Rich Text Area" at bounding box center [527, 262] width 701 height 7
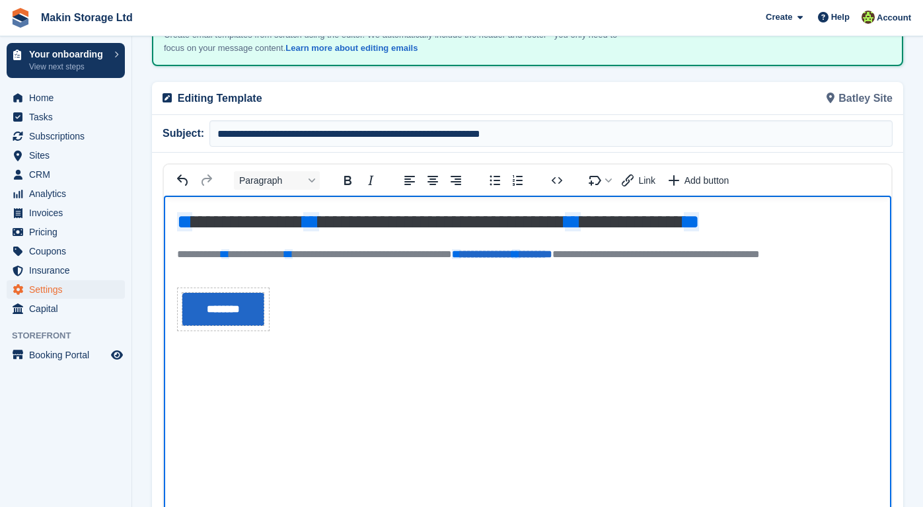
scroll to position [120, 0]
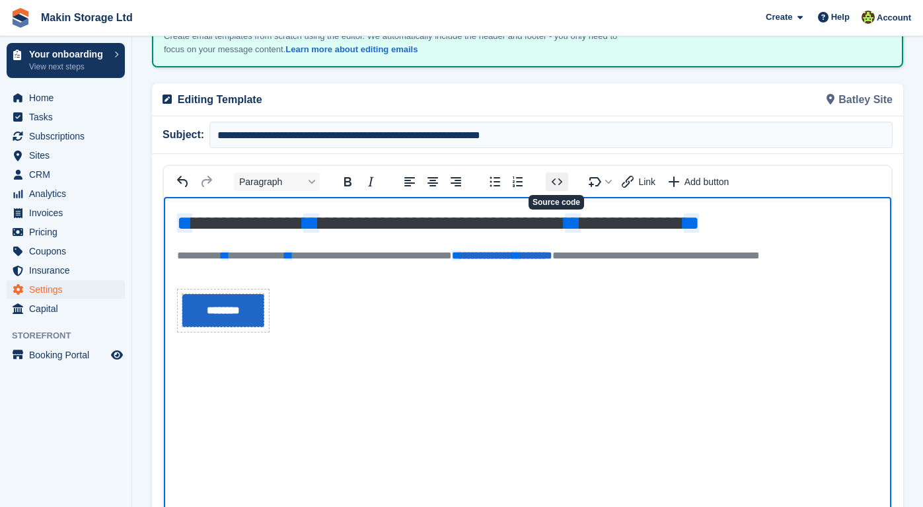
click at [555, 178] on icon "Source code" at bounding box center [557, 181] width 11 height 7
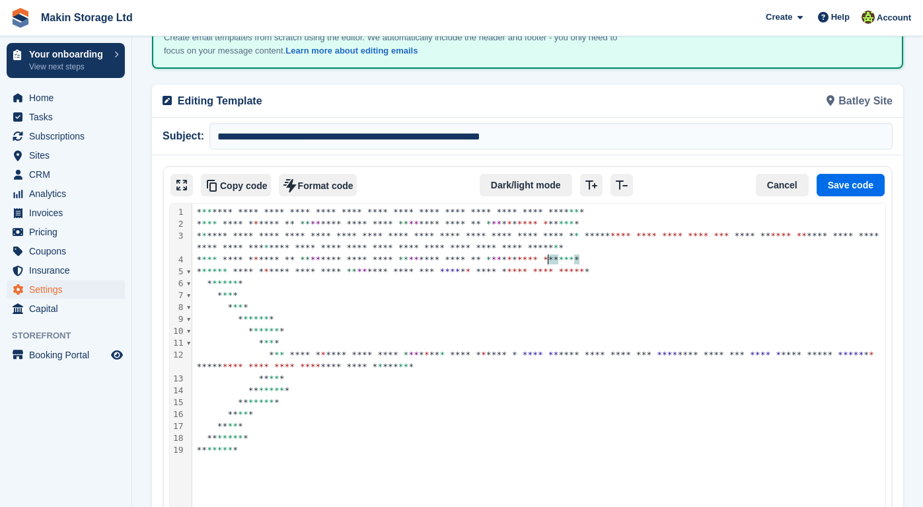
scroll to position [106, 0]
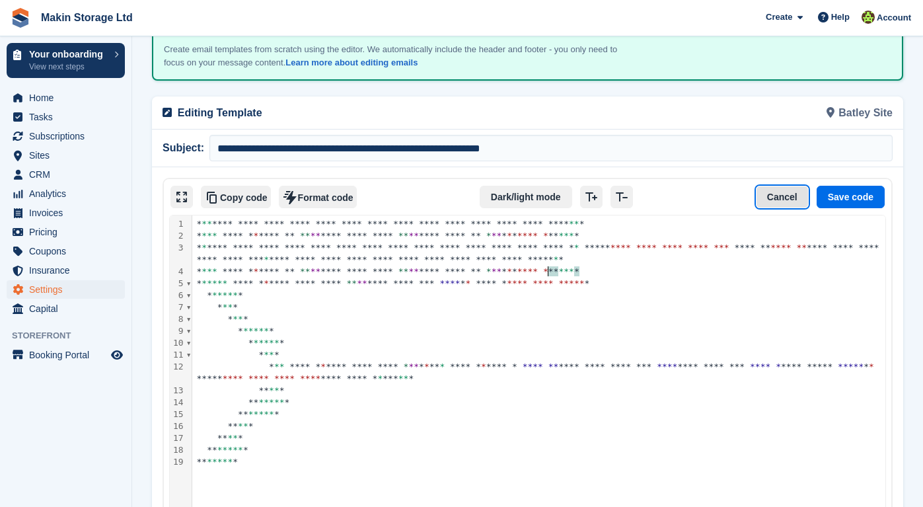
click at [761, 193] on button "Cancel" at bounding box center [782, 197] width 53 height 22
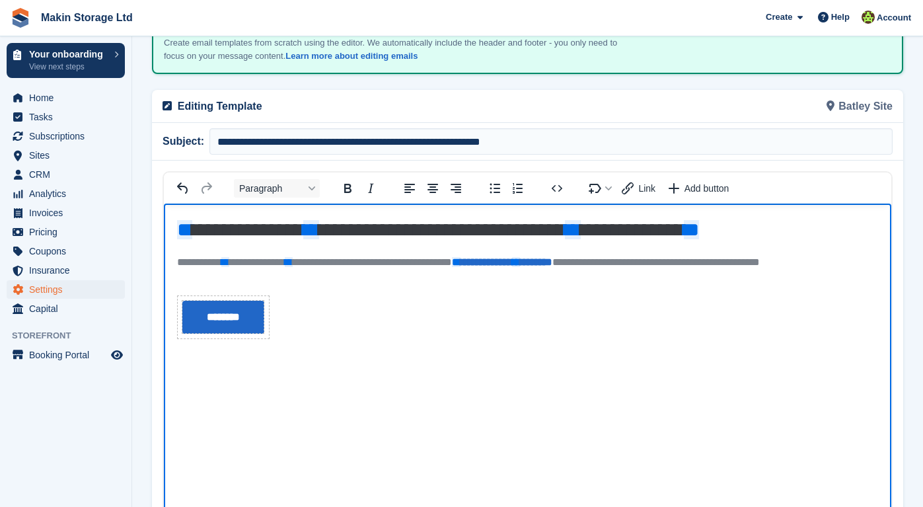
scroll to position [114, 0]
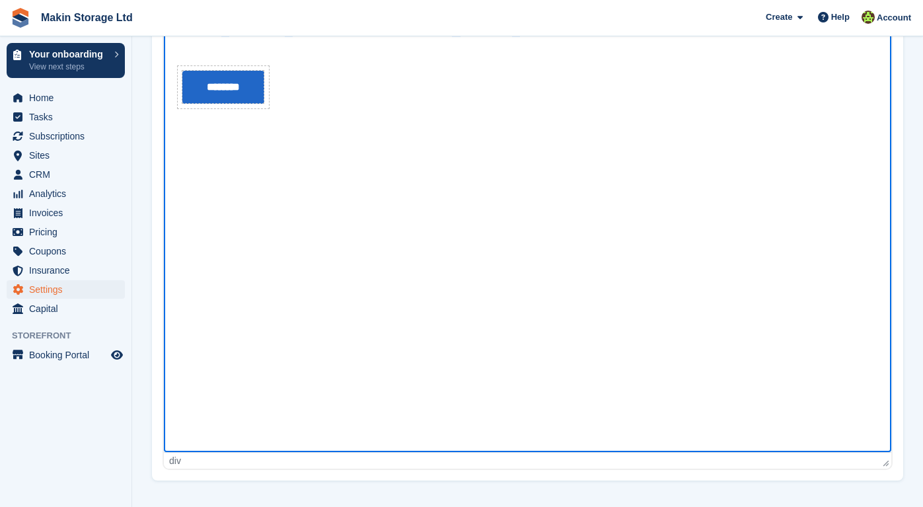
click at [234, 408] on html "**********" at bounding box center [528, 213] width 728 height 479
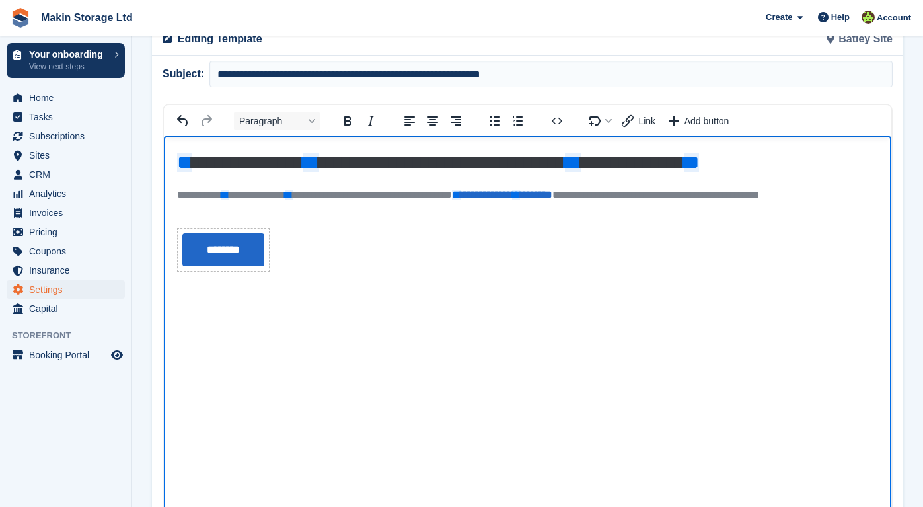
scroll to position [164, 0]
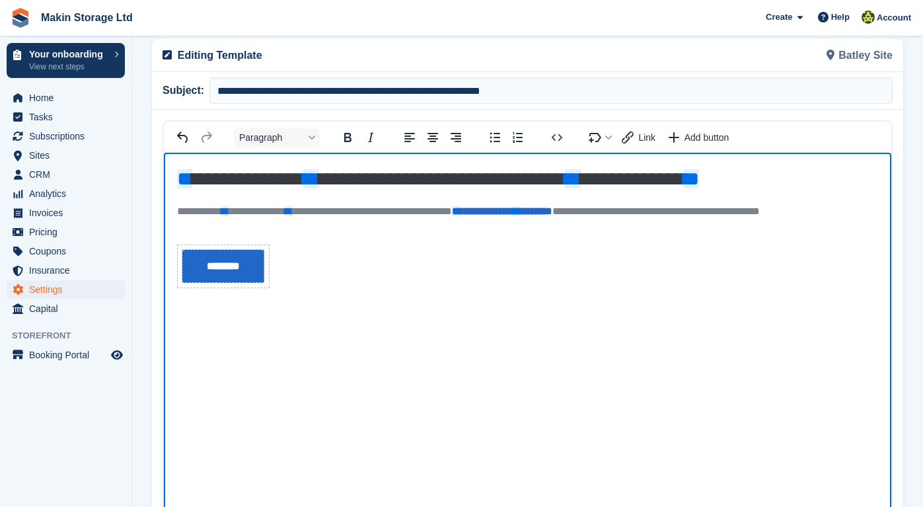
click at [306, 243] on div "Rich Text Area" at bounding box center [527, 241] width 701 height 7
click at [235, 241] on div "Rich Text Area" at bounding box center [527, 241] width 701 height 7
click at [483, 212] on p "**********" at bounding box center [527, 218] width 701 height 26
click at [520, 210] on span "**********" at bounding box center [486, 211] width 68 height 10
click at [520, 208] on span "**********" at bounding box center [486, 211] width 68 height 10
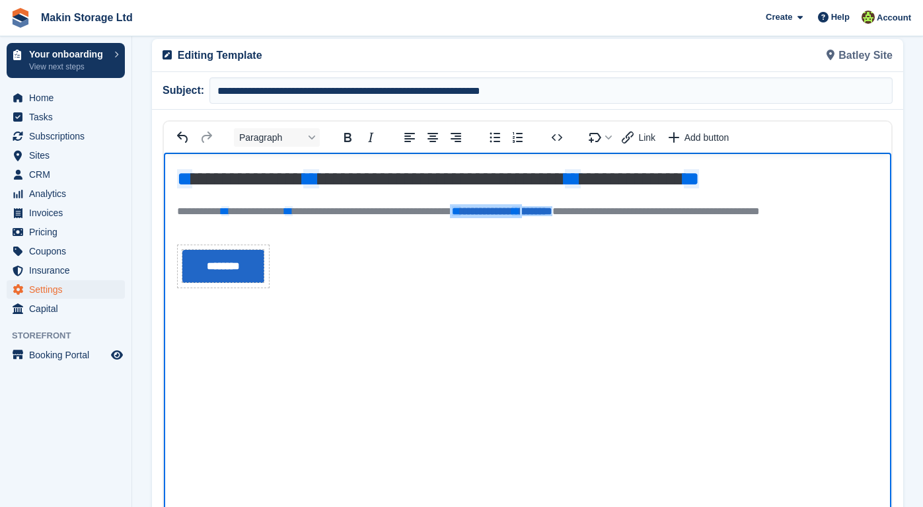
click at [606, 203] on div "Rich Text Area" at bounding box center [527, 201] width 701 height 7
click at [605, 243] on div "Rich Text Area" at bounding box center [527, 241] width 701 height 7
click at [553, 215] on link "**********" at bounding box center [502, 211] width 100 height 10
click at [648, 132] on span "Link" at bounding box center [647, 137] width 17 height 11
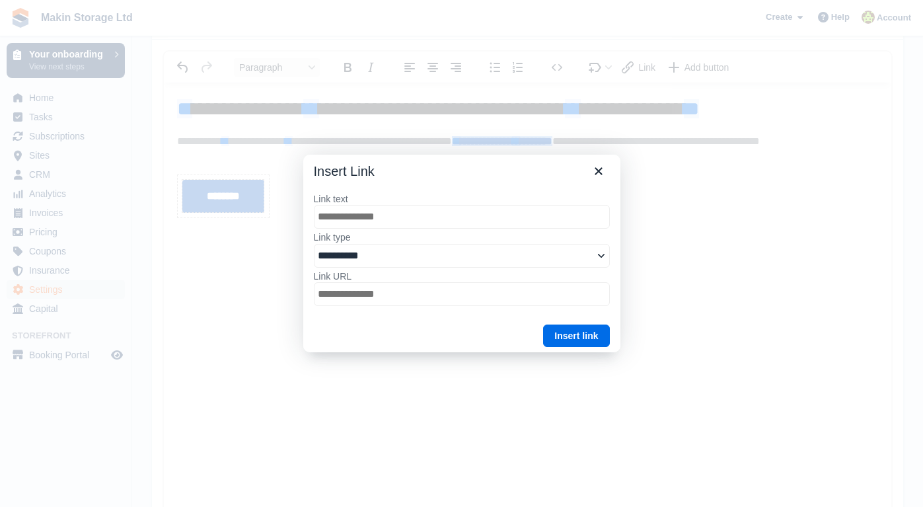
scroll to position [251, 0]
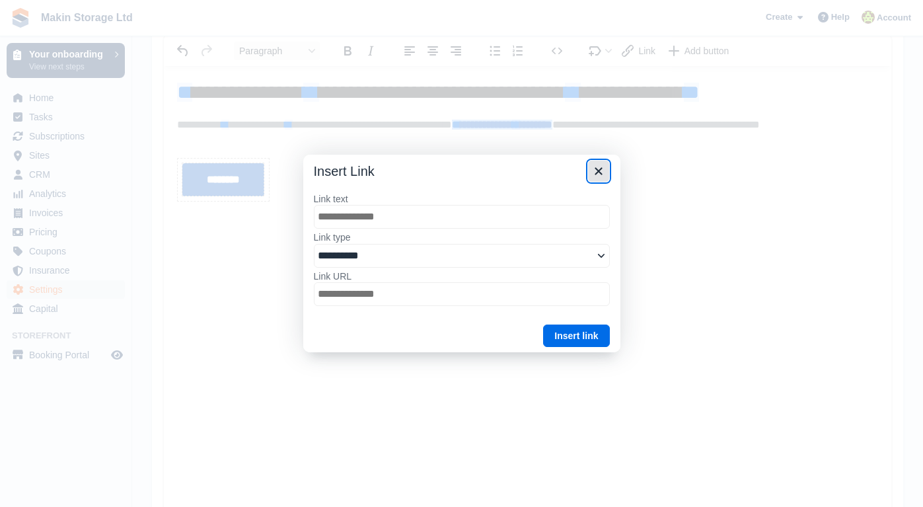
click at [597, 171] on icon "Close" at bounding box center [598, 171] width 7 height 7
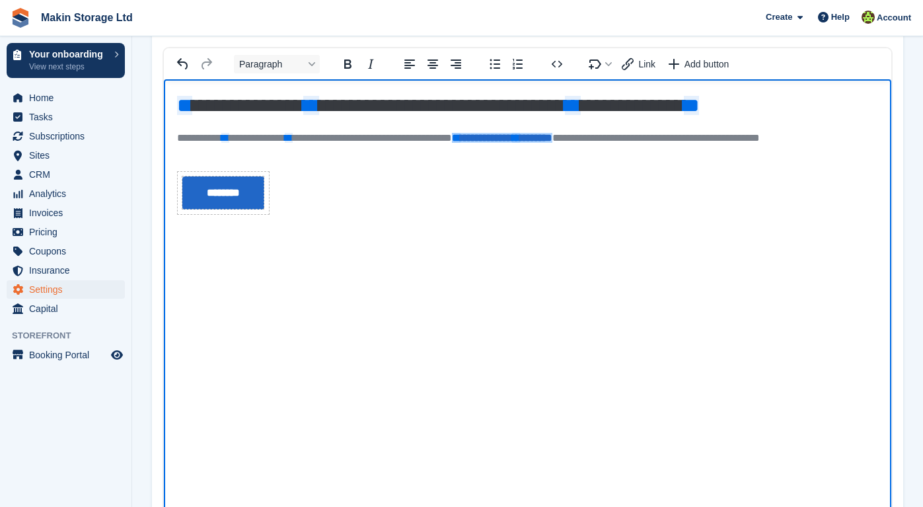
scroll to position [232, 0]
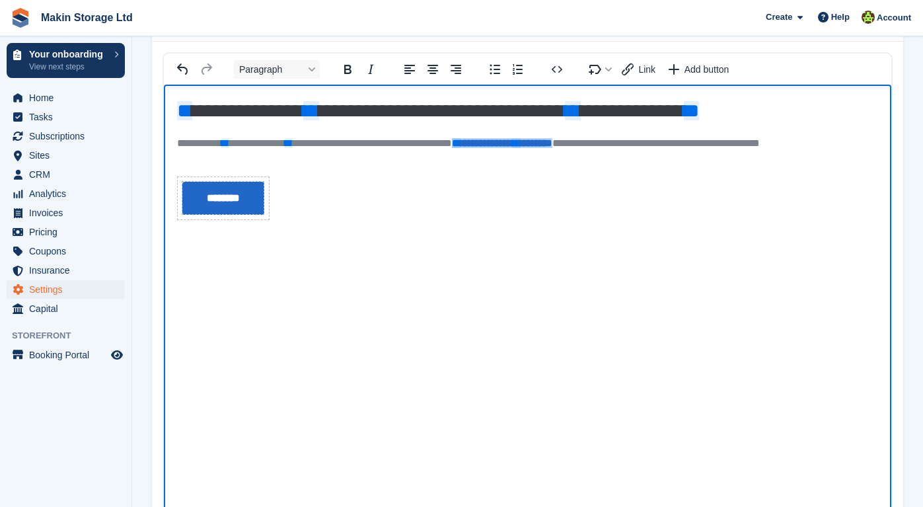
click at [327, 147] on p "**********" at bounding box center [527, 150] width 701 height 26
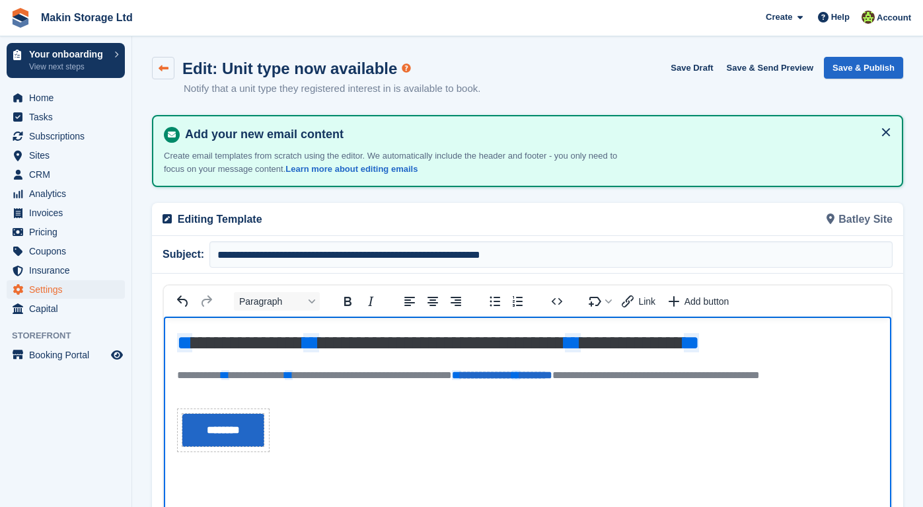
scroll to position [0, 0]
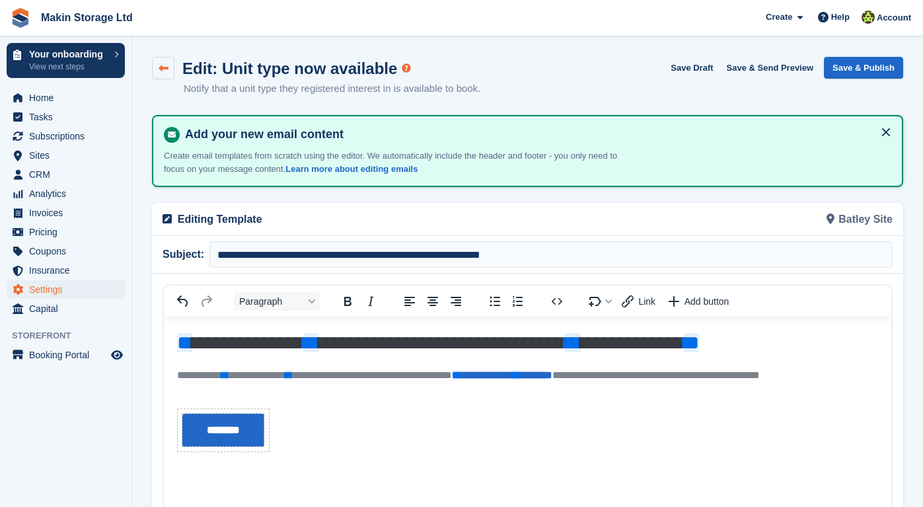
click at [165, 63] on icon at bounding box center [164, 68] width 10 height 10
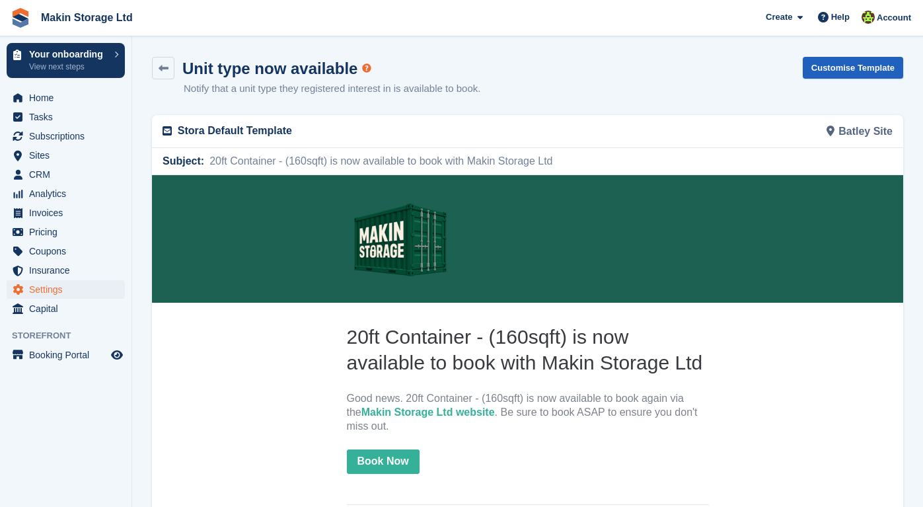
click at [850, 71] on link "Customise Template" at bounding box center [853, 68] width 100 height 22
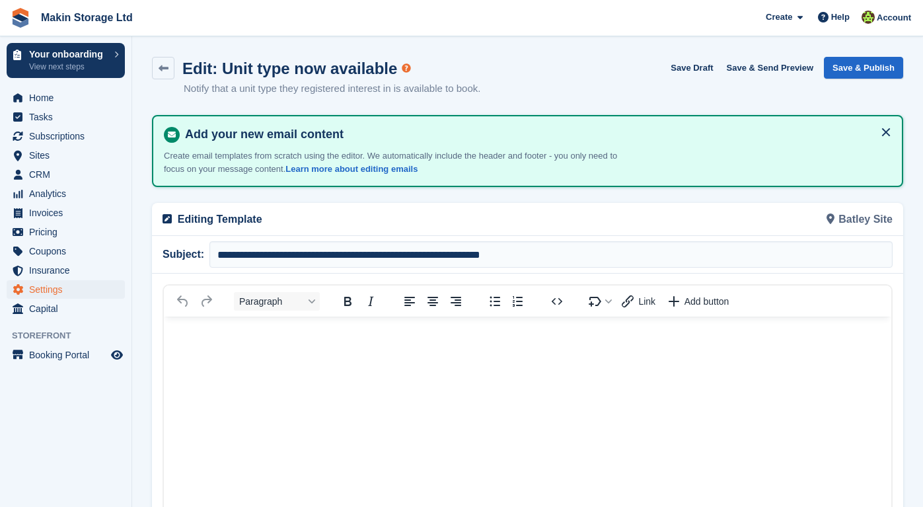
click at [317, 361] on body "Rich Text Area" at bounding box center [528, 340] width 728 height 47
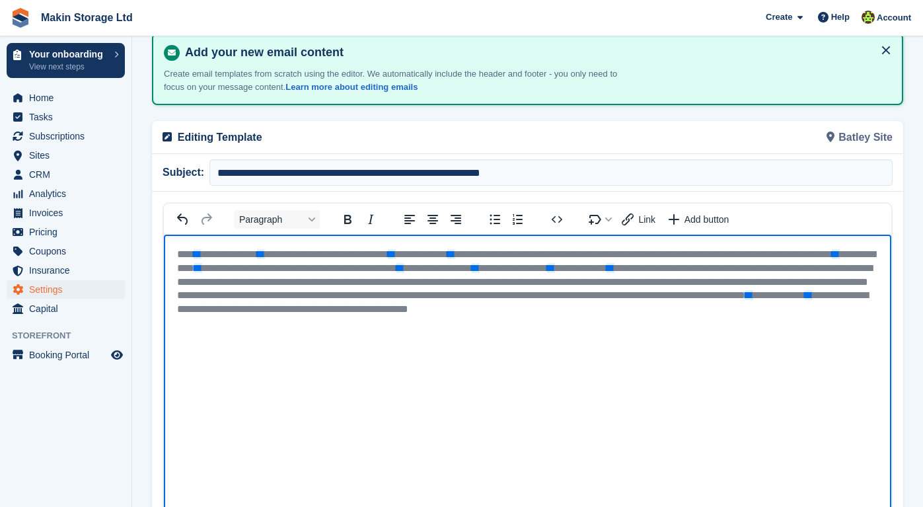
scroll to position [88, 0]
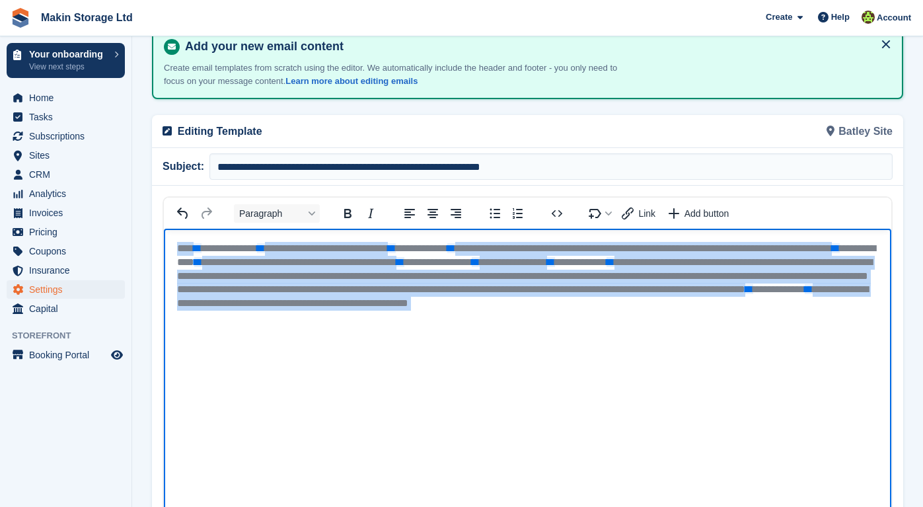
drag, startPoint x: 311, startPoint y: 327, endPoint x: 153, endPoint y: 219, distance: 191.2
click at [164, 229] on html "**********" at bounding box center [528, 468] width 728 height 479
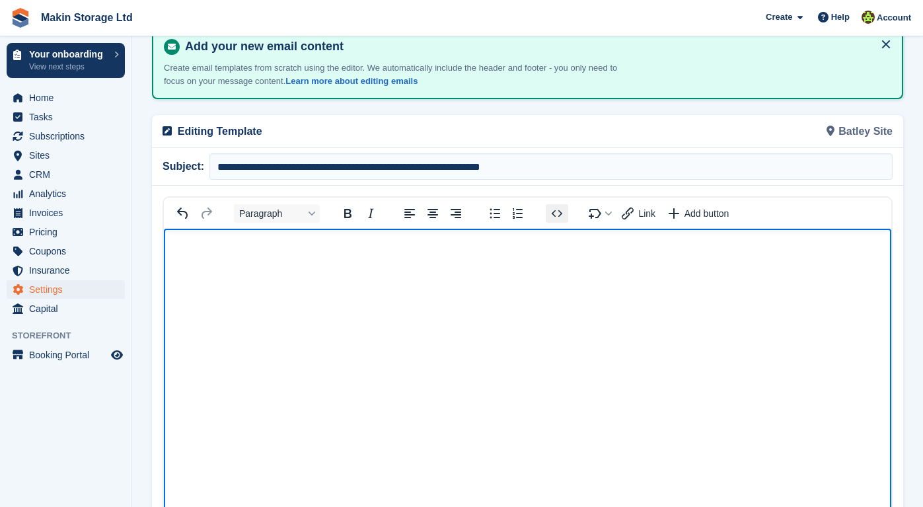
click at [555, 215] on icon "Source code" at bounding box center [557, 214] width 16 height 16
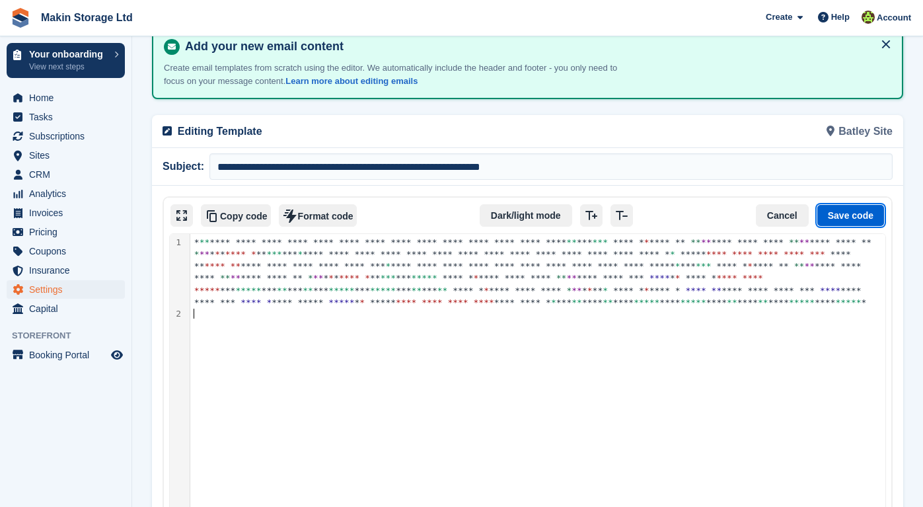
click at [826, 214] on button "Save code" at bounding box center [851, 215] width 68 height 22
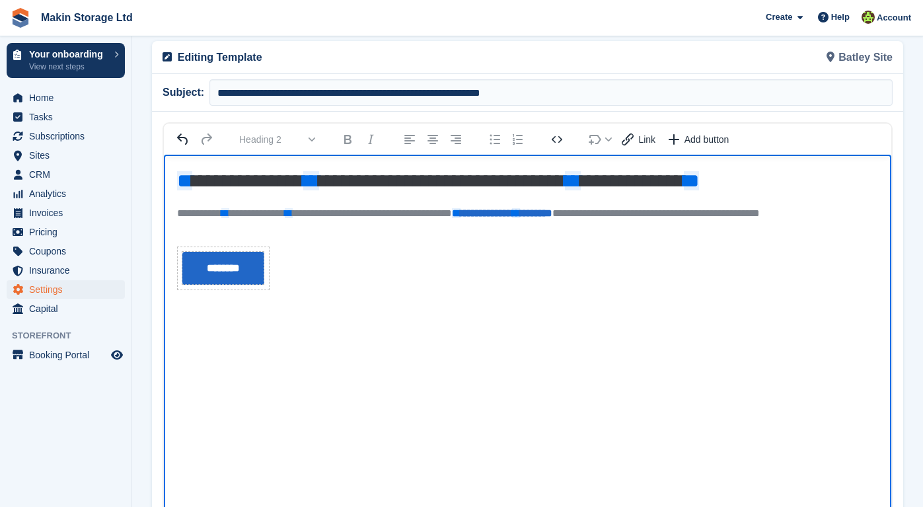
scroll to position [163, 0]
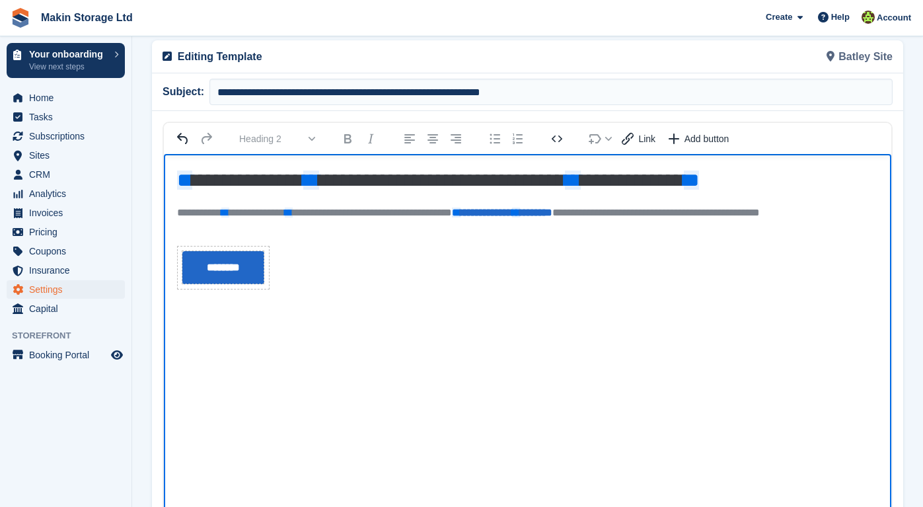
click at [434, 219] on p "**********" at bounding box center [527, 219] width 701 height 26
click at [447, 214] on p "**********" at bounding box center [527, 219] width 701 height 26
click at [391, 213] on p "**********" at bounding box center [527, 219] width 701 height 26
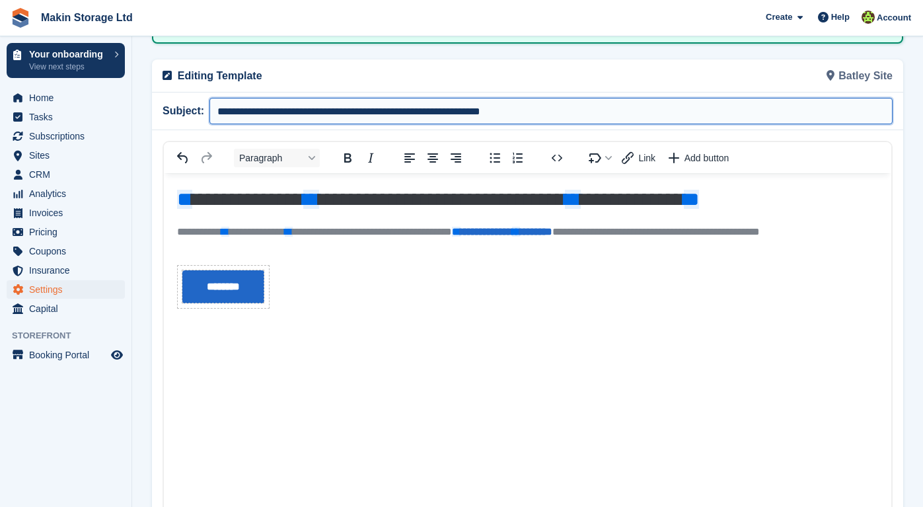
click at [357, 102] on input "**********" at bounding box center [551, 111] width 683 height 26
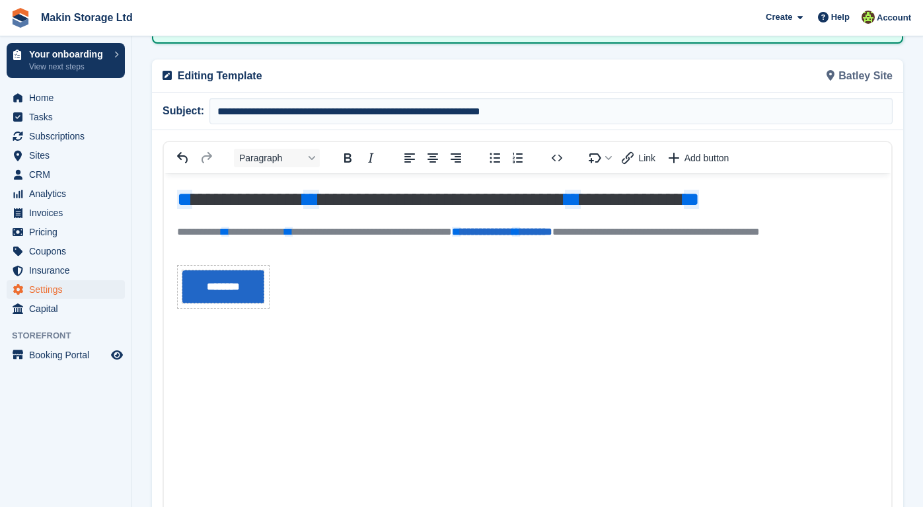
click at [395, 272] on body "**********" at bounding box center [528, 250] width 728 height 155
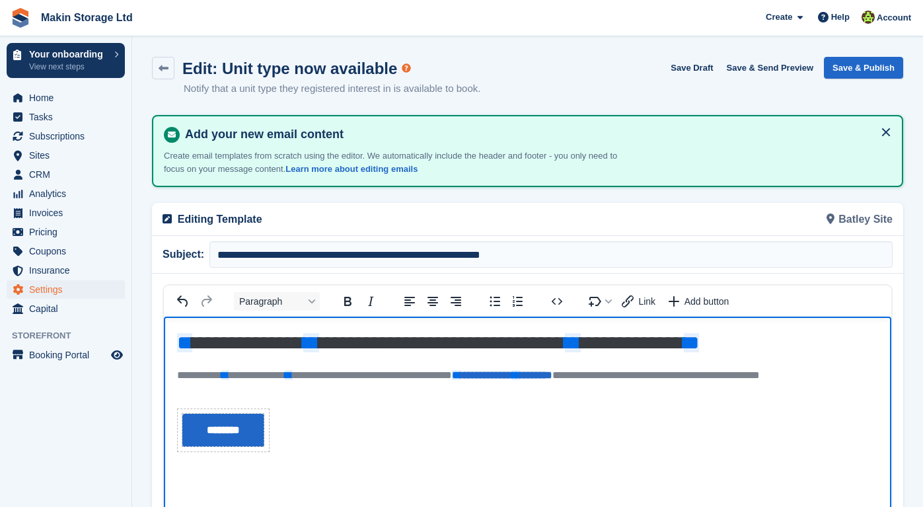
scroll to position [0, 0]
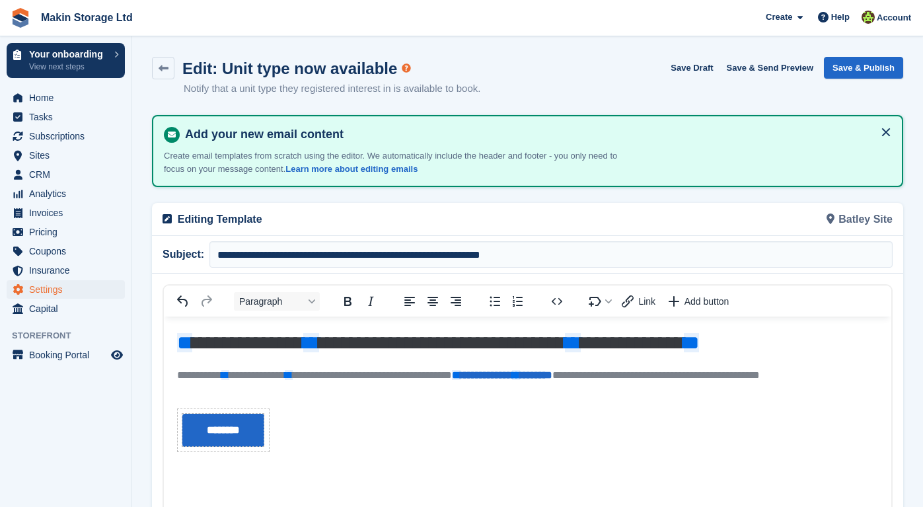
click at [166, 79] on div "Edit: Unit type now available Notify that a unit type they registered interest …" at bounding box center [316, 77] width 329 height 40
click at [161, 67] on icon at bounding box center [164, 68] width 10 height 10
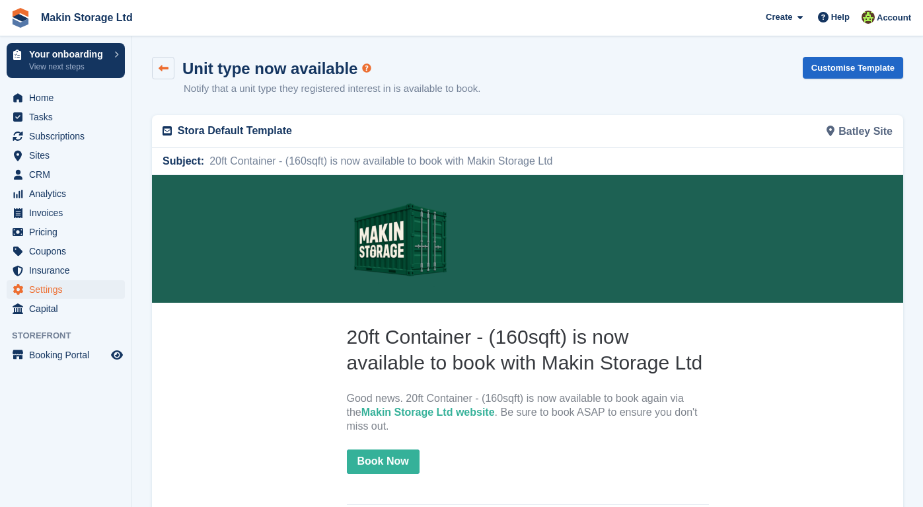
click at [166, 68] on icon at bounding box center [164, 68] width 10 height 10
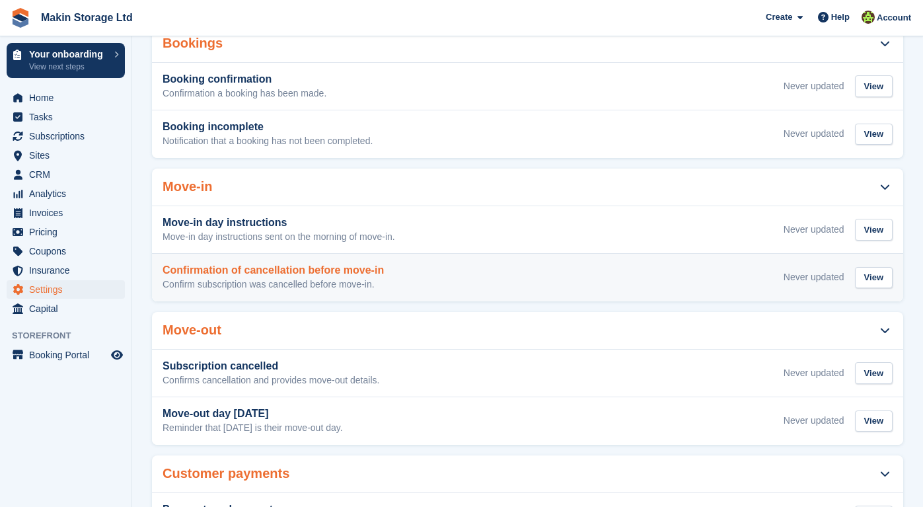
scroll to position [241, 0]
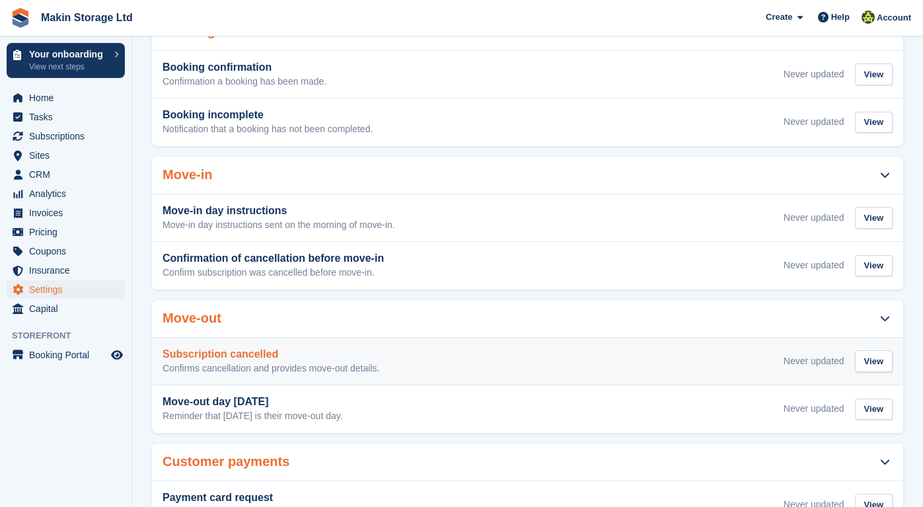
click at [419, 351] on div "Subscription cancelled Confirms cancellation and provides move-out details. Nev…" at bounding box center [528, 361] width 730 height 26
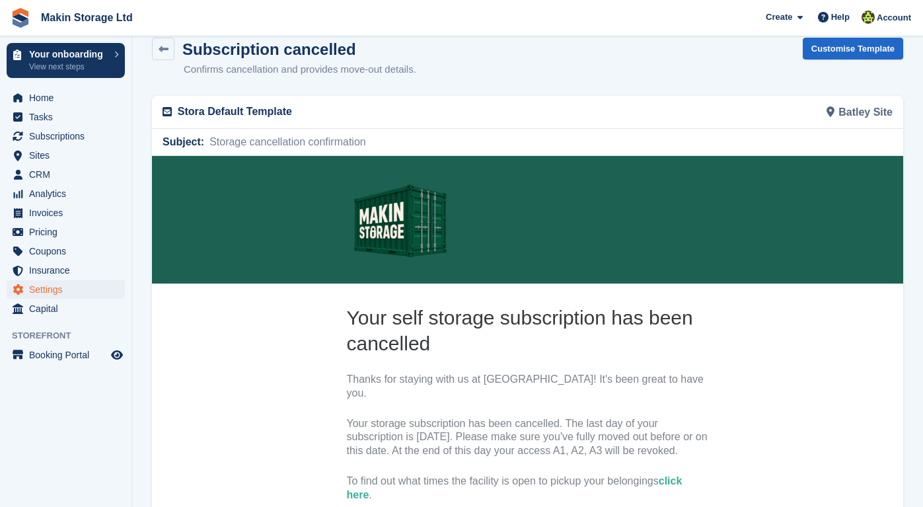
scroll to position [8, 0]
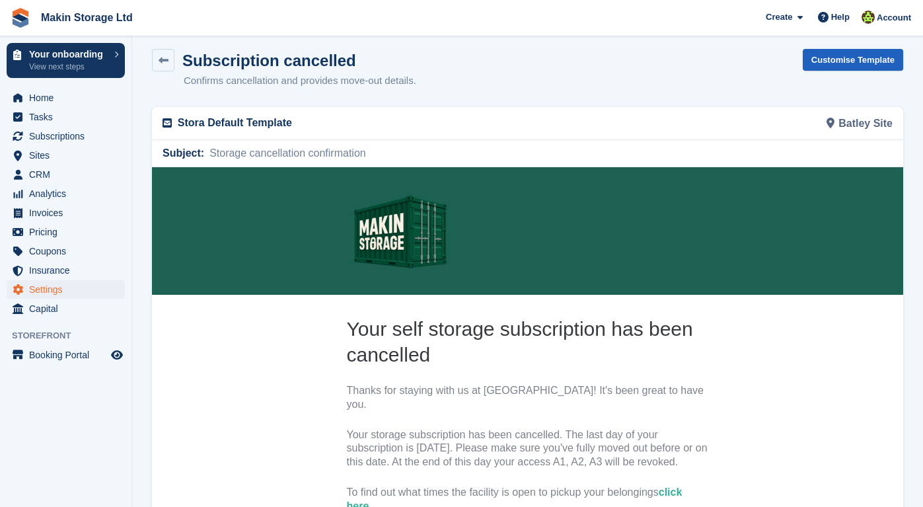
click at [855, 65] on link "Customise Template" at bounding box center [853, 60] width 100 height 22
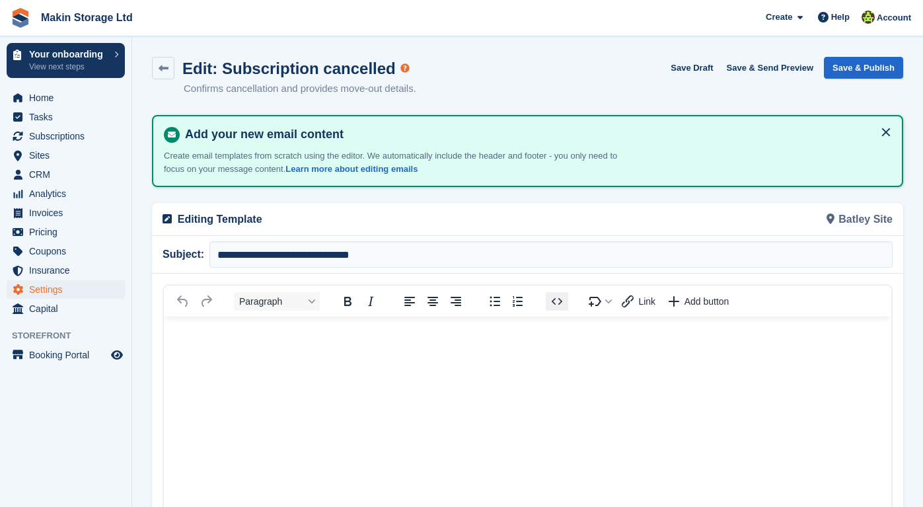
click at [555, 302] on icon "Source code" at bounding box center [557, 301] width 11 height 7
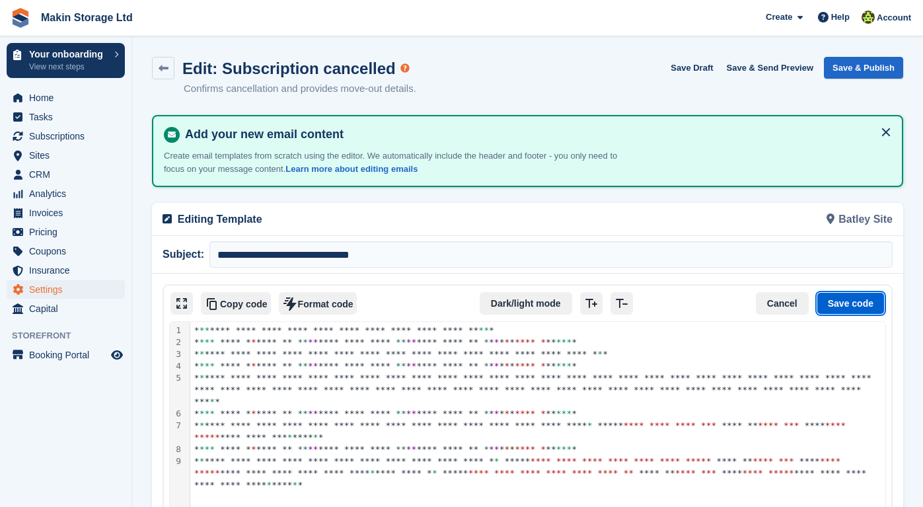
click at [838, 307] on button "Save code" at bounding box center [851, 303] width 68 height 22
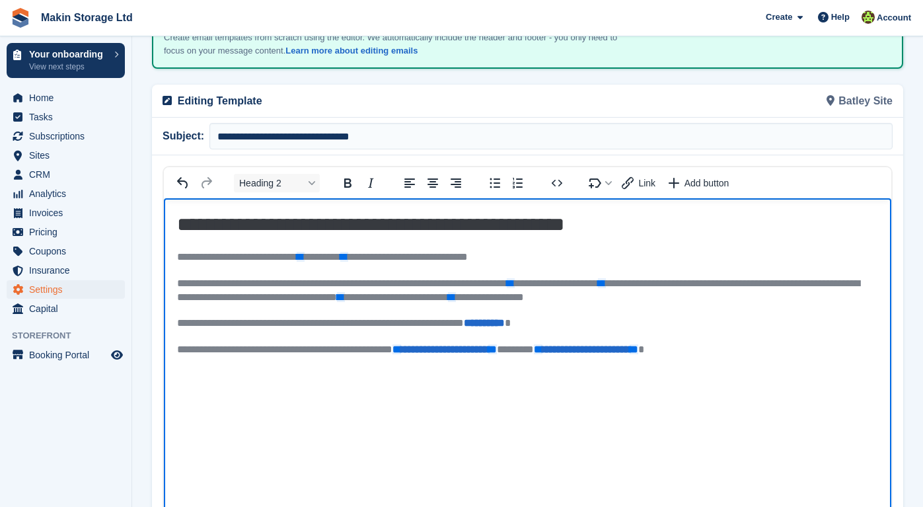
scroll to position [211, 0]
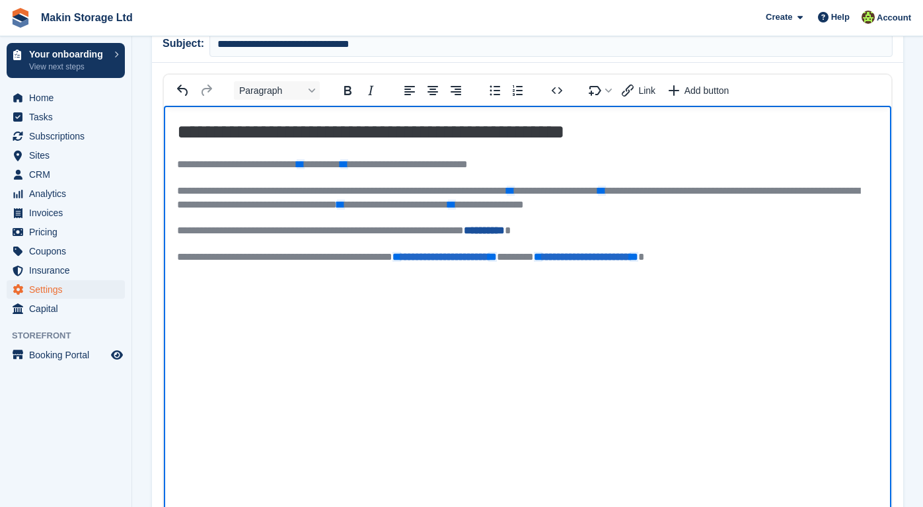
click at [503, 231] on link "**********" at bounding box center [484, 230] width 41 height 10
click at [632, 85] on icon "Insert link with variable" at bounding box center [628, 91] width 16 height 16
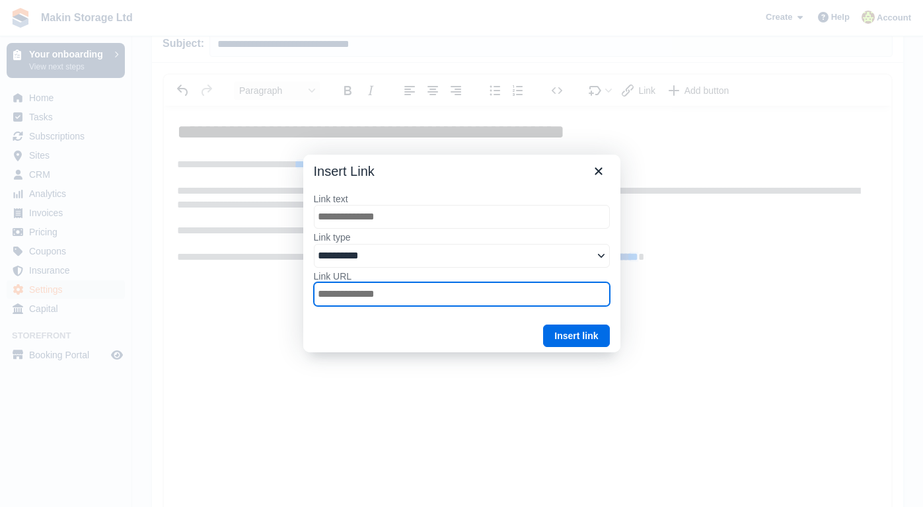
click at [446, 292] on input "Link URL" at bounding box center [462, 294] width 296 height 24
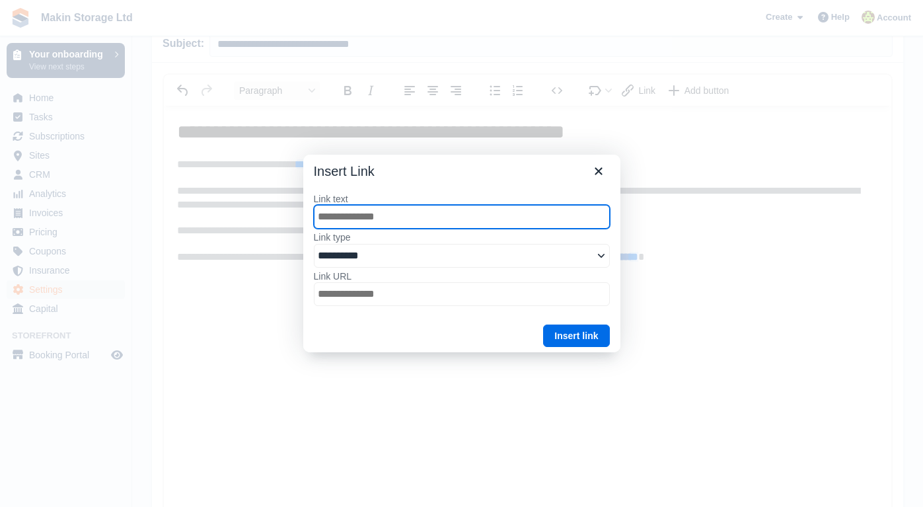
click at [455, 227] on input "Link text" at bounding box center [462, 217] width 296 height 24
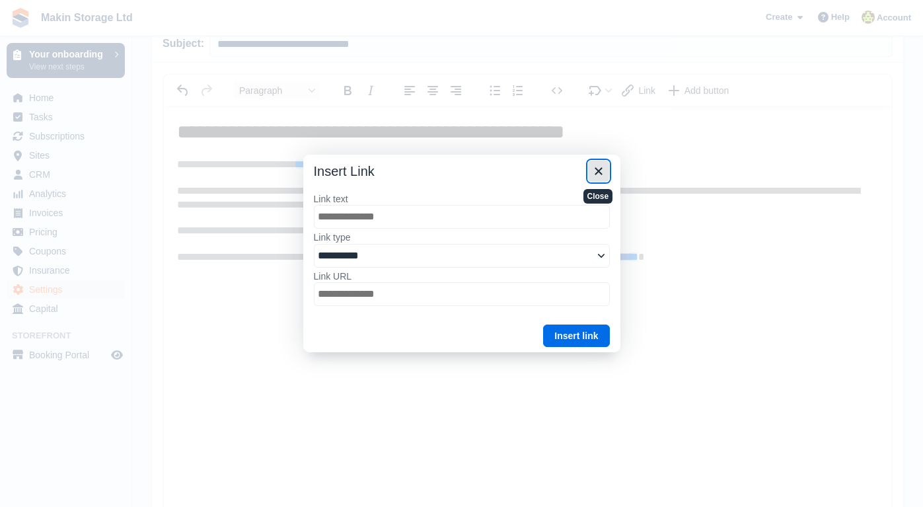
click at [602, 173] on icon "Close" at bounding box center [599, 171] width 16 height 16
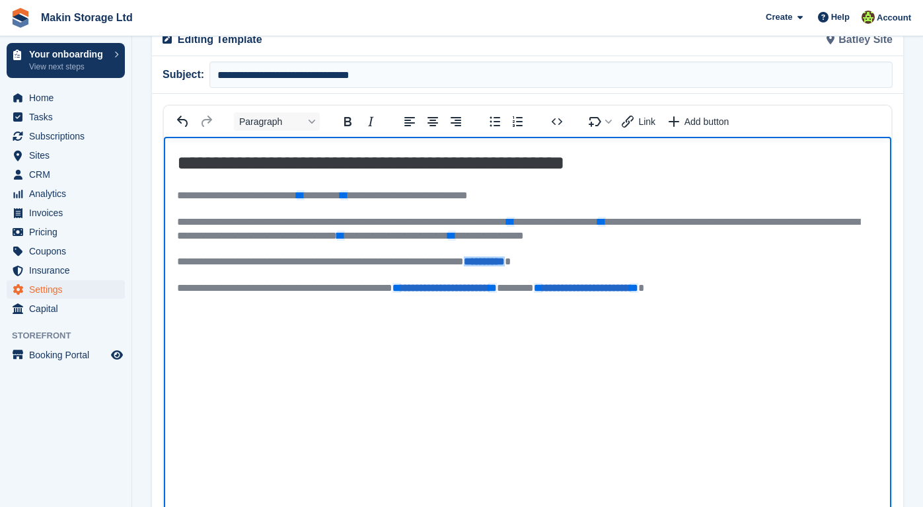
scroll to position [176, 0]
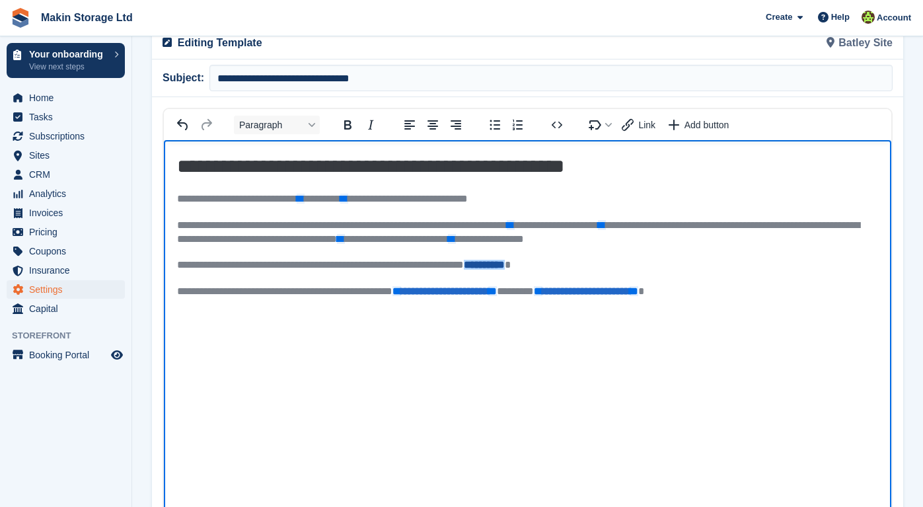
click at [498, 262] on link "**********" at bounding box center [484, 265] width 41 height 10
click at [502, 267] on link "**********" at bounding box center [484, 265] width 41 height 10
click at [350, 124] on icon "Bold" at bounding box center [347, 124] width 7 height 9
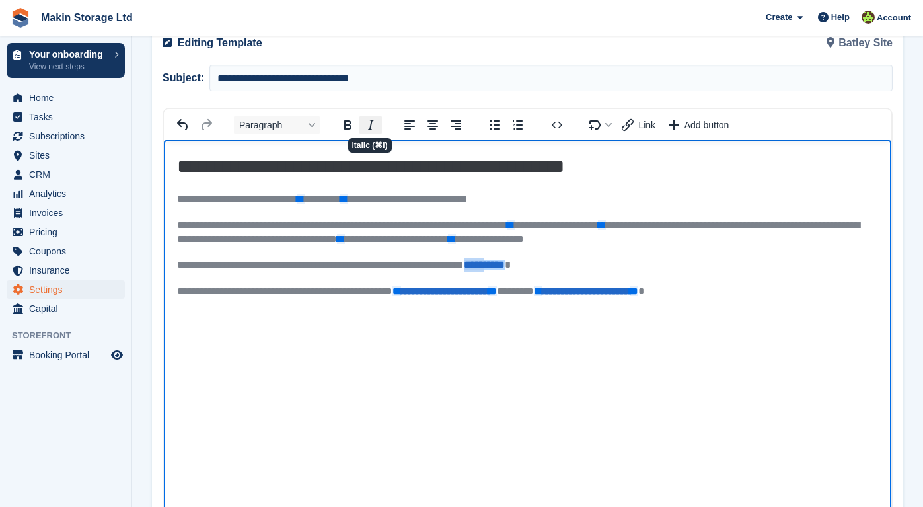
click at [378, 123] on icon "Italic" at bounding box center [371, 125] width 16 height 16
click at [375, 123] on icon "Italic" at bounding box center [371, 125] width 16 height 16
click at [505, 266] on link "**********" at bounding box center [484, 265] width 41 height 10
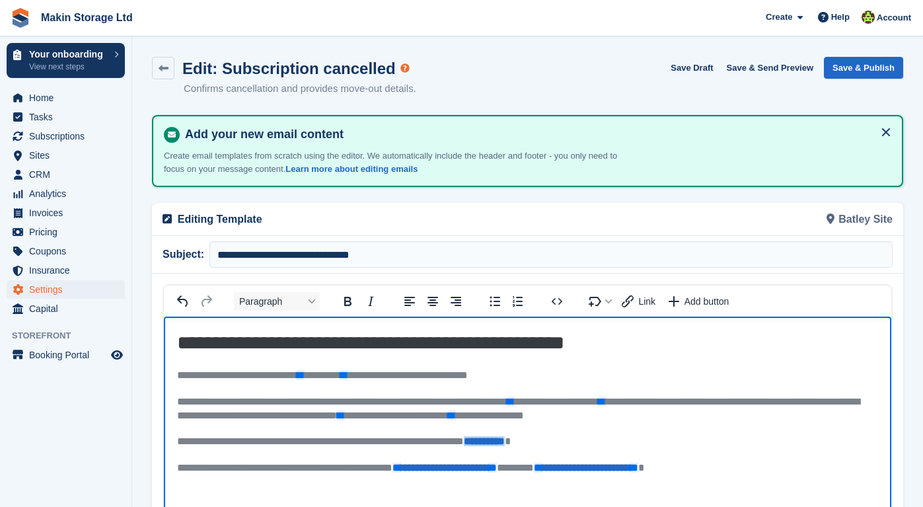
scroll to position [0, 0]
click at [168, 67] on icon at bounding box center [164, 68] width 10 height 10
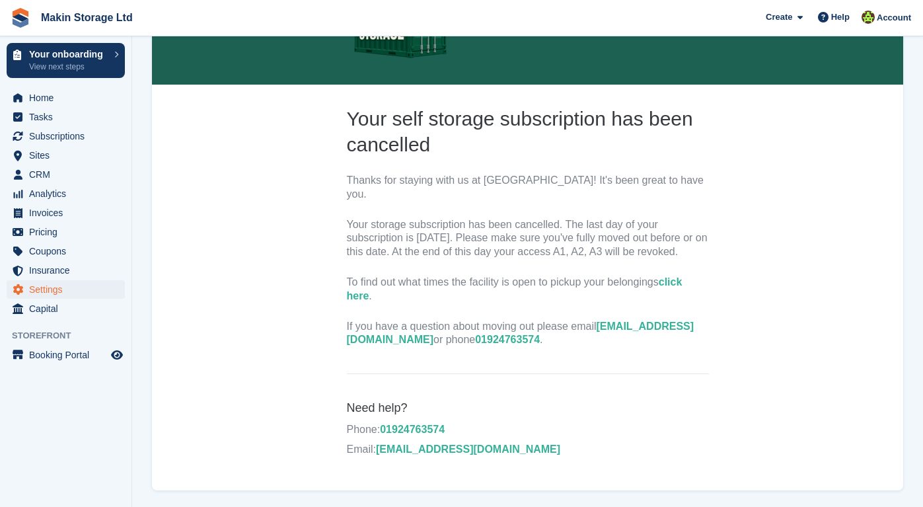
scroll to position [217, 0]
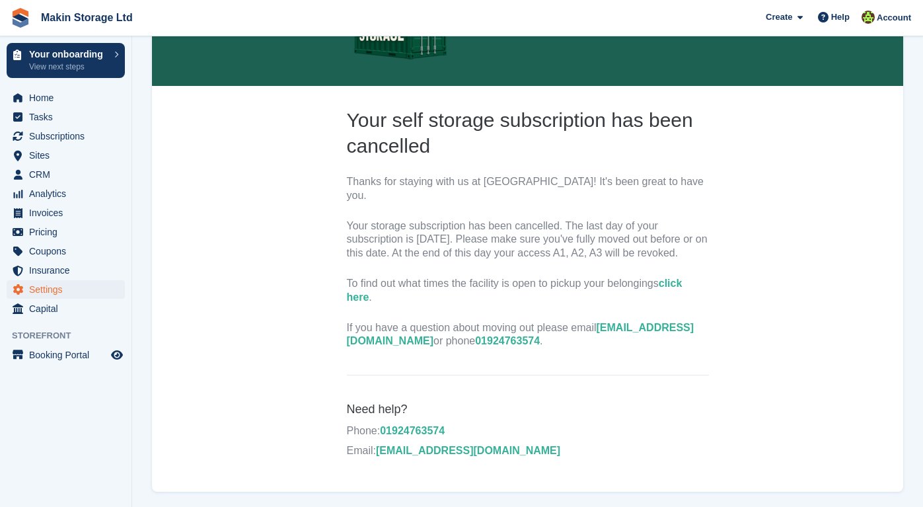
click at [364, 291] on link "click here" at bounding box center [515, 290] width 336 height 25
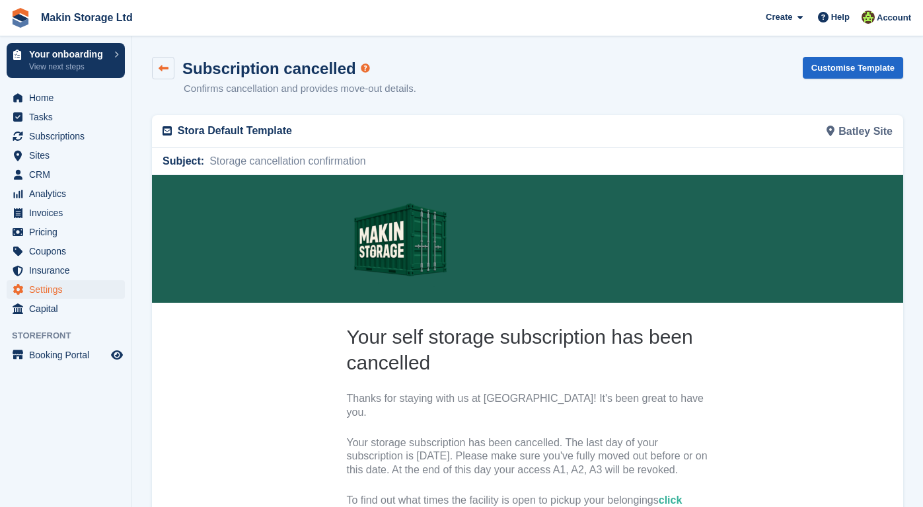
scroll to position [0, 0]
click at [161, 59] on link at bounding box center [163, 68] width 22 height 22
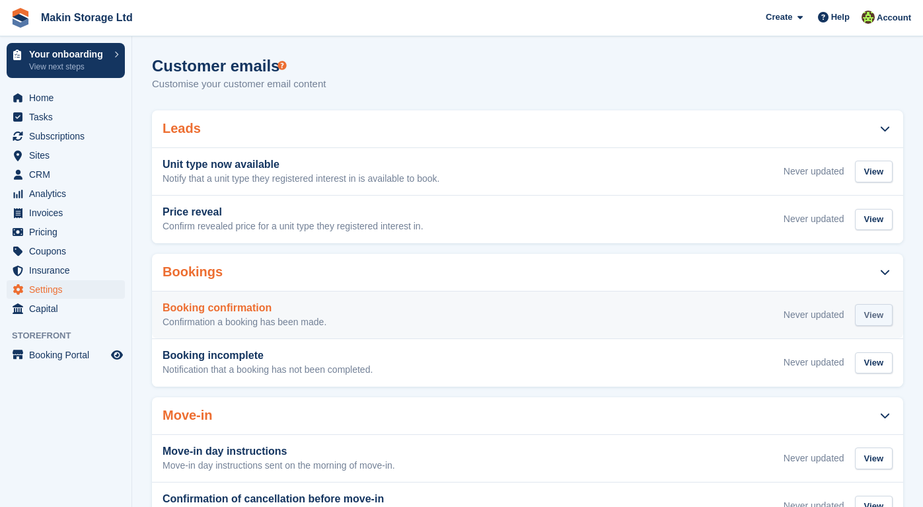
click at [873, 313] on div "View" at bounding box center [874, 315] width 38 height 22
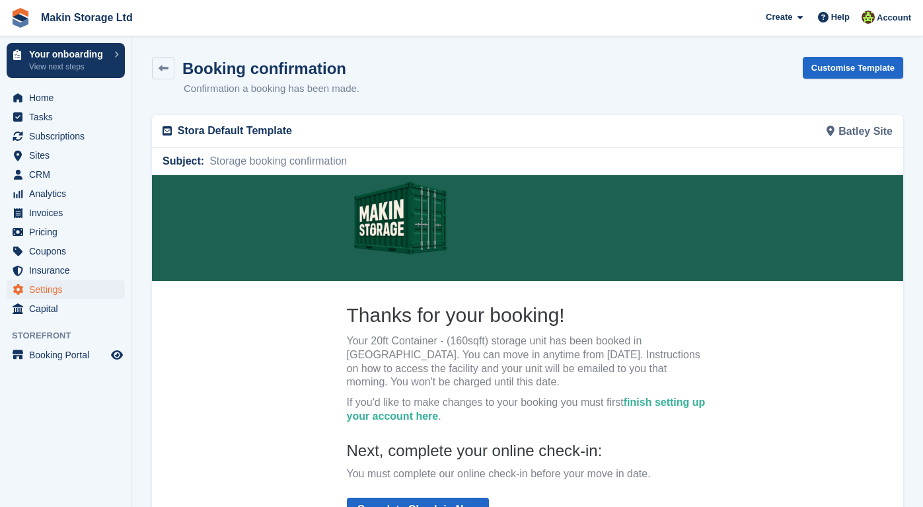
scroll to position [21, 0]
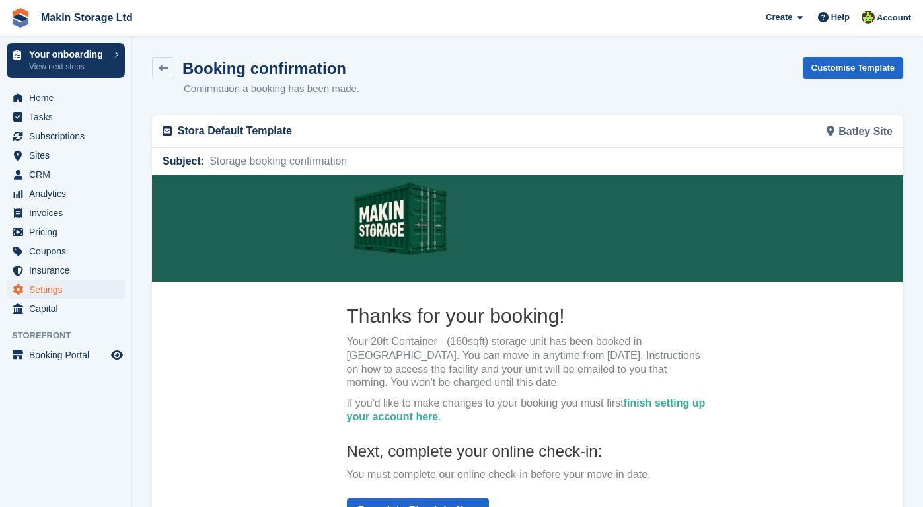
click at [649, 401] on link "finish setting up your account here" at bounding box center [526, 409] width 359 height 25
click at [168, 67] on icon at bounding box center [164, 68] width 10 height 10
